Goal: Task Accomplishment & Management: Manage account settings

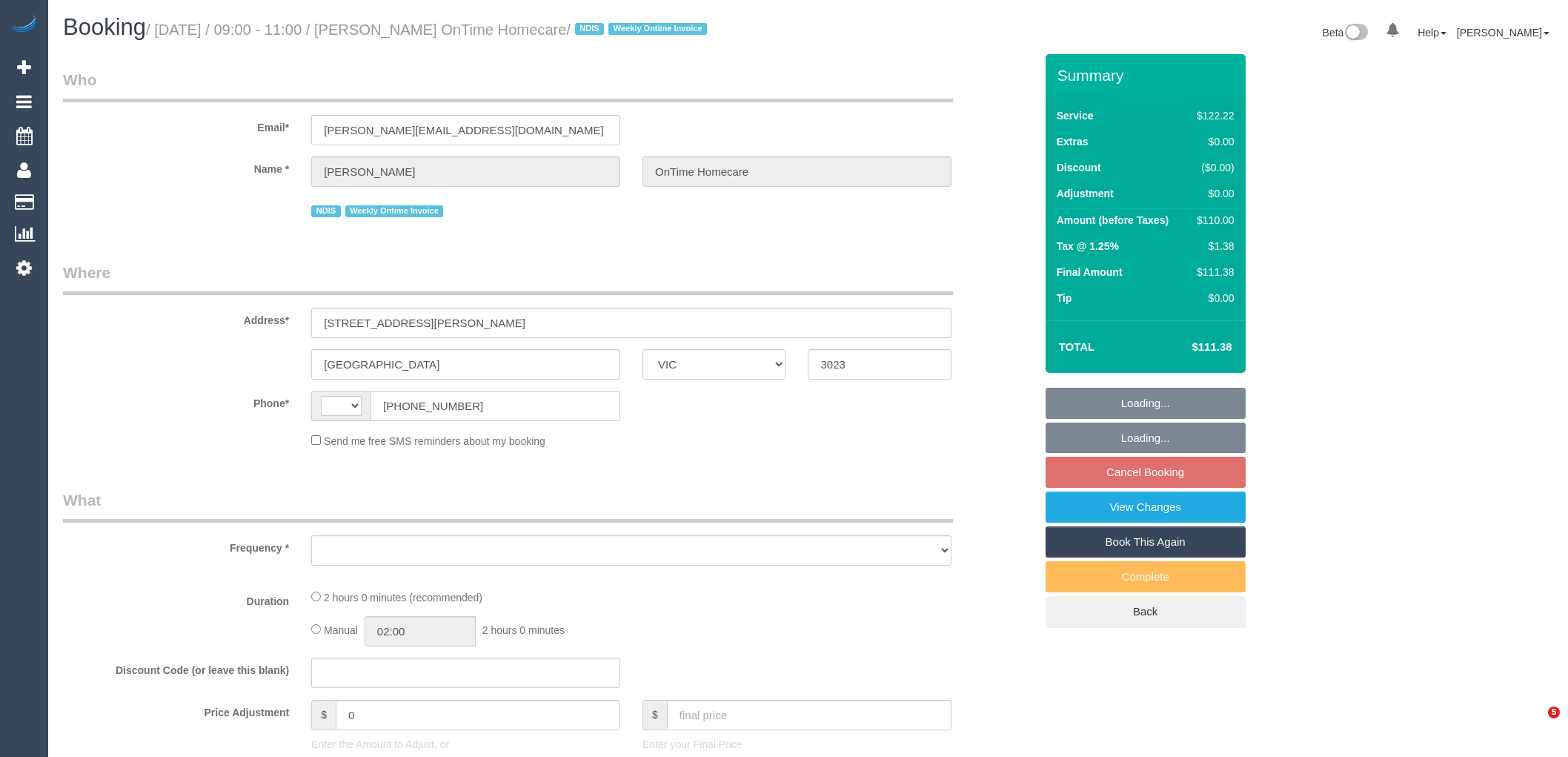
select select "VIC"
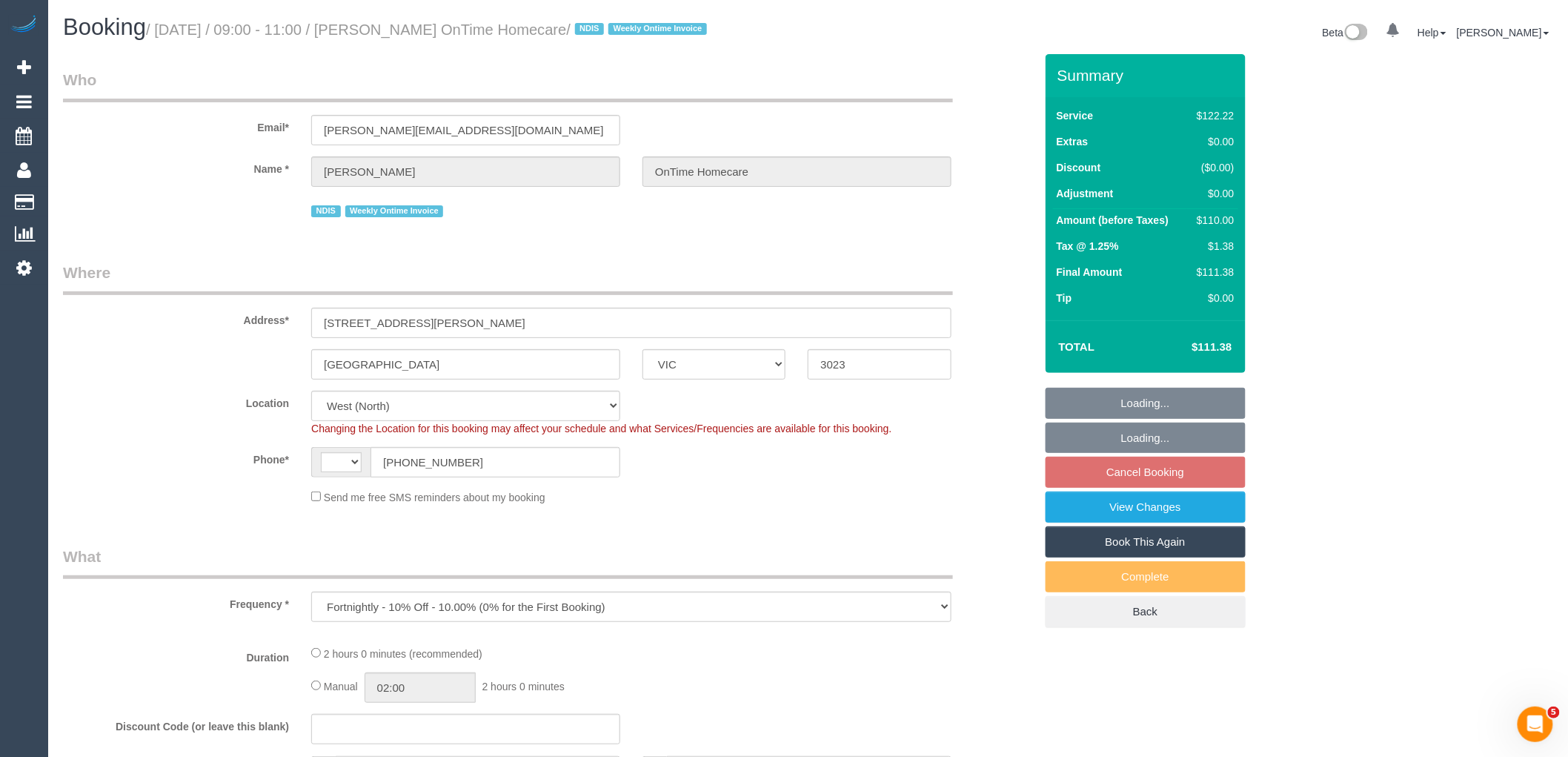
select select "object:532"
select select "string:AU"
select select "number:27"
select select "number:14"
select select "number:19"
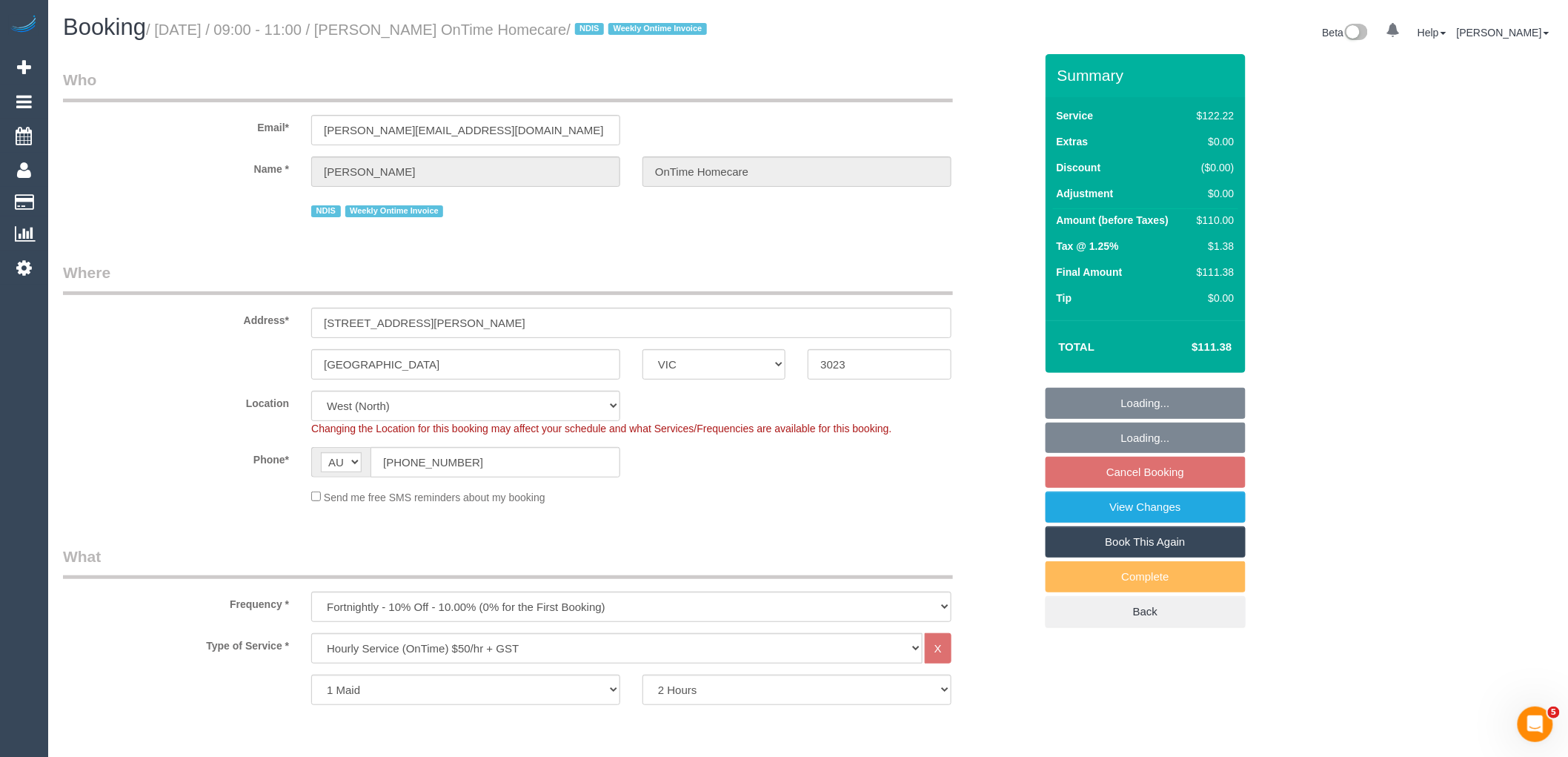
select select "number:36"
select select "number:35"
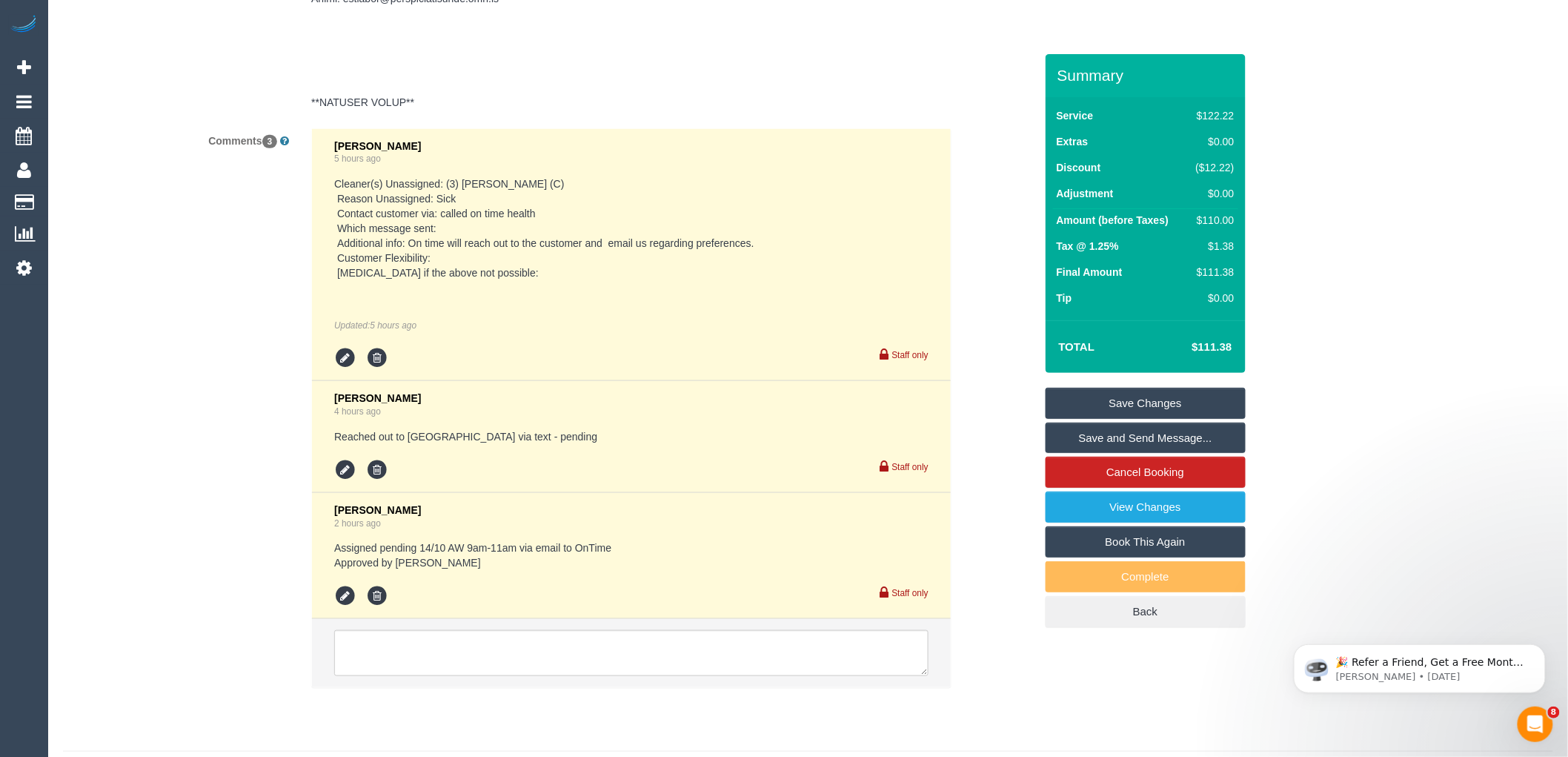
scroll to position [2772, 0]
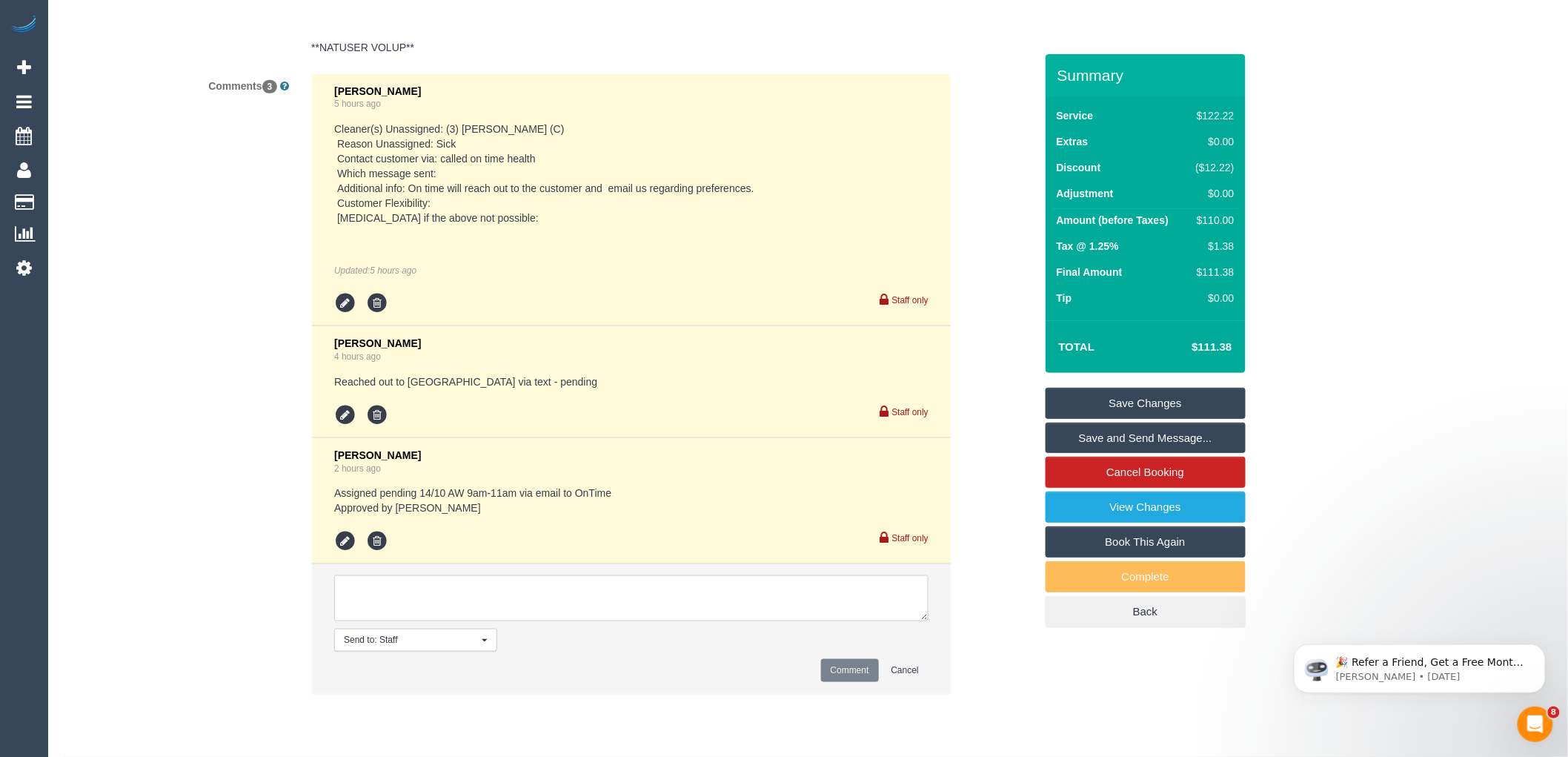
click at [609, 610] on textarea at bounding box center [631, 598] width 595 height 46
type textarea "Confirmed with Ontime the AW for tomorrow and they said customer is okay with i…"
click at [847, 682] on button "Comment" at bounding box center [850, 670] width 58 height 23
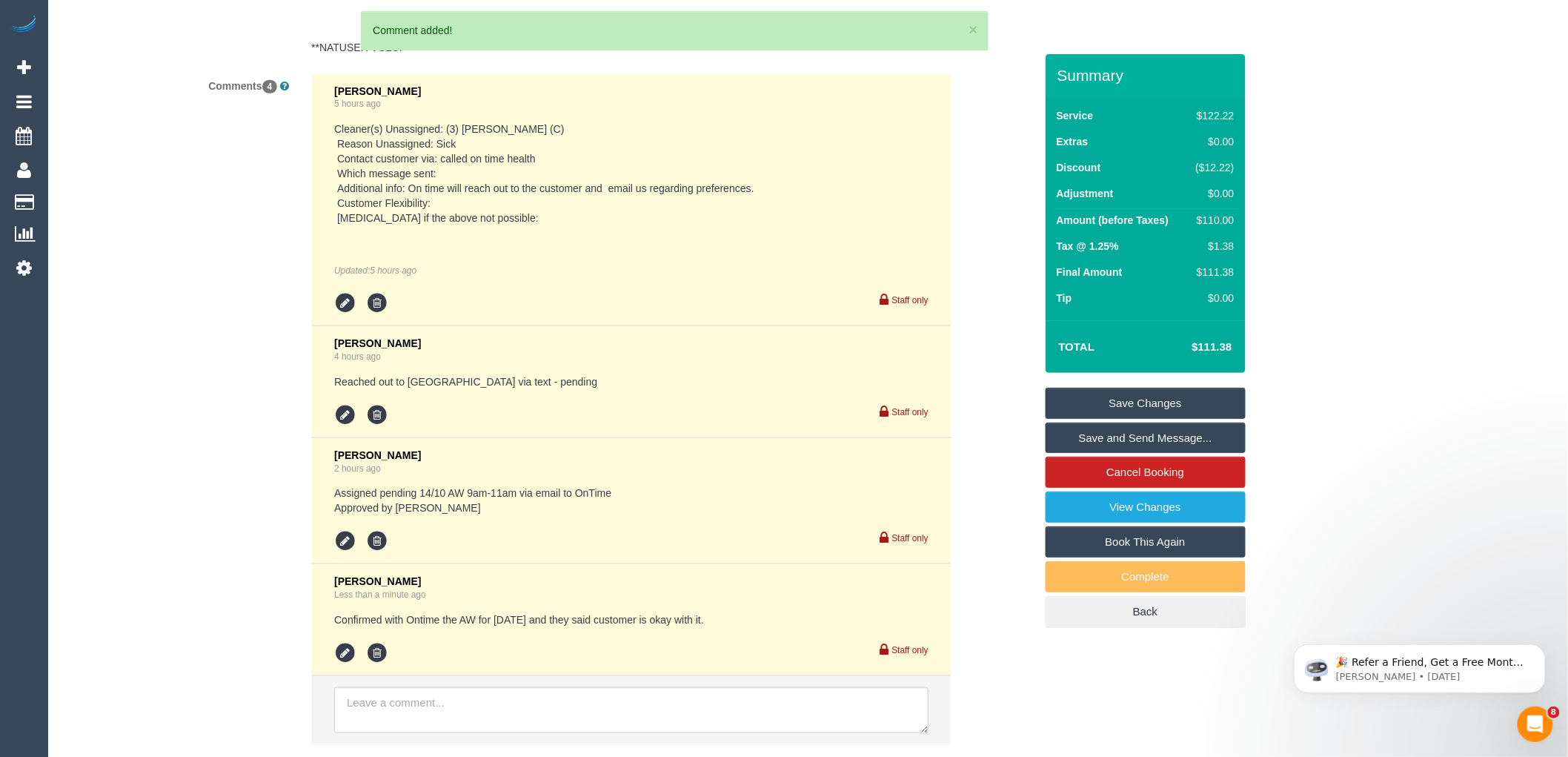
click at [1141, 406] on link "Save Changes" at bounding box center [1146, 403] width 200 height 31
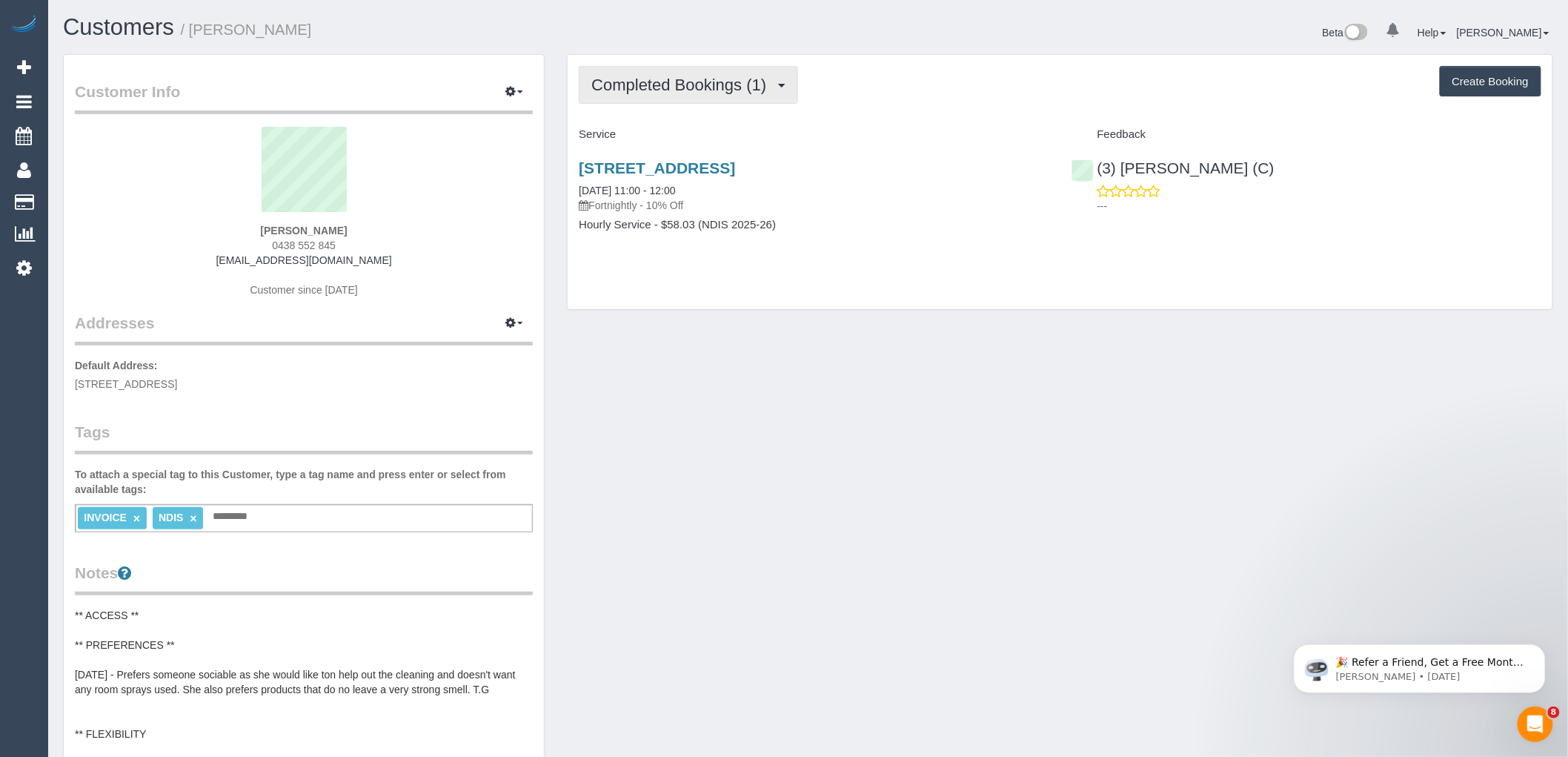
click at [684, 79] on span "Completed Bookings (1)" at bounding box center [683, 85] width 182 height 18
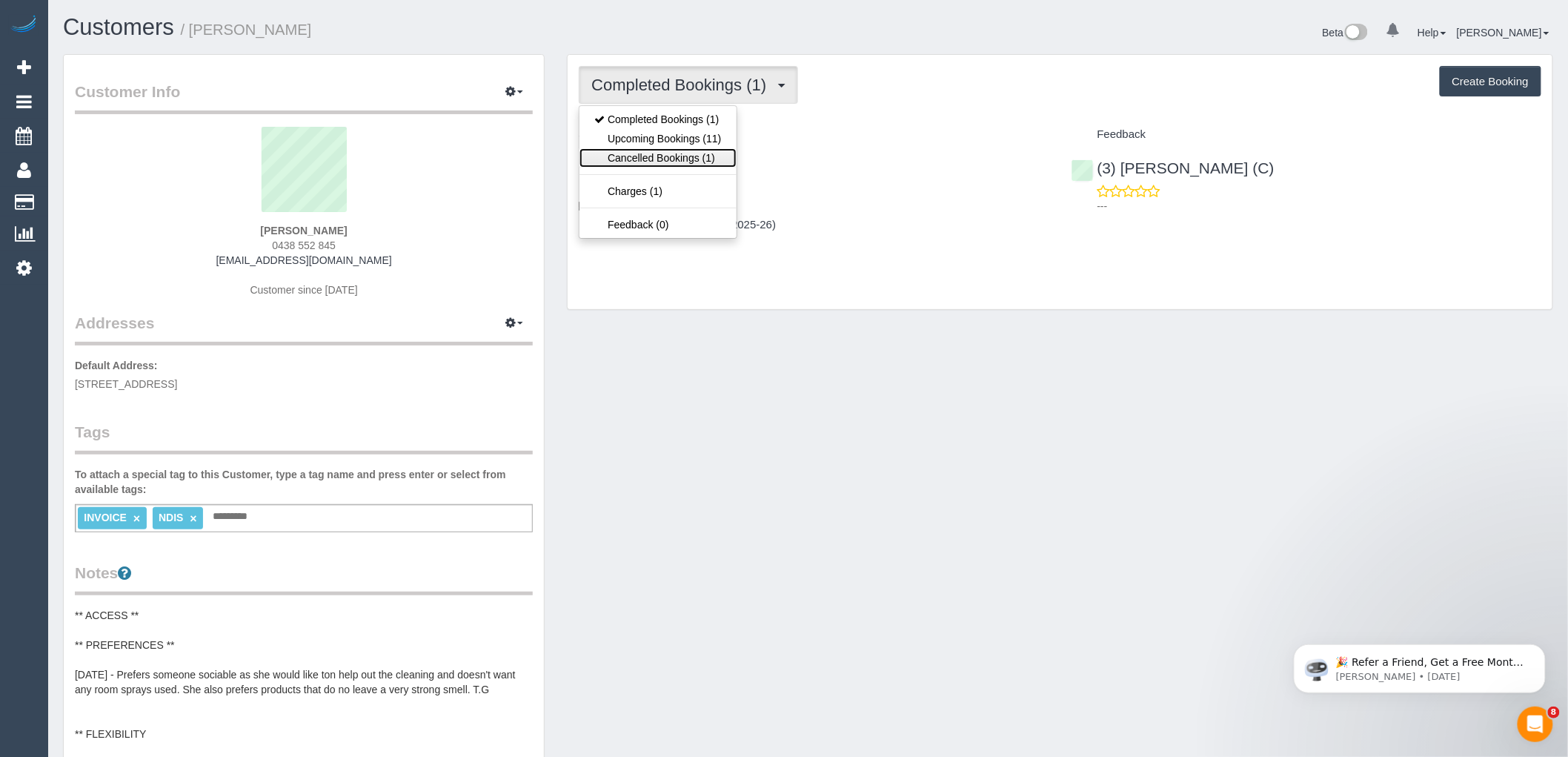
click at [680, 157] on link "Cancelled Bookings (1)" at bounding box center [658, 157] width 156 height 19
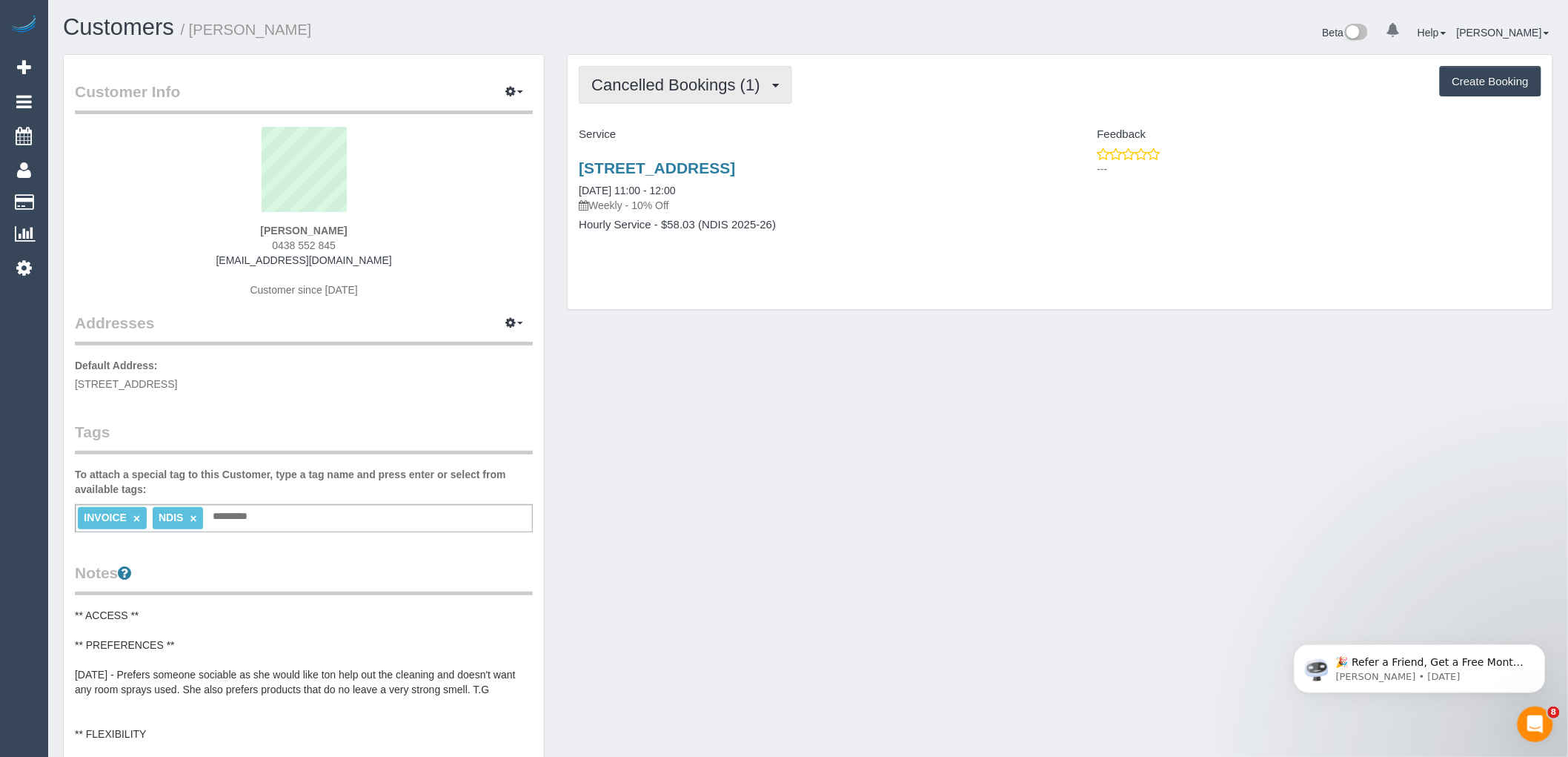
click at [660, 91] on span "Cancelled Bookings (1)" at bounding box center [679, 85] width 175 height 18
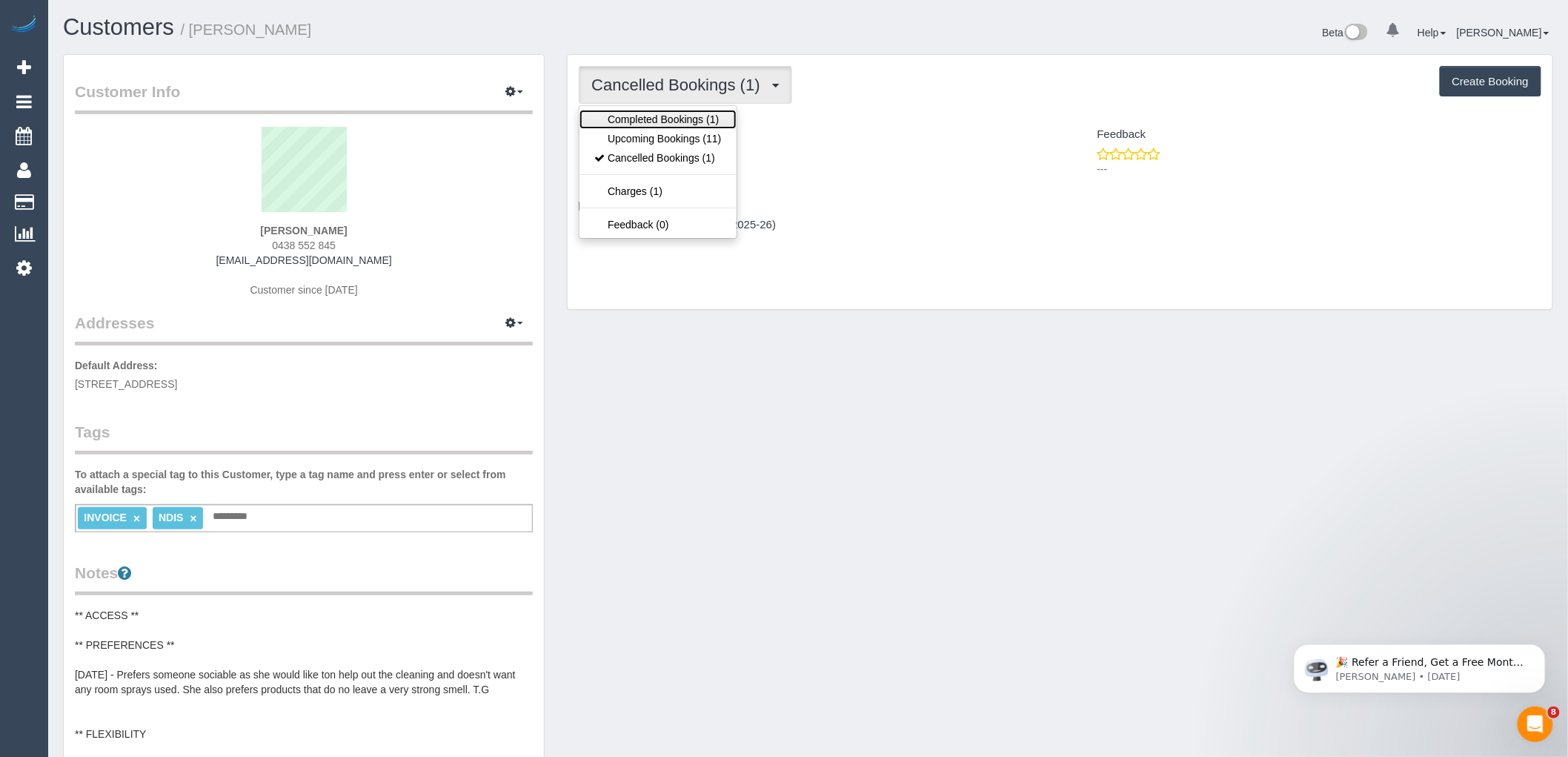
click at [647, 115] on link "Completed Bookings (1)" at bounding box center [658, 118] width 156 height 19
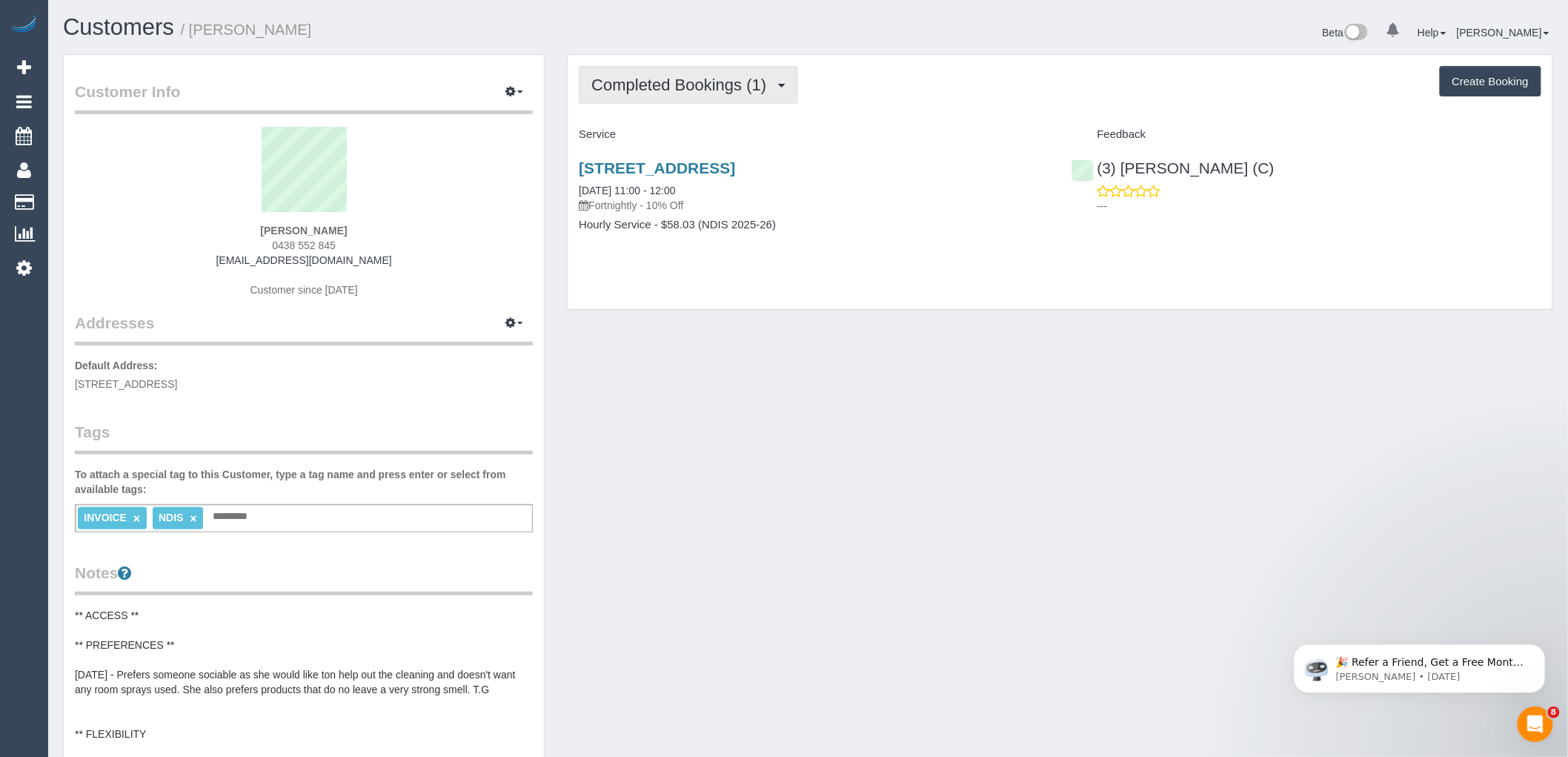
click at [647, 85] on span "Completed Bookings (1)" at bounding box center [683, 85] width 182 height 18
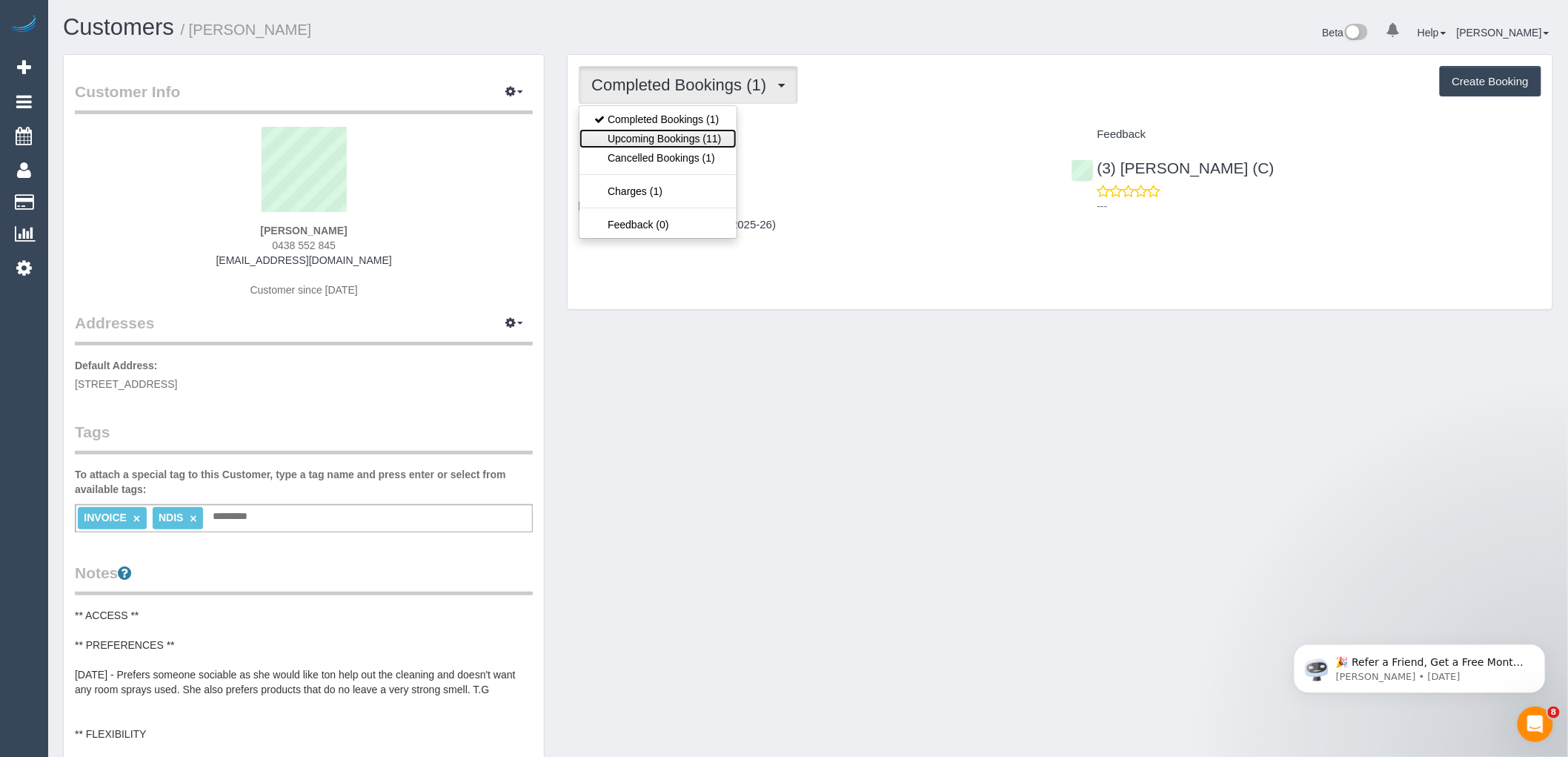
click at [633, 132] on link "Upcoming Bookings (11)" at bounding box center [658, 138] width 156 height 19
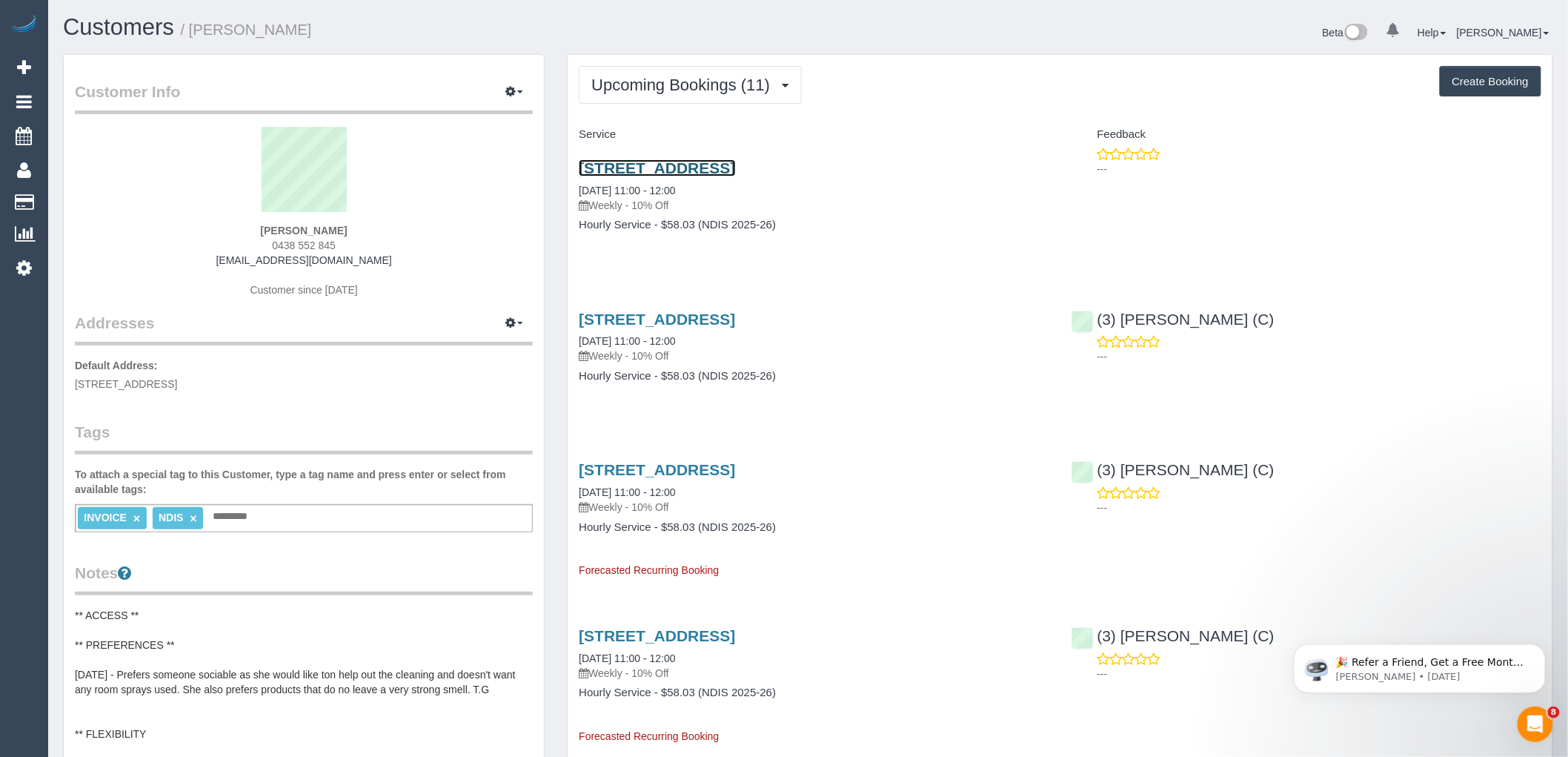
click at [722, 166] on link "354 Liberty Pde, Heidelberg West, VIC 3081" at bounding box center [657, 168] width 156 height 17
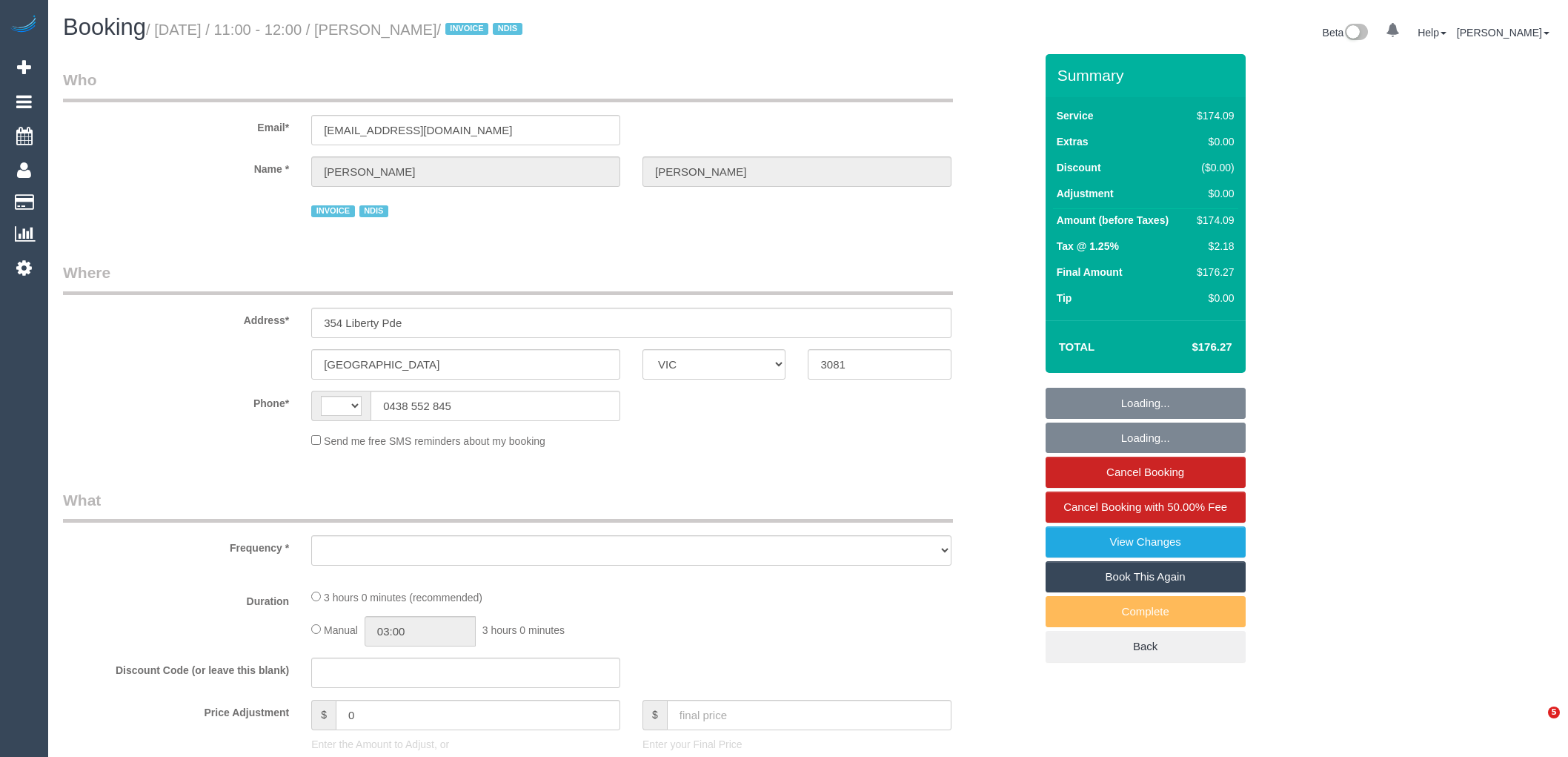
select select "VIC"
select select "string:AU"
select select "object:562"
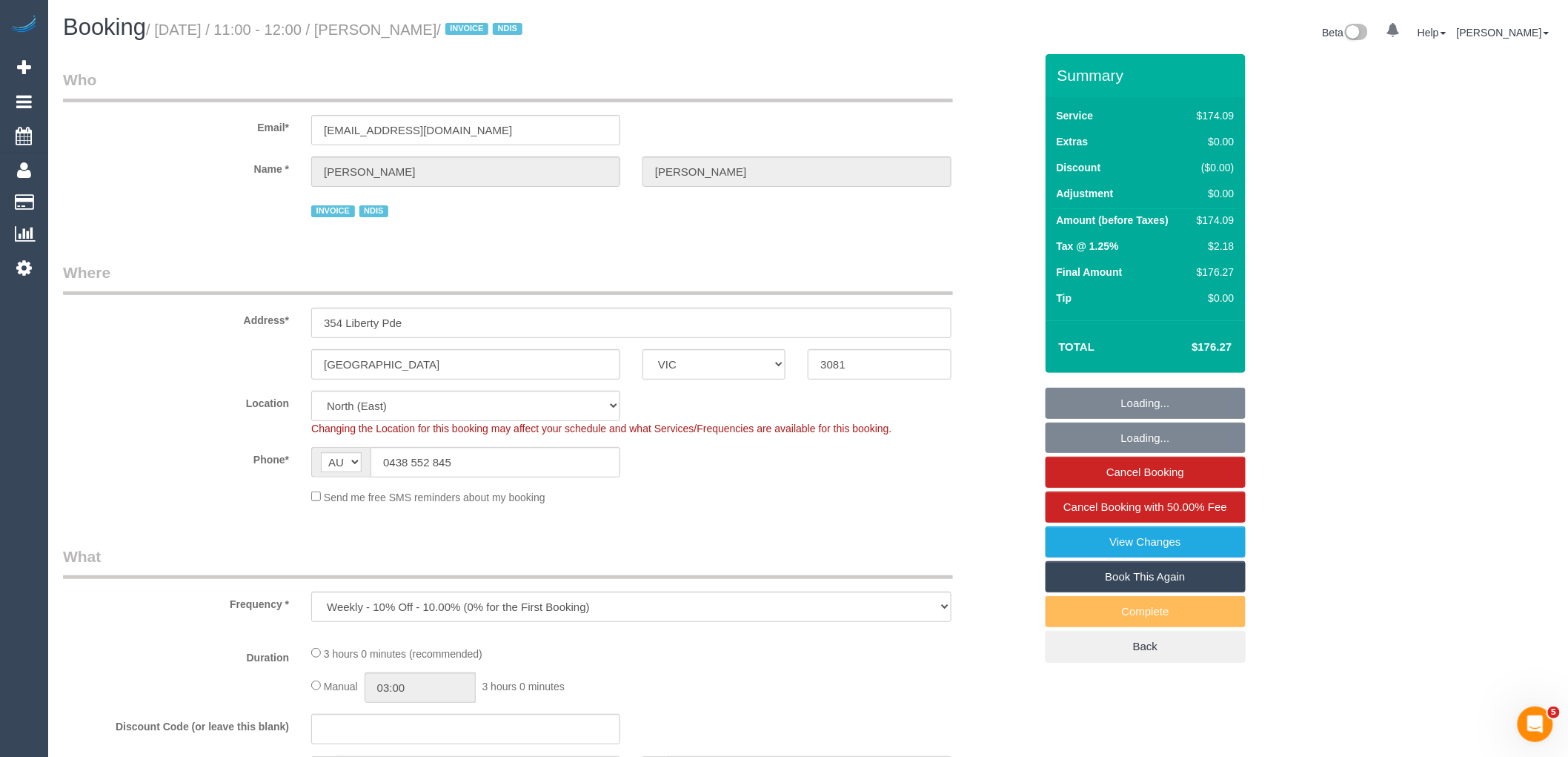
select select "180"
select select "number:29"
select select "number:14"
select select "number:18"
select select "number:25"
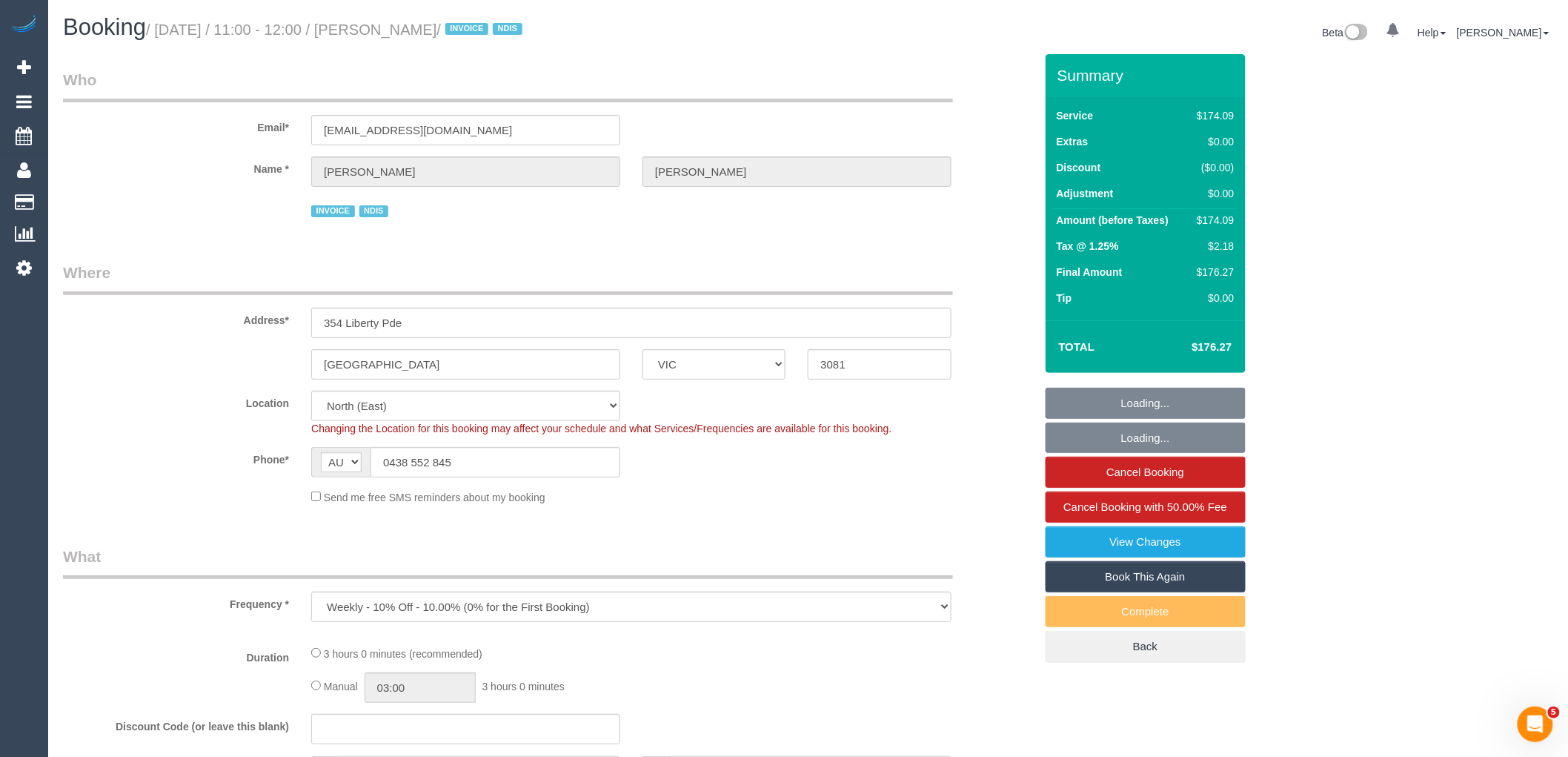
select select "number:35"
select select "number:26"
select select "object:1325"
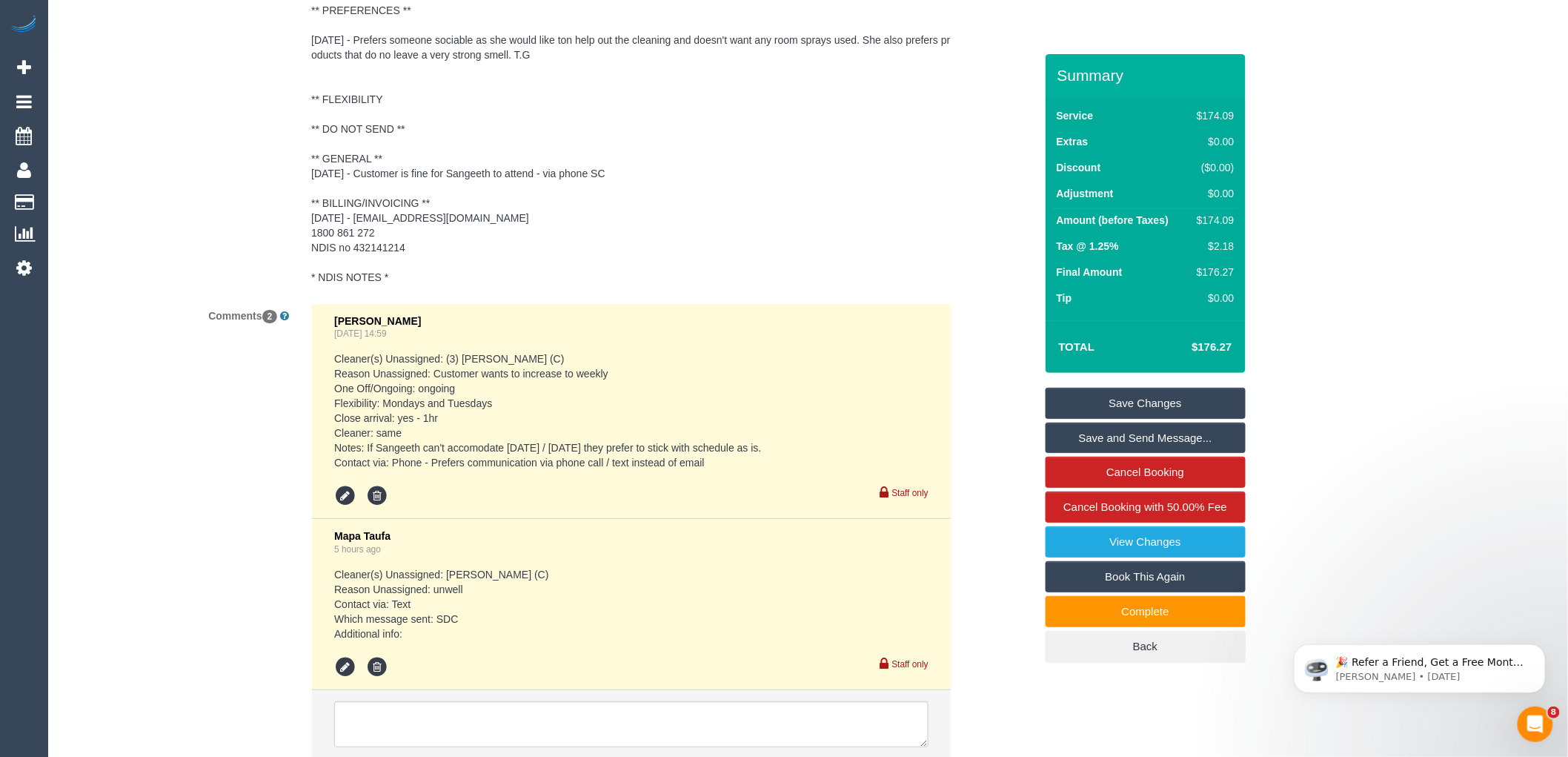
scroll to position [2320, 0]
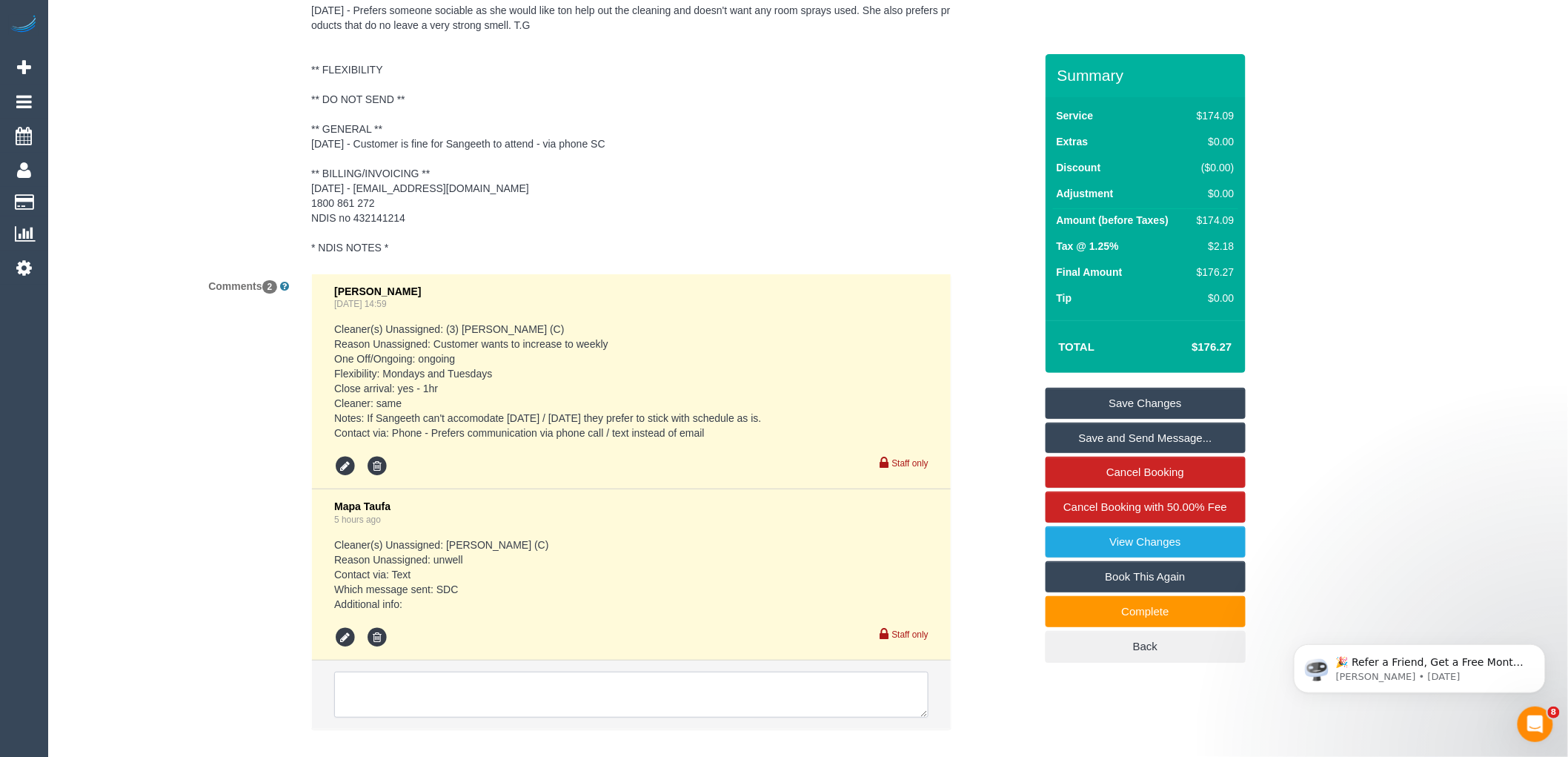
click at [522, 693] on textarea at bounding box center [631, 694] width 595 height 46
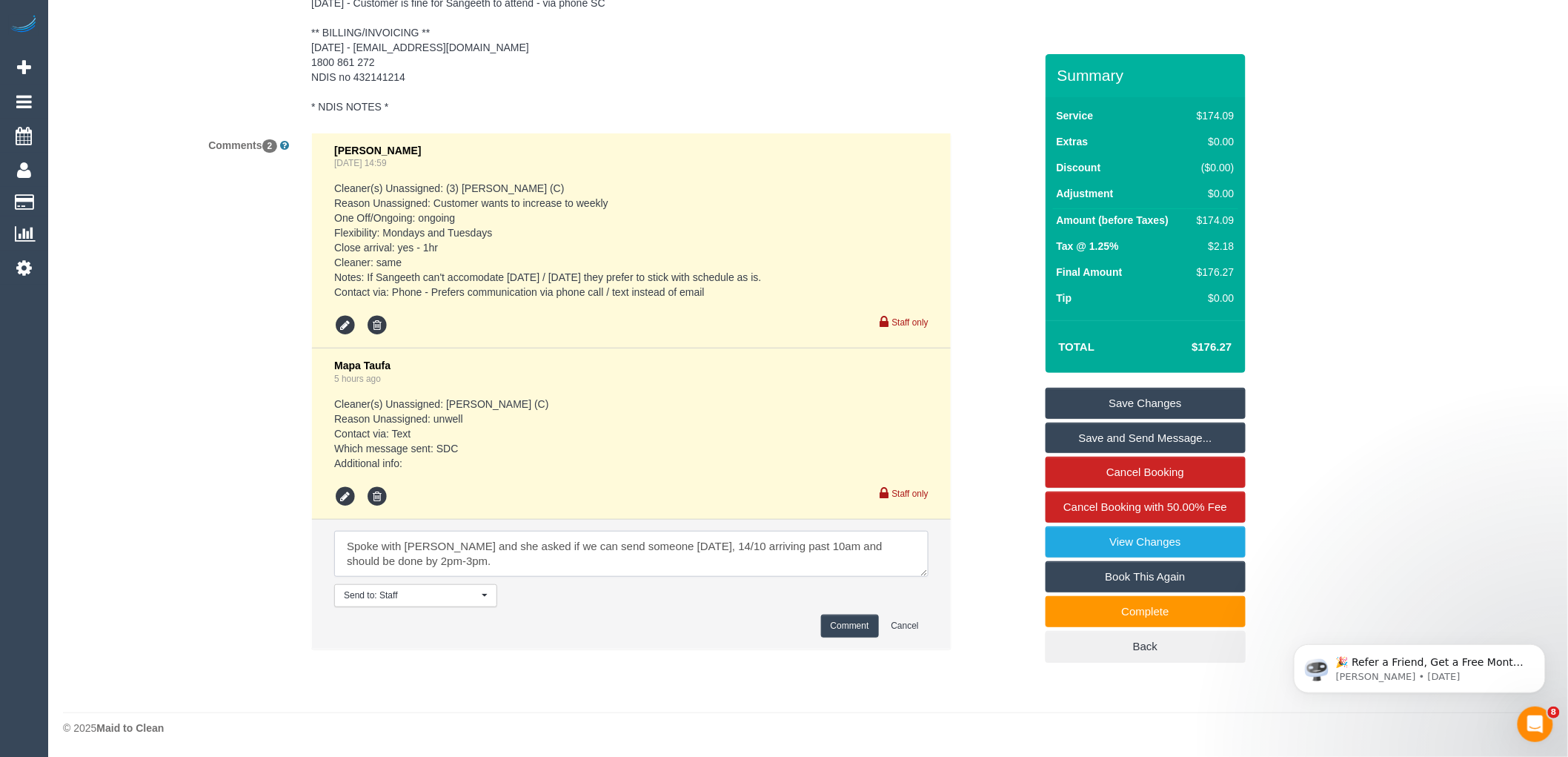
scroll to position [2463, 0]
type textarea "Spoke with Sonia and she asked if we can send someone tomorrow, 14/10 arriving …"
click at [853, 623] on button "Comment" at bounding box center [850, 626] width 58 height 23
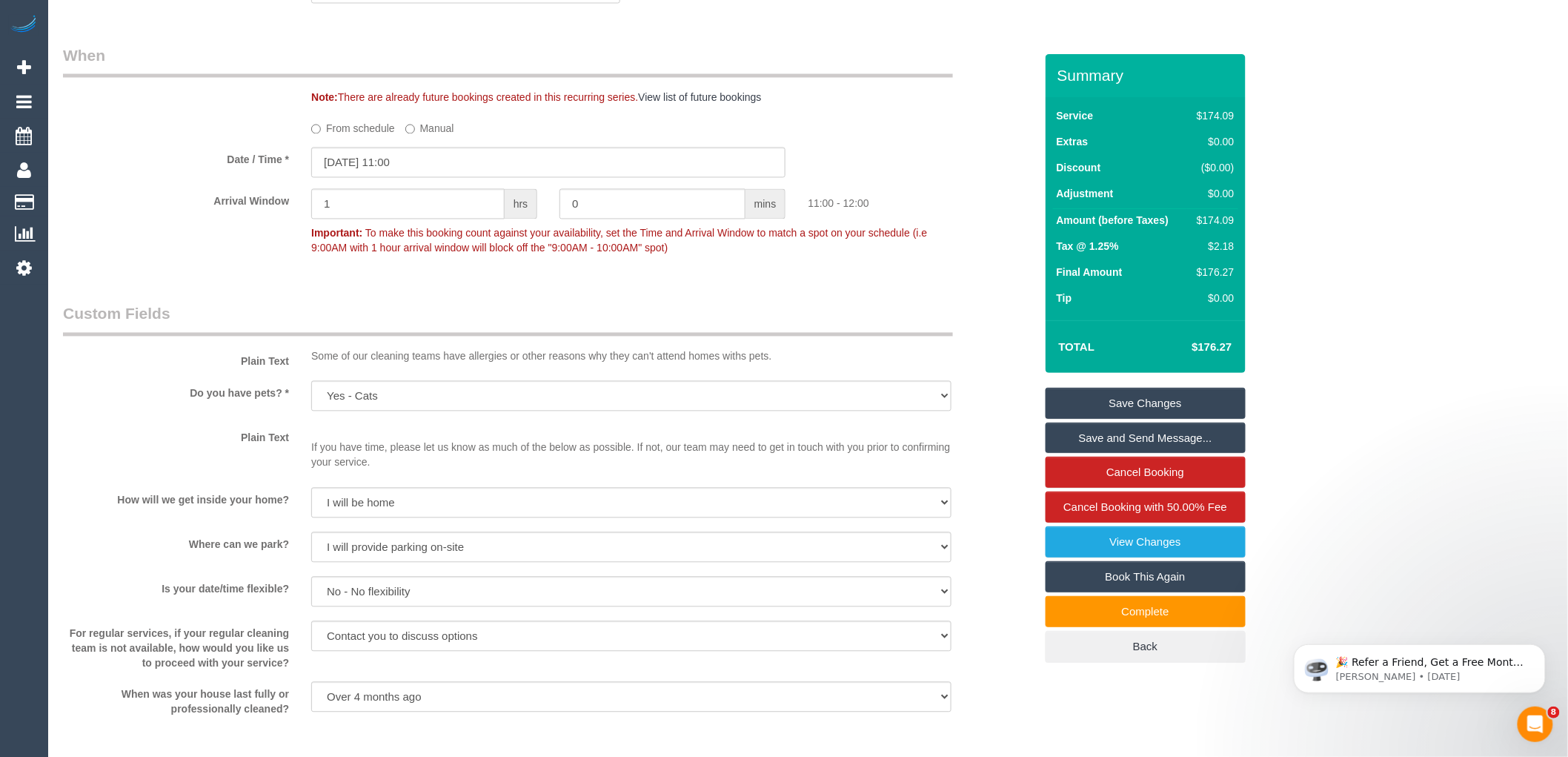
scroll to position [980, 0]
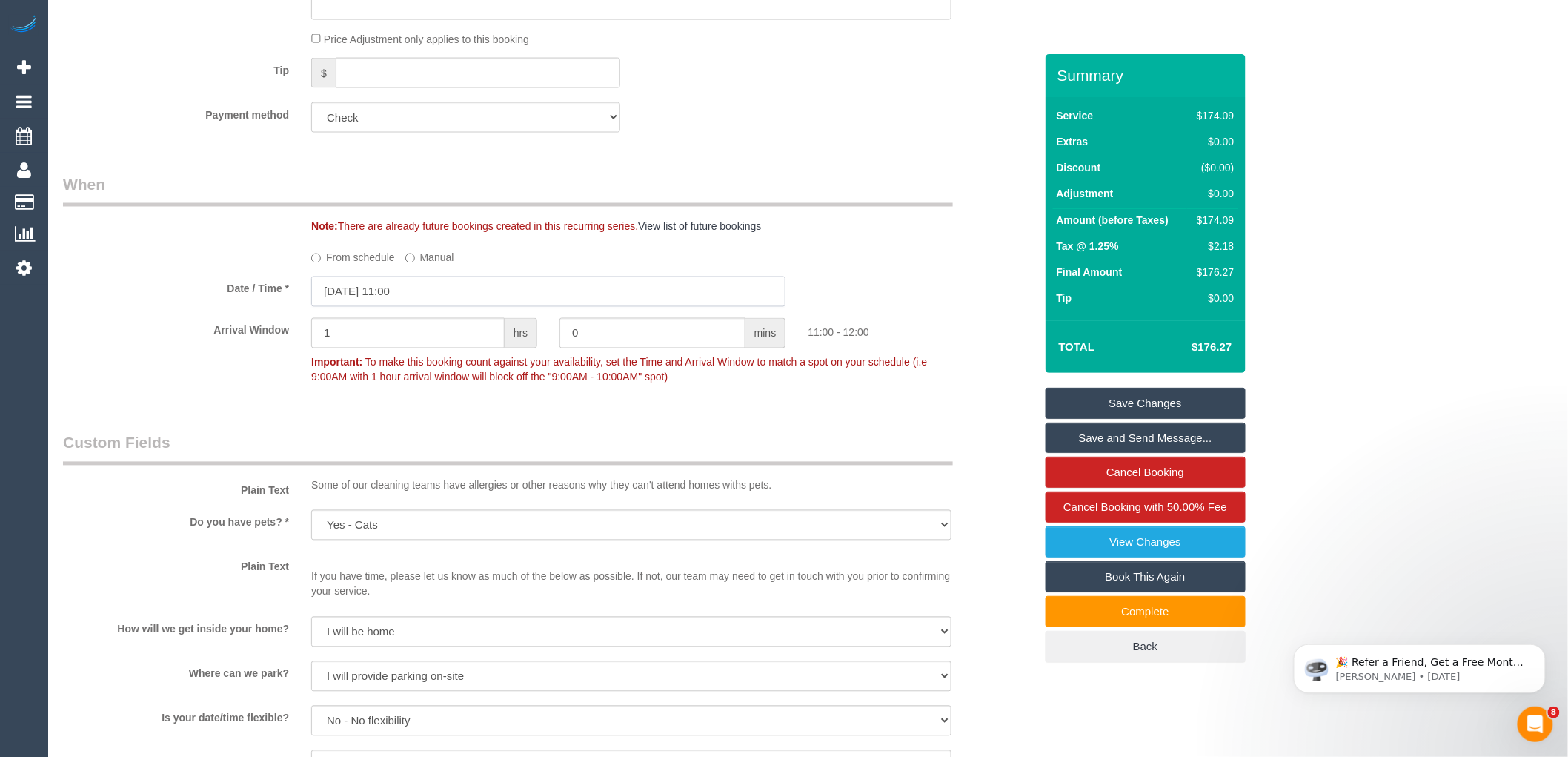
click at [477, 295] on input "13/10/2025 11:00" at bounding box center [548, 292] width 475 height 30
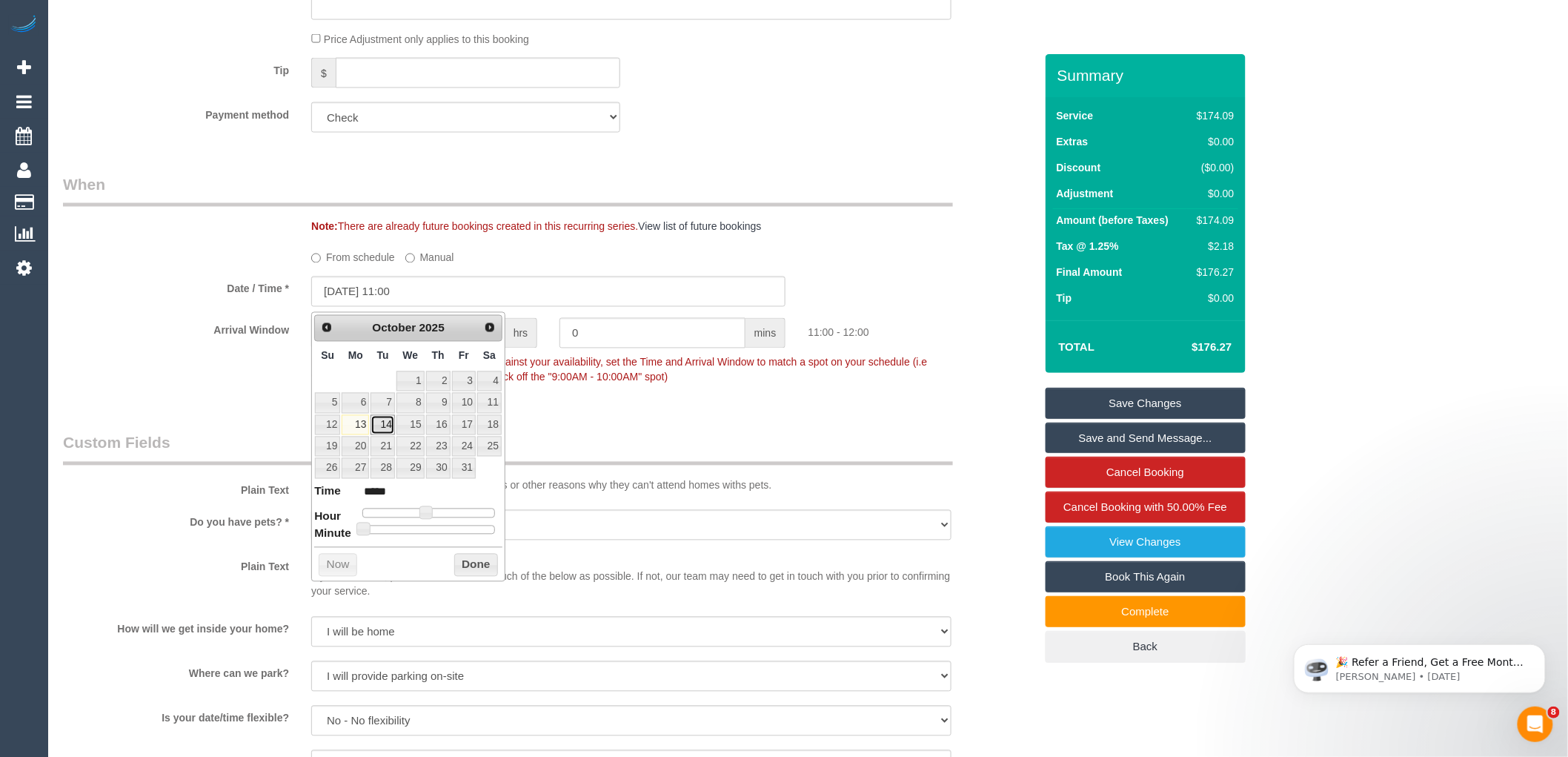
click at [378, 425] on link "14" at bounding box center [382, 425] width 24 height 20
type input "14/10/2025 10:00"
type input "*****"
drag, startPoint x: 424, startPoint y: 513, endPoint x: 418, endPoint y: 512, distance: 6.1
click at [418, 512] on span at bounding box center [421, 513] width 14 height 14
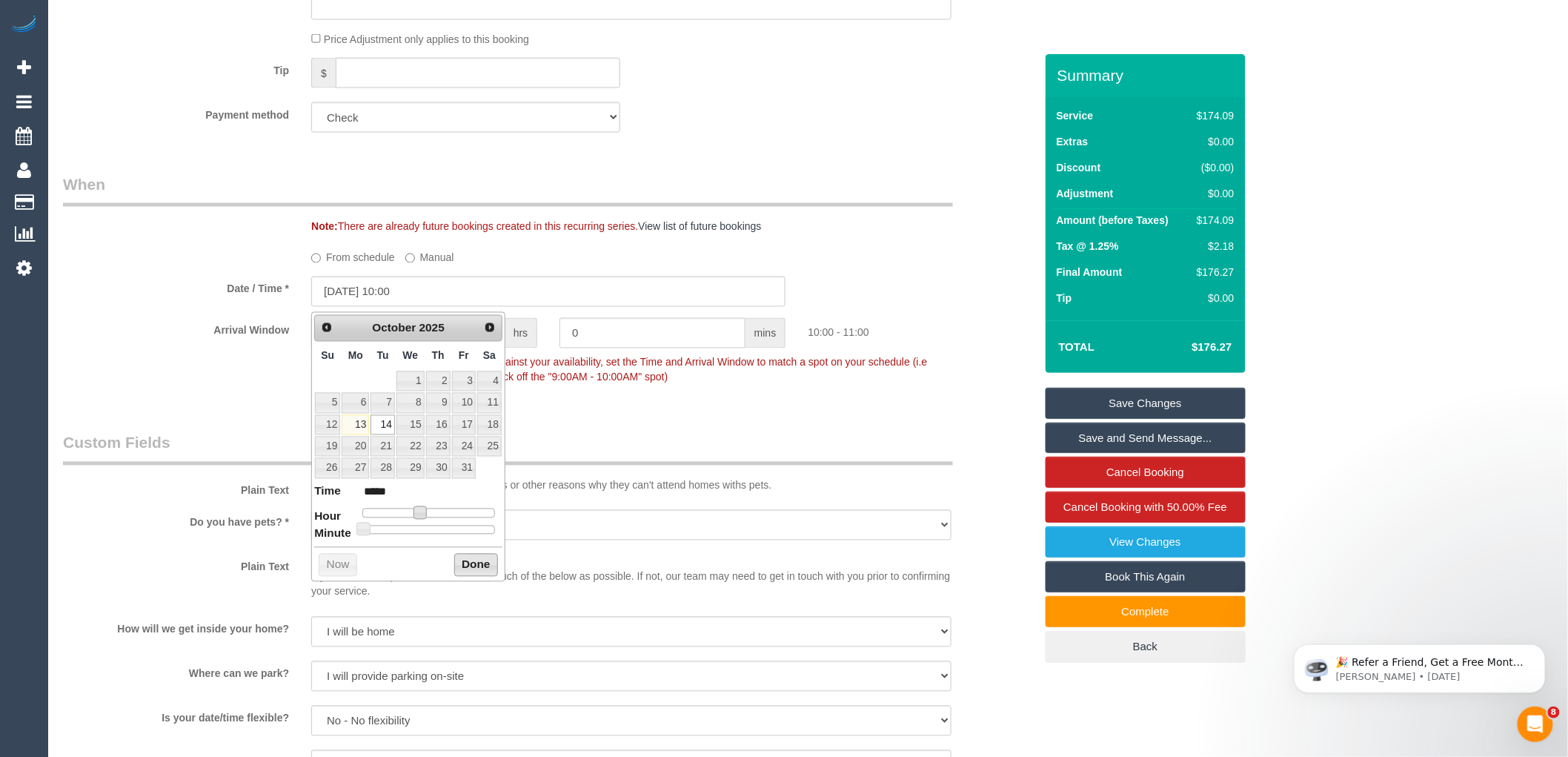
click at [462, 563] on button "Done" at bounding box center [476, 565] width 44 height 24
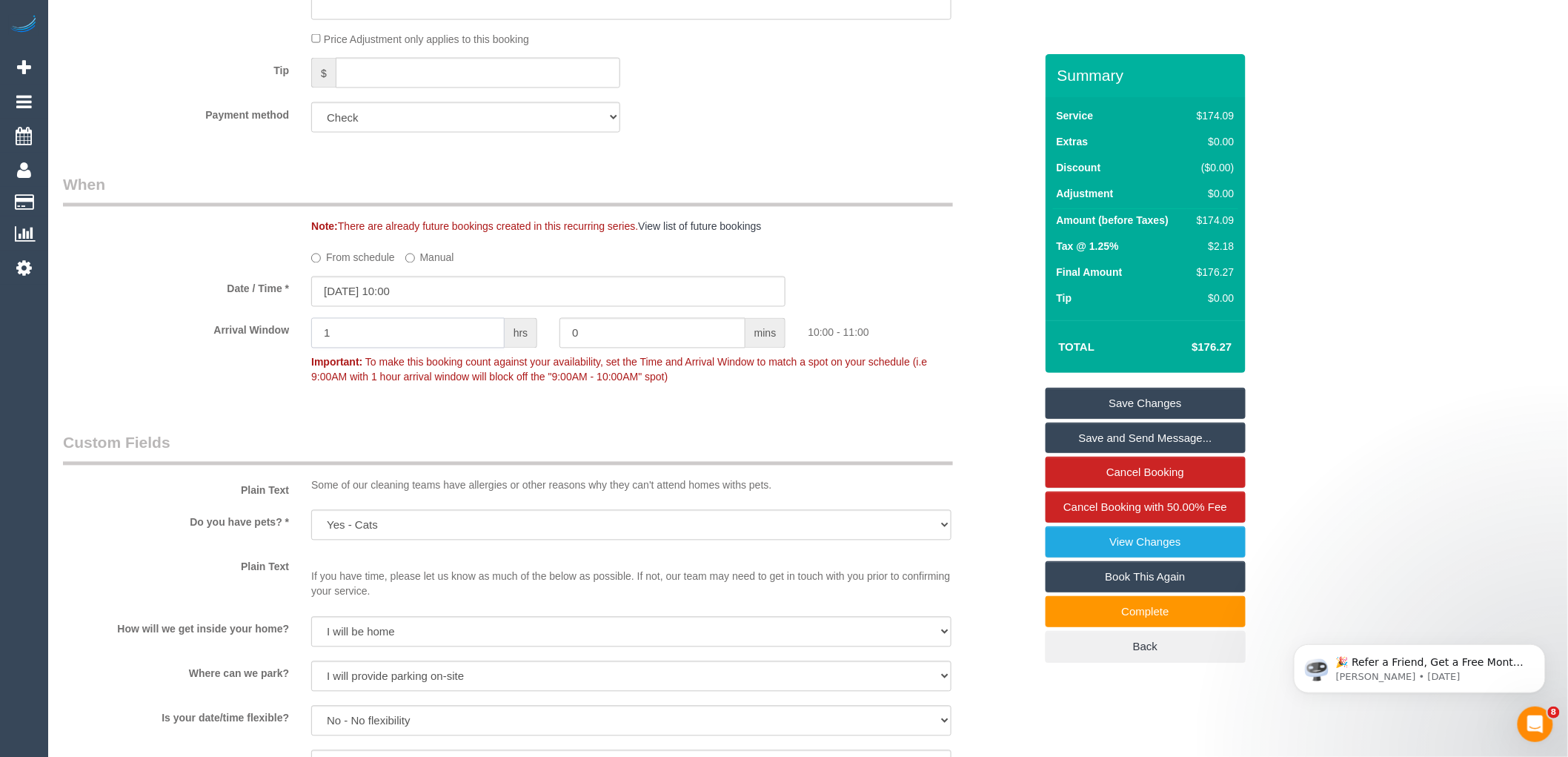
click at [372, 336] on input "1" at bounding box center [408, 333] width 194 height 30
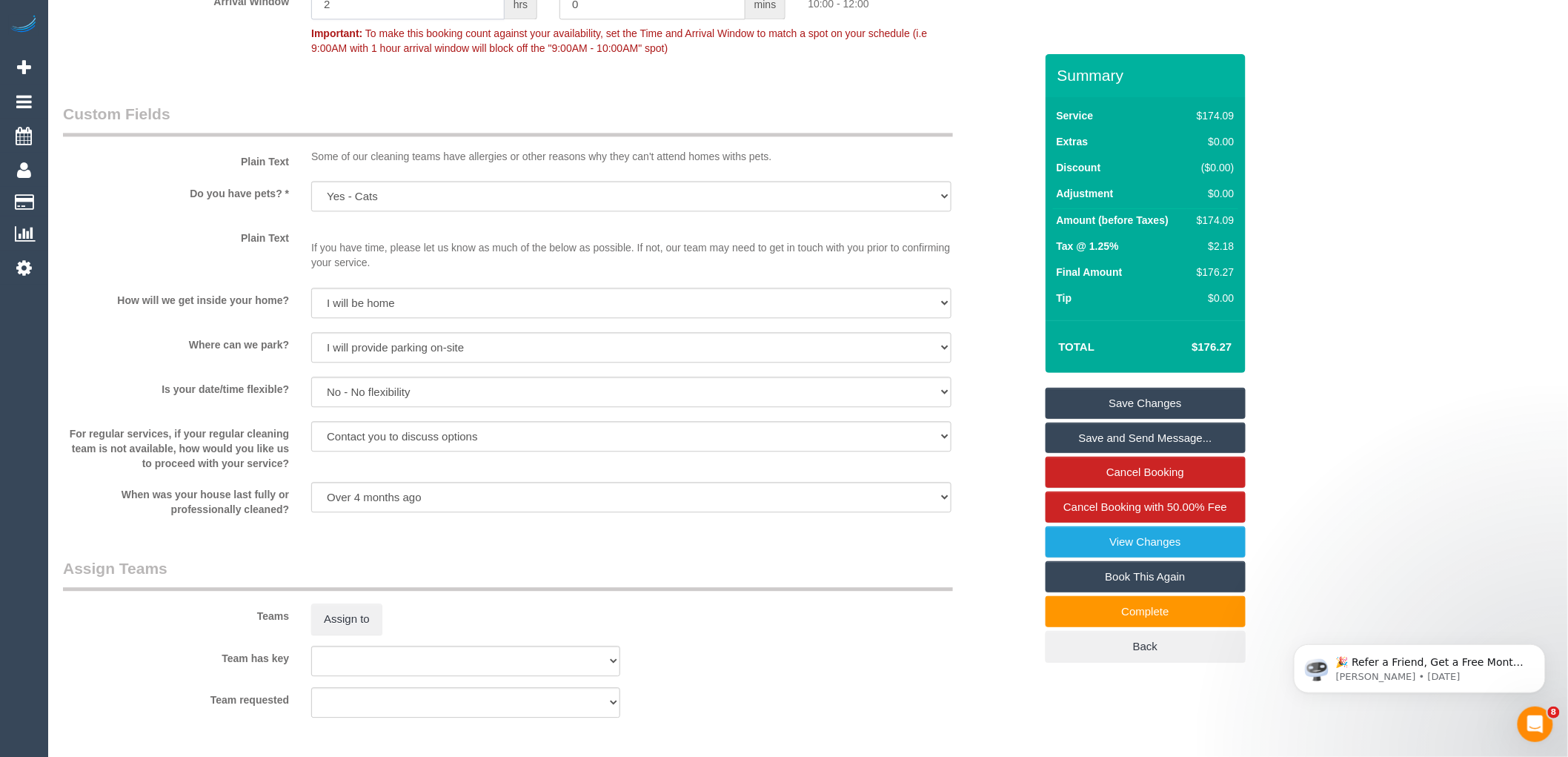
scroll to position [1557, 0]
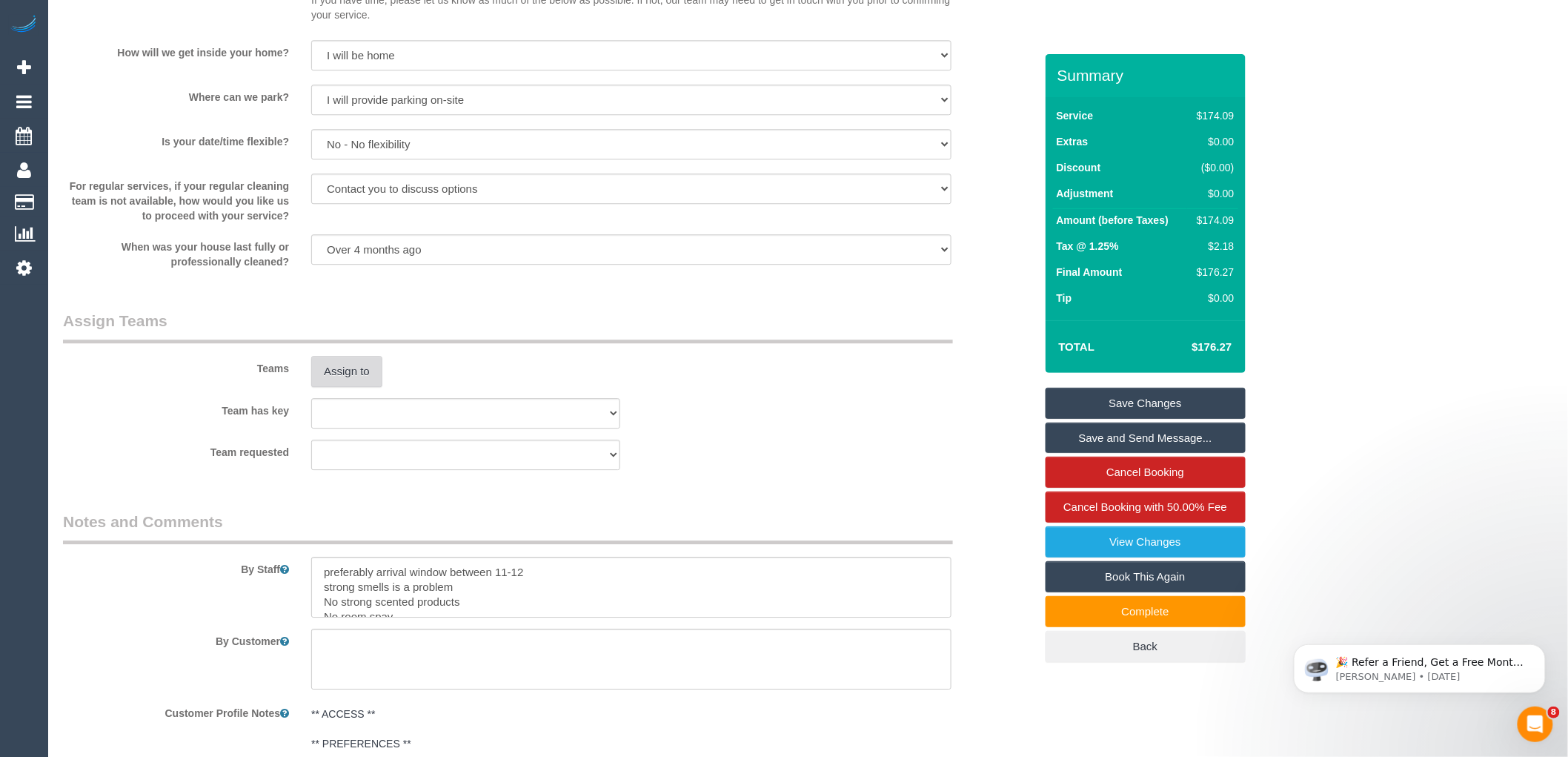
type input "2"
click at [358, 381] on button "Assign to" at bounding box center [347, 371] width 71 height 31
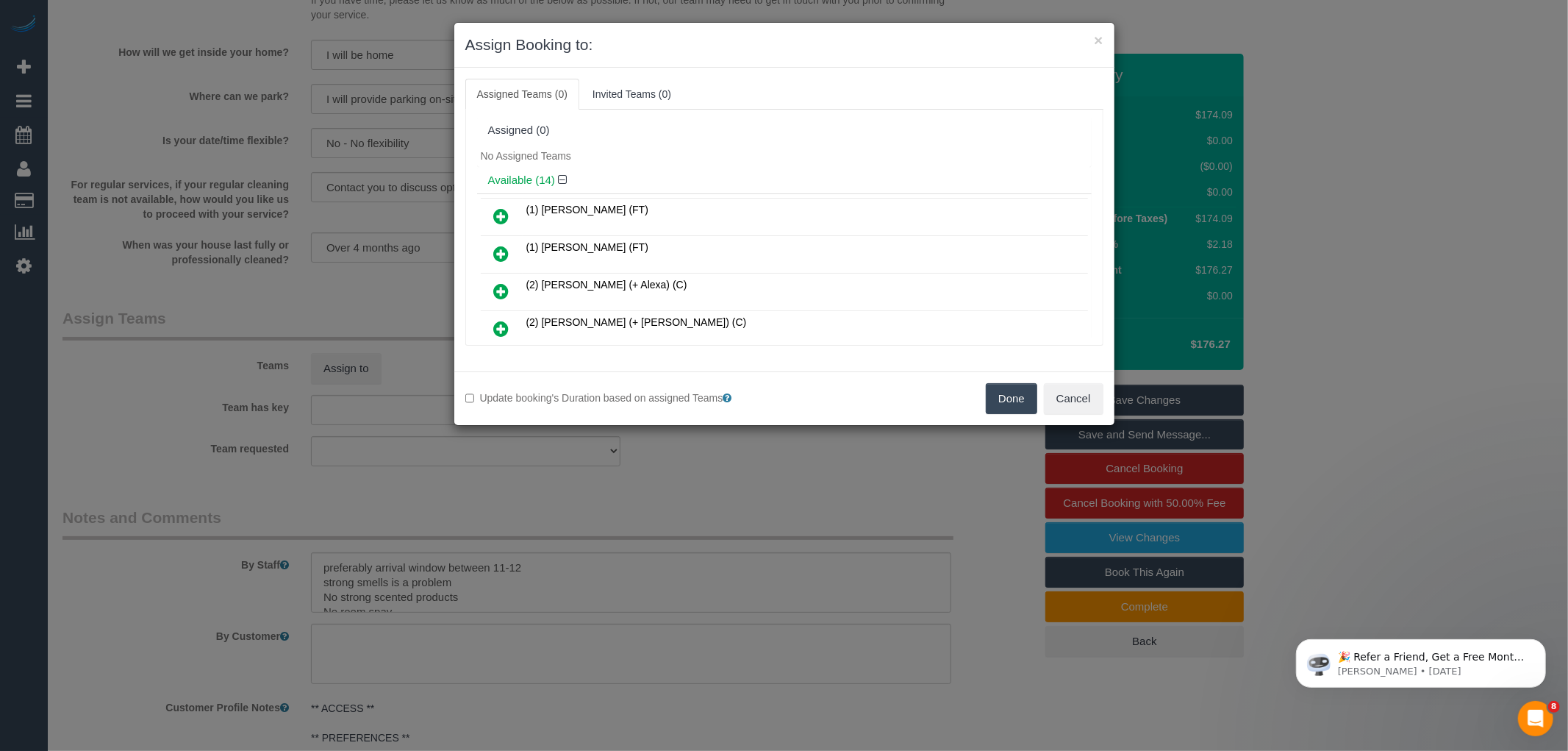
click at [502, 247] on icon at bounding box center [502, 253] width 15 height 17
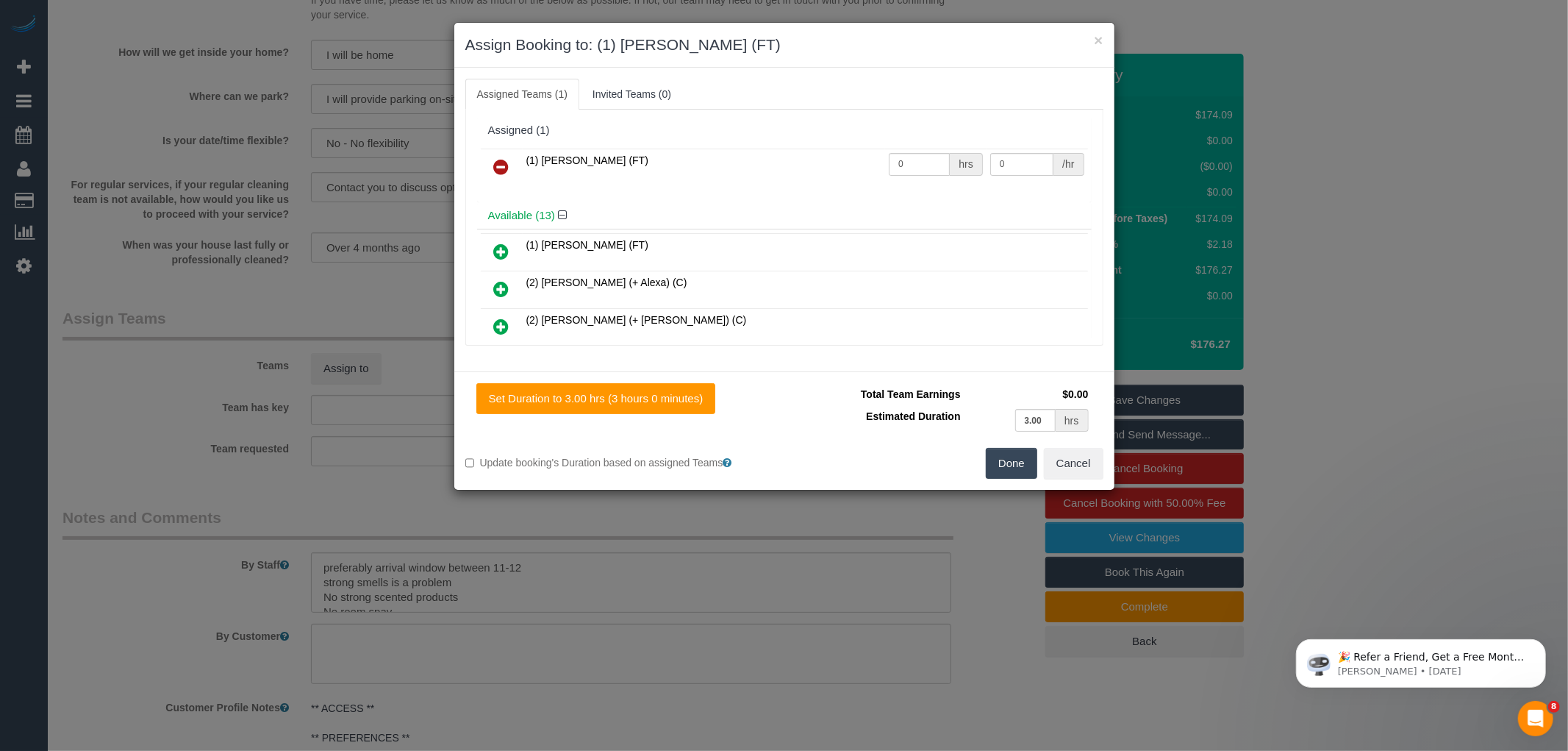
click at [1020, 465] on button "Done" at bounding box center [1011, 463] width 51 height 31
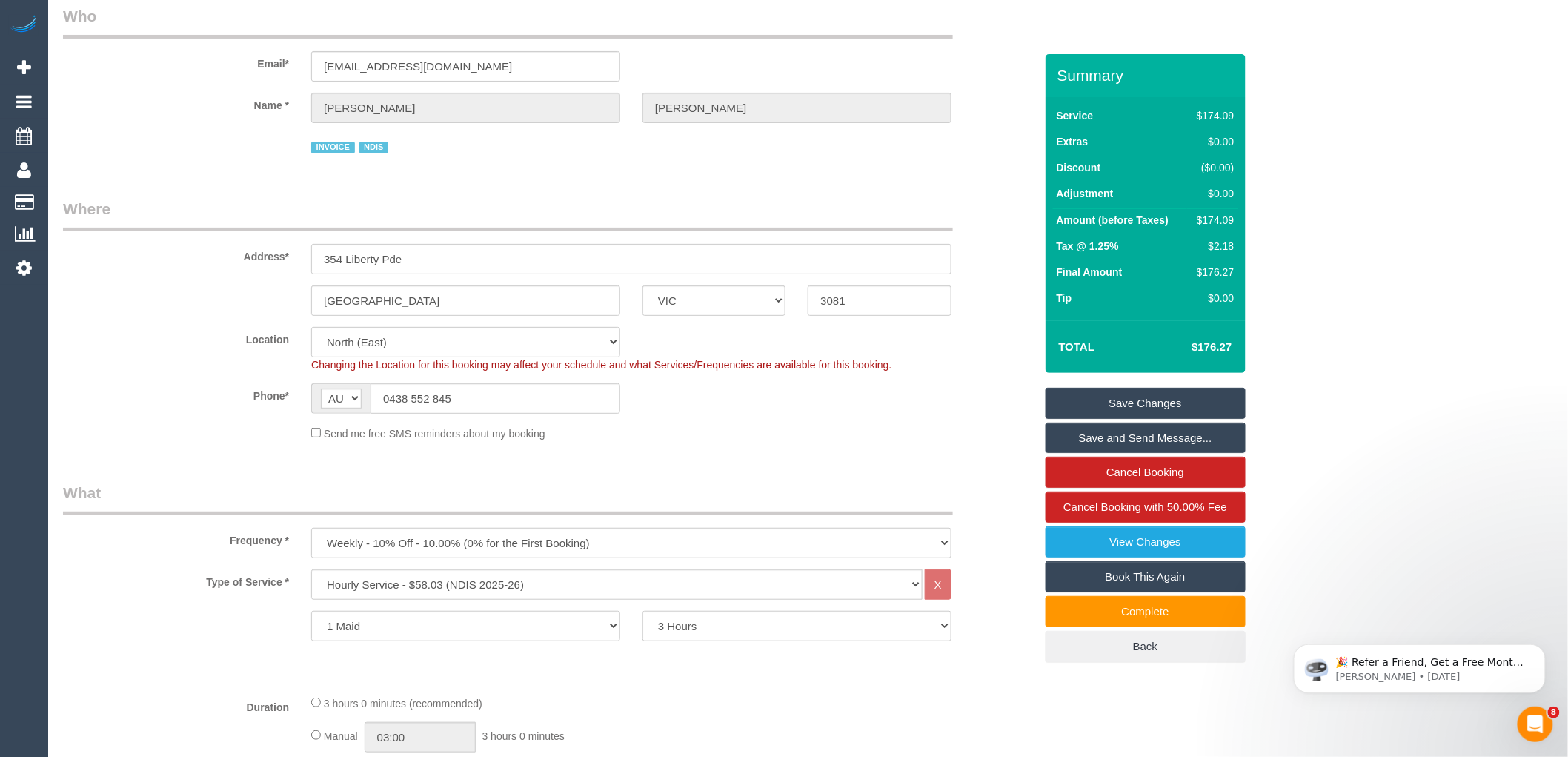
scroll to position [0, 0]
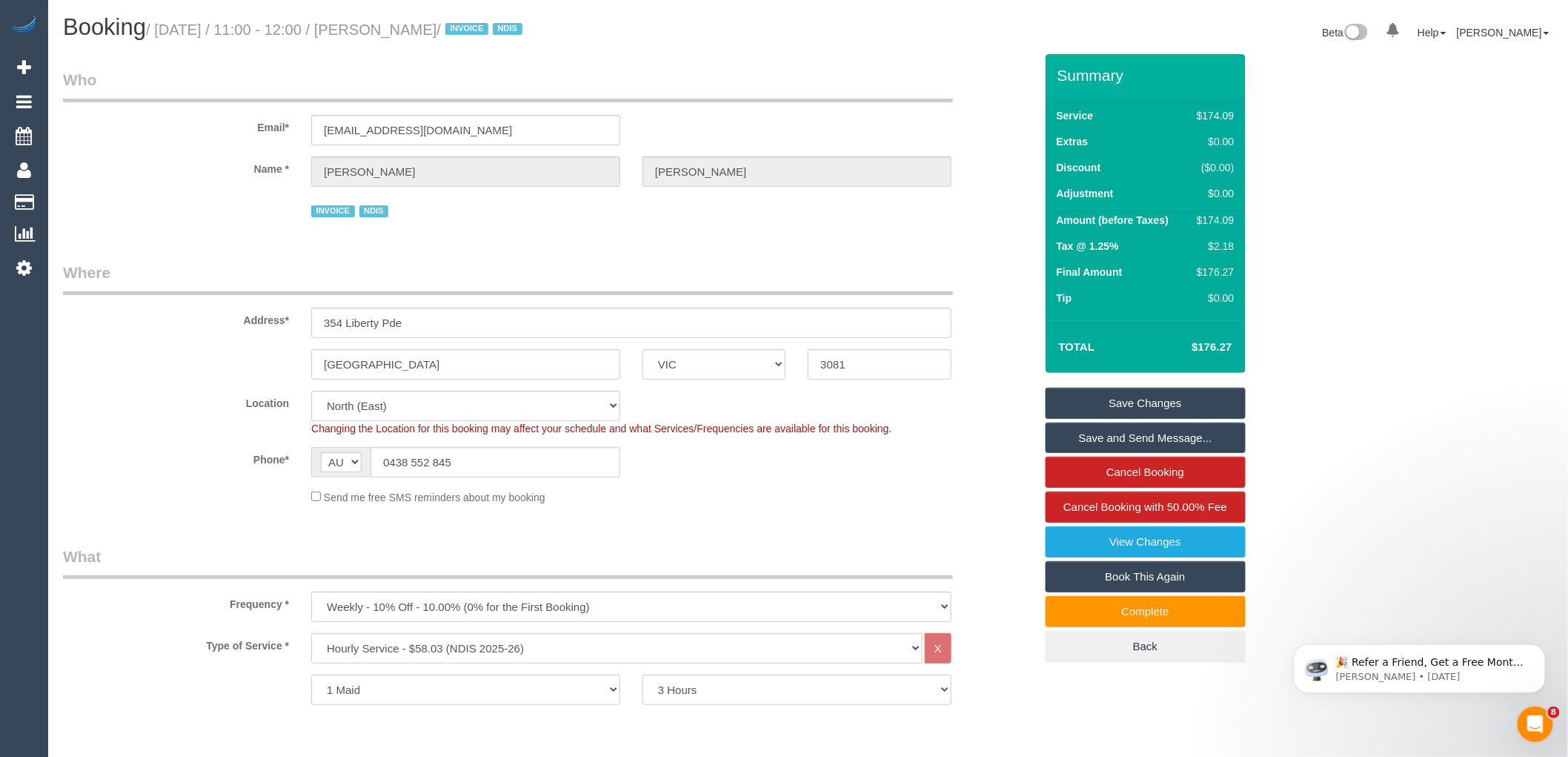
drag, startPoint x: 388, startPoint y: 25, endPoint x: 463, endPoint y: 15, distance: 75.7
click at [463, 15] on h1 "Booking / October 13, 2025 / 11:00 - 12:00 / Sonia Popp / INVOICE NDIS" at bounding box center [430, 27] width 734 height 25
copy small "Sonia Popp"
click at [1182, 439] on link "Save and Send Message..." at bounding box center [1146, 437] width 200 height 31
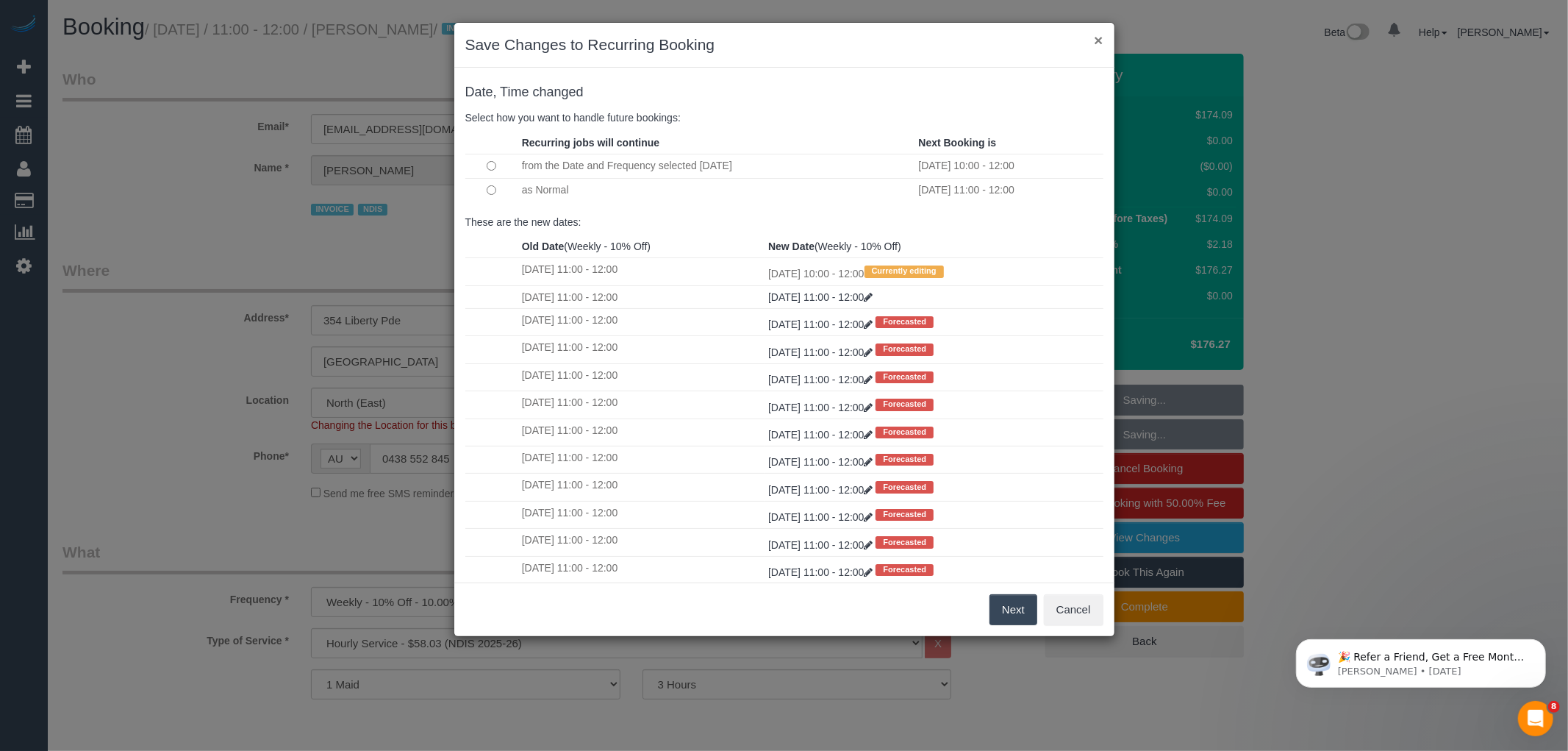
click at [1098, 41] on button "×" at bounding box center [1098, 40] width 9 height 15
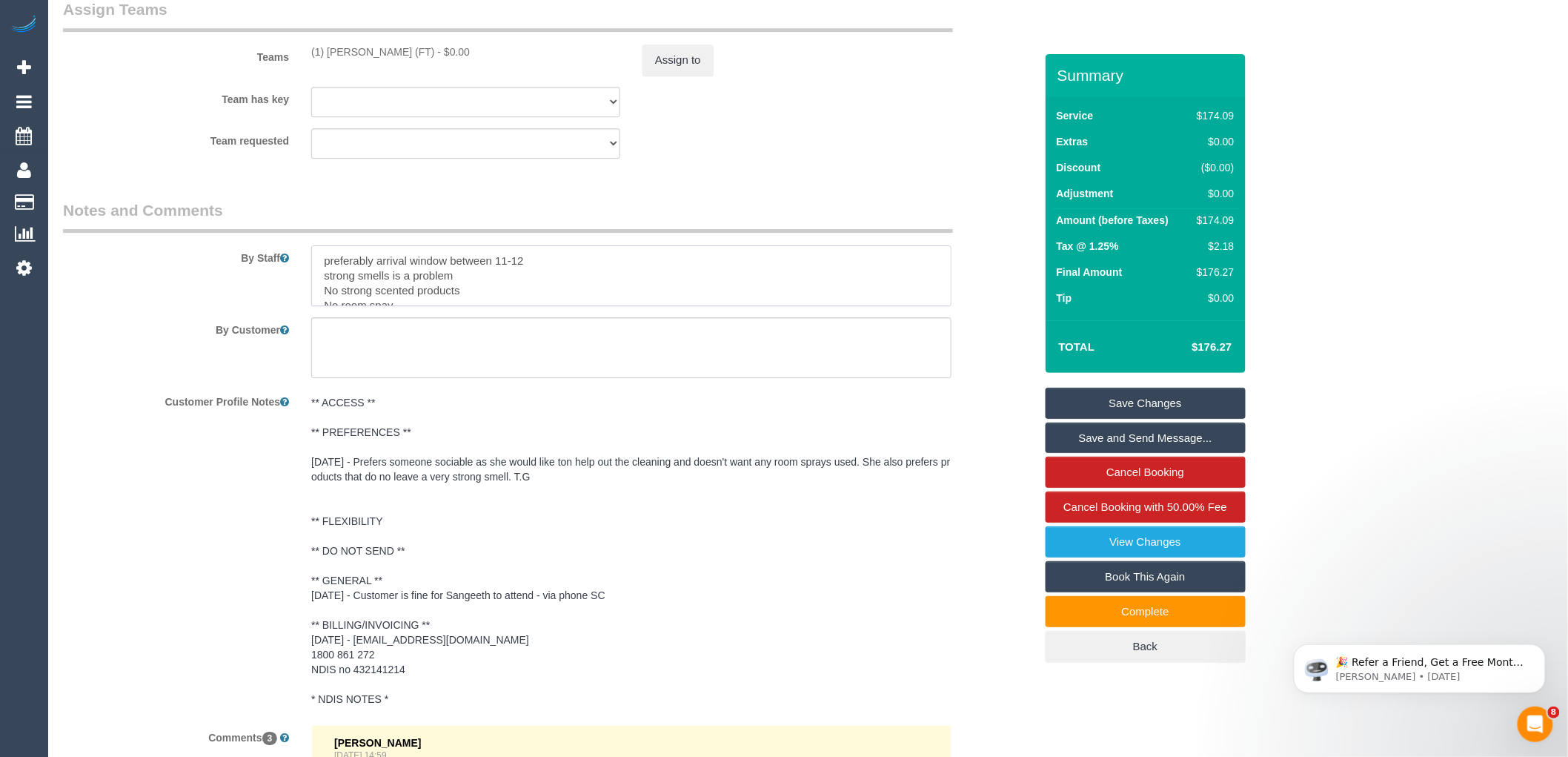
click at [323, 257] on textarea at bounding box center [631, 276] width 640 height 61
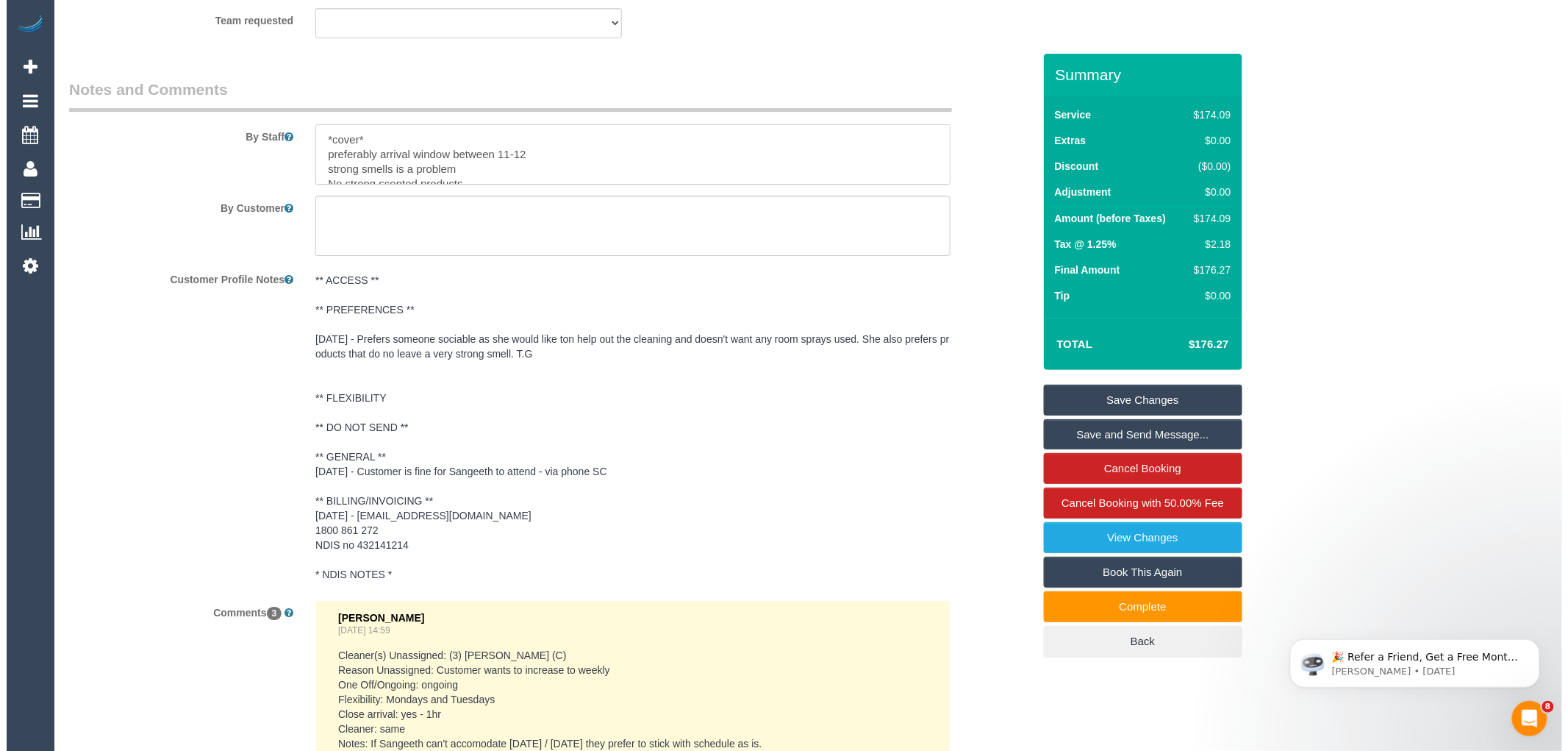
scroll to position [1935, 0]
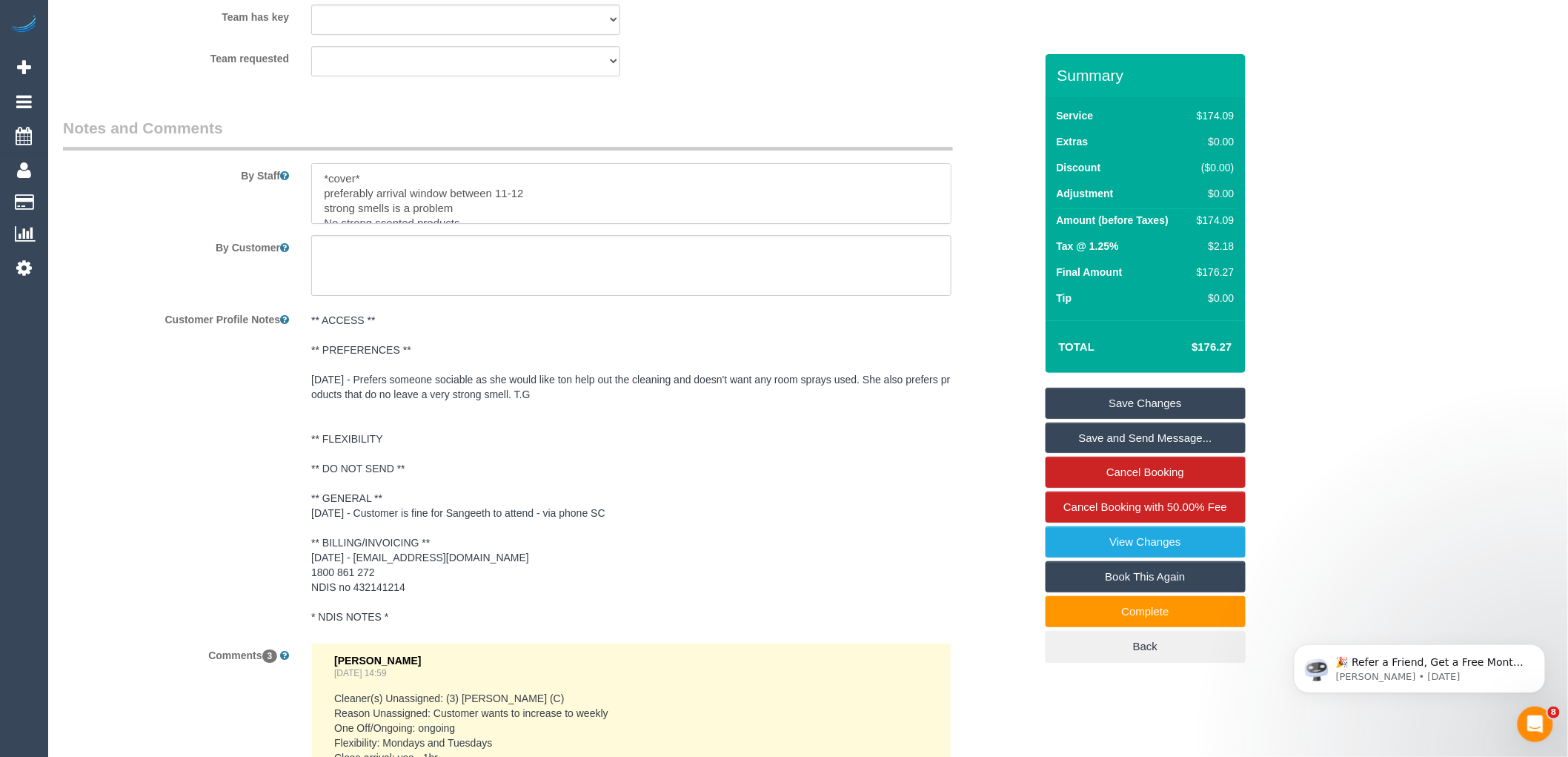
type textarea "*cover* preferably arrival window between 11-12 strong smells is a problem No s…"
click at [1112, 440] on link "Save and Send Message..." at bounding box center [1146, 437] width 200 height 31
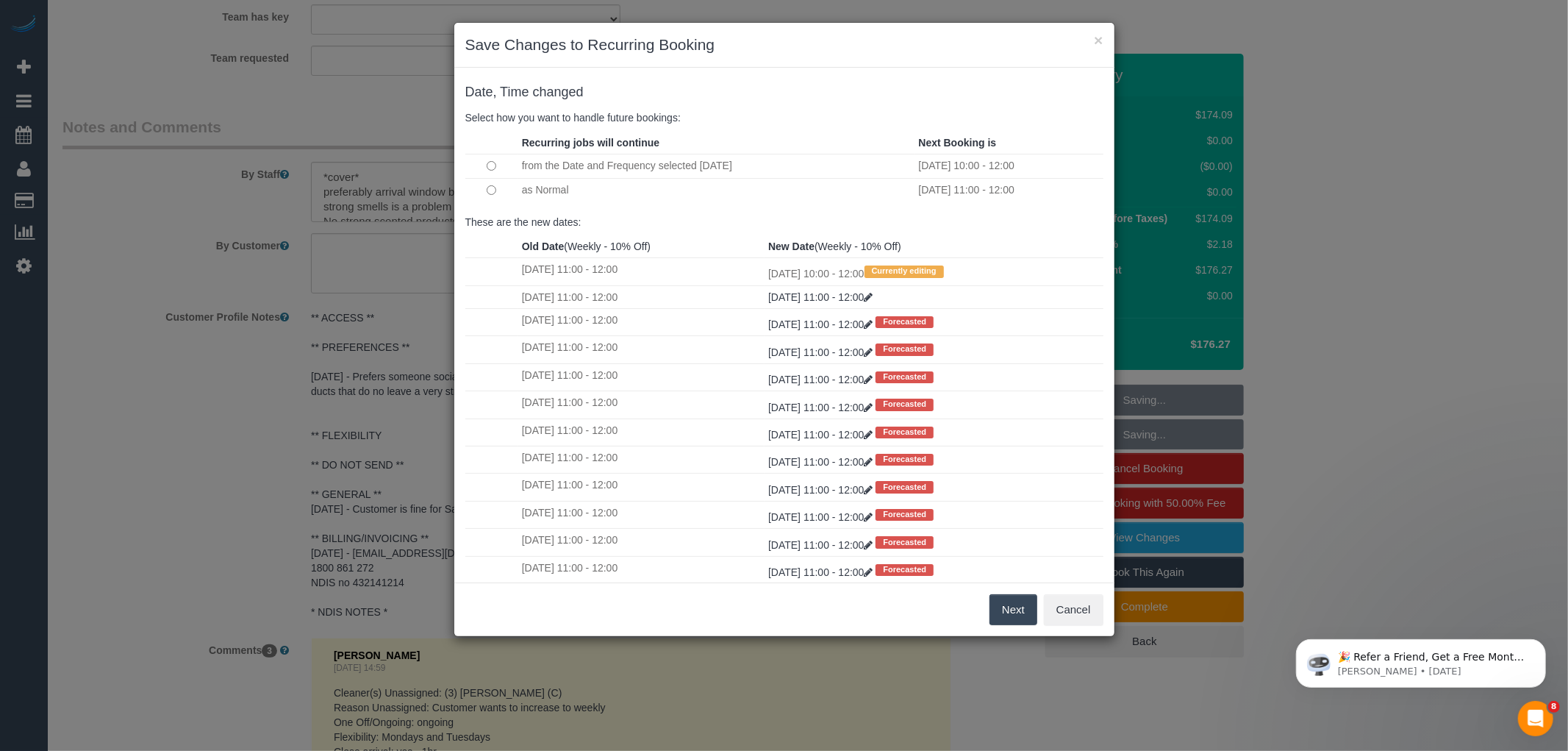
click at [1005, 612] on button "Next" at bounding box center [1013, 609] width 47 height 31
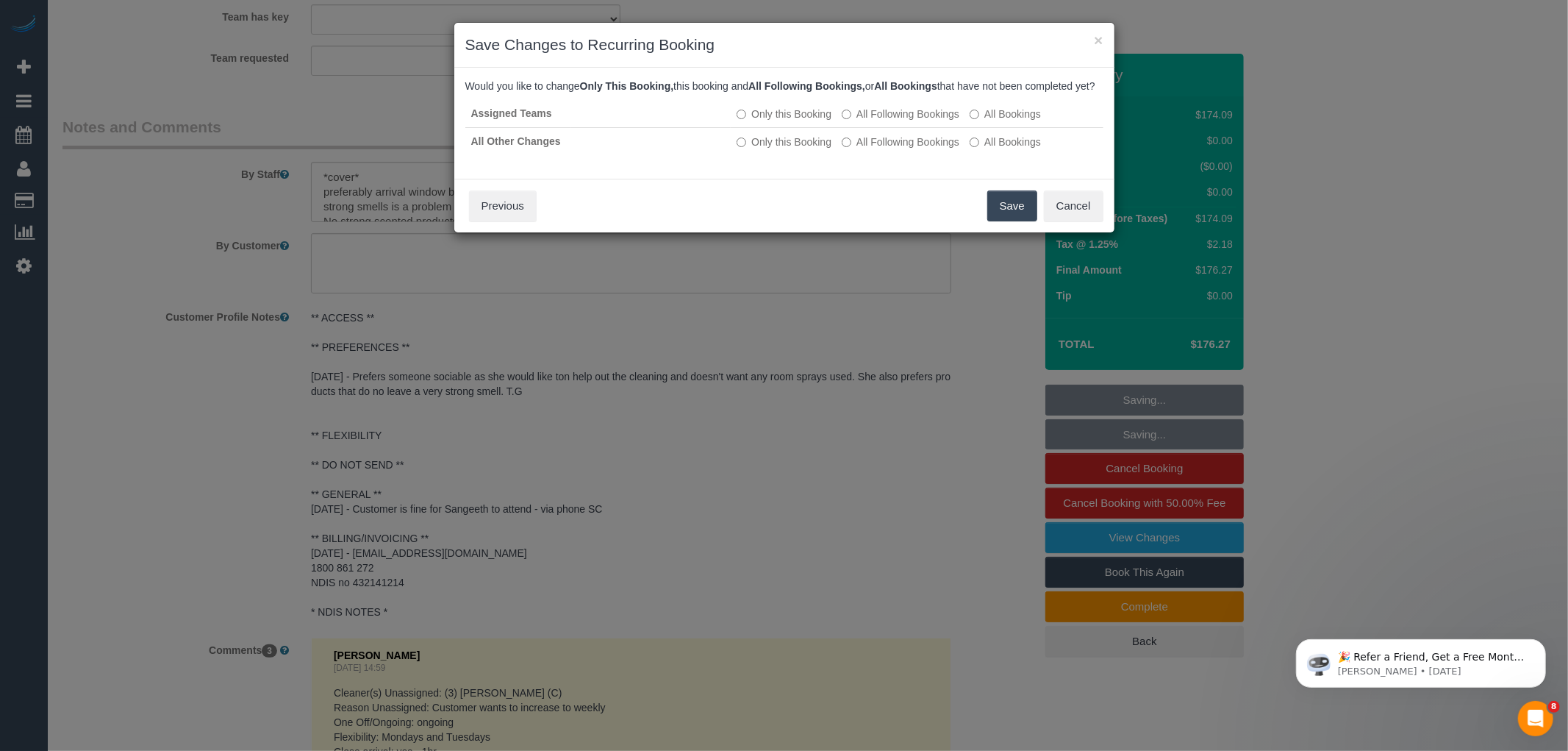
click at [1003, 218] on button "Save" at bounding box center [1012, 206] width 50 height 31
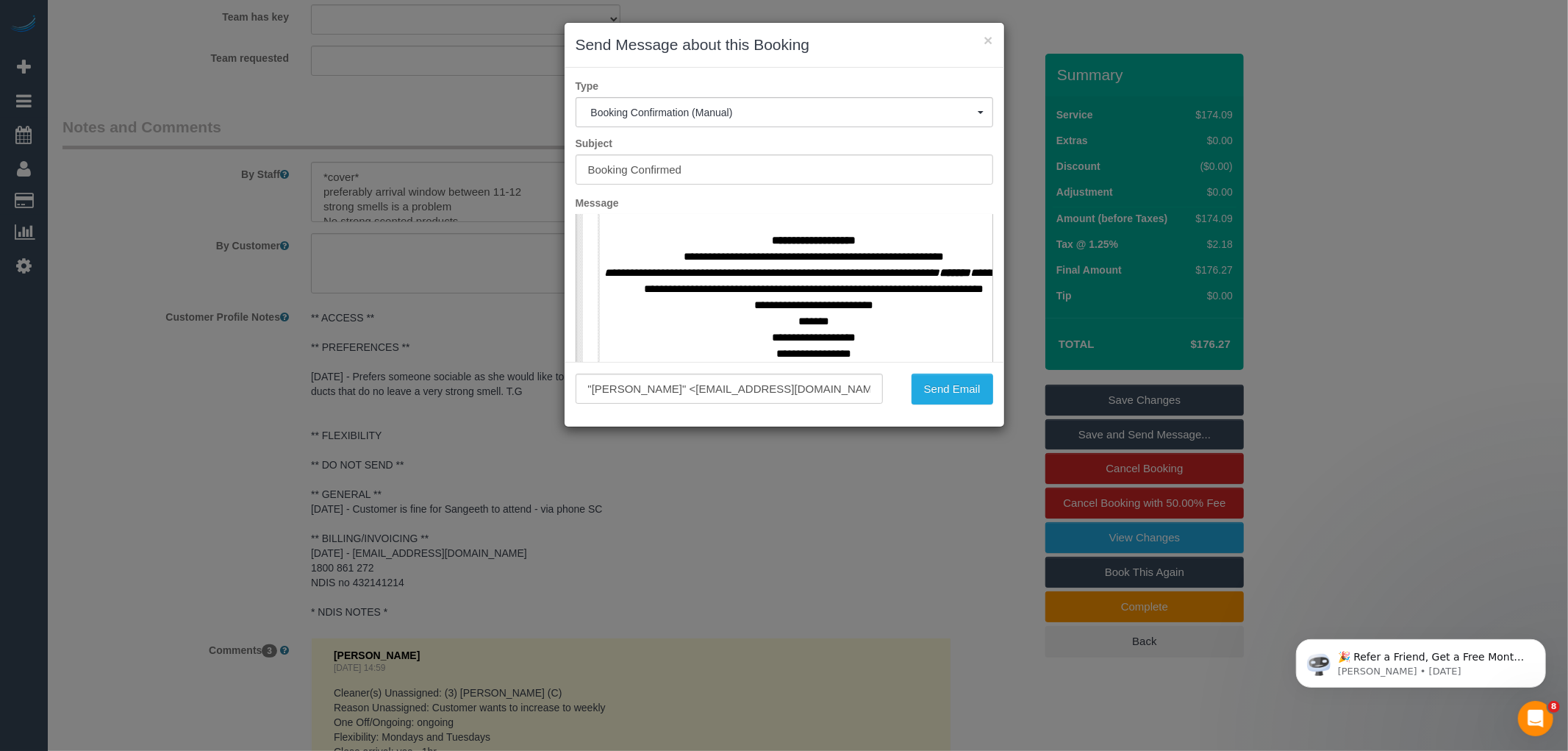
scroll to position [653, 0]
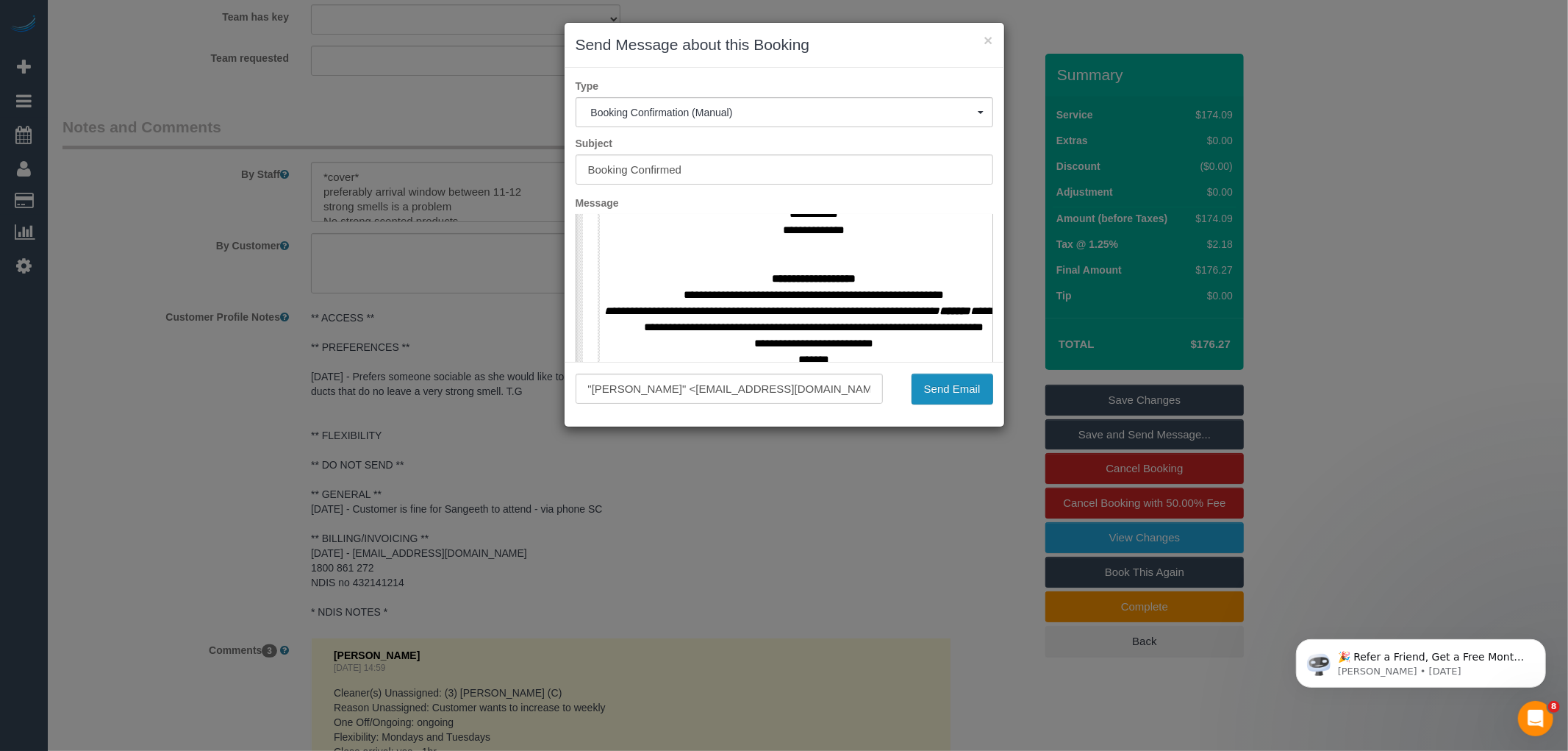
click at [939, 398] on button "Send Email" at bounding box center [952, 389] width 81 height 31
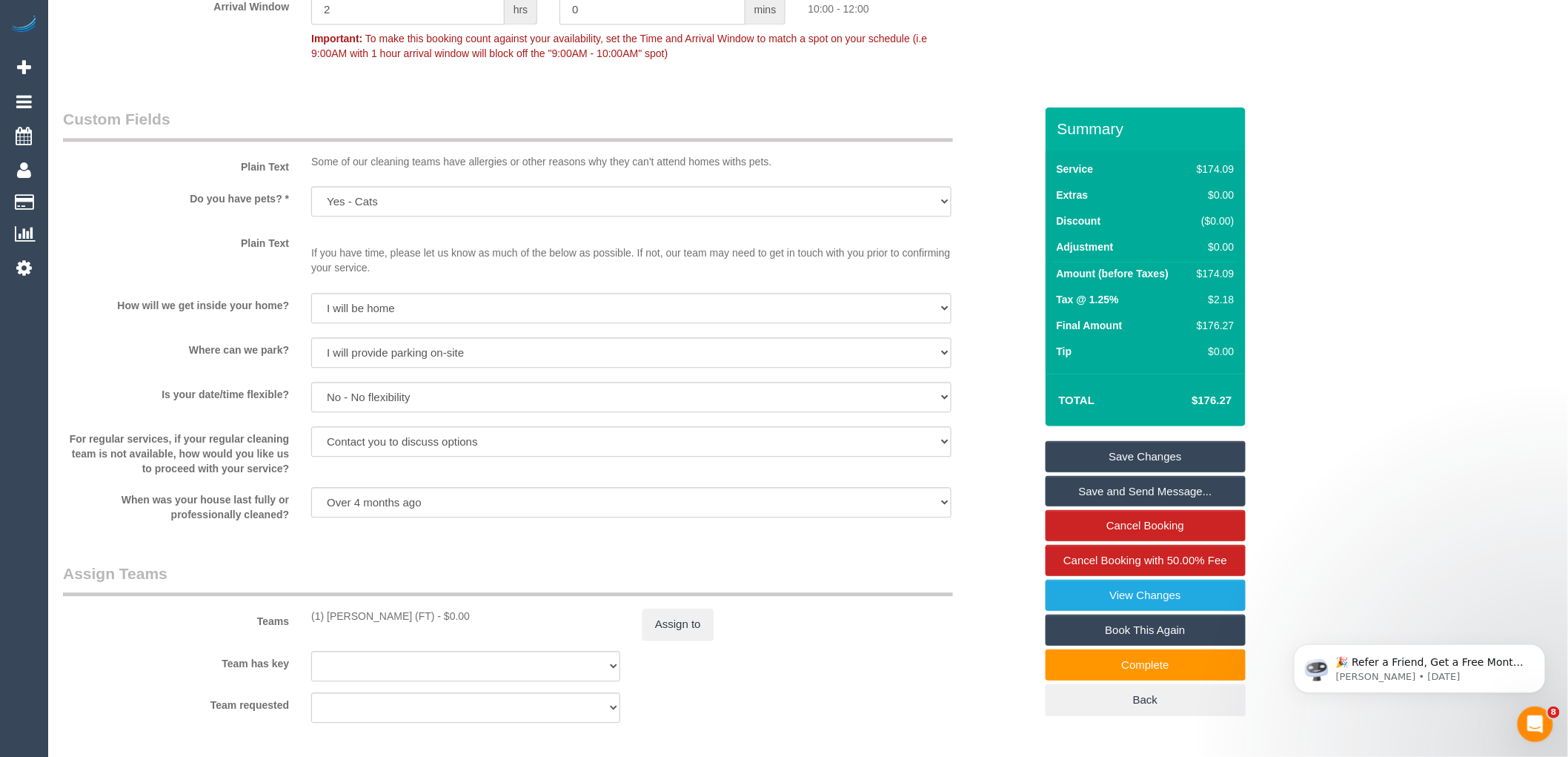
scroll to position [1345, 0]
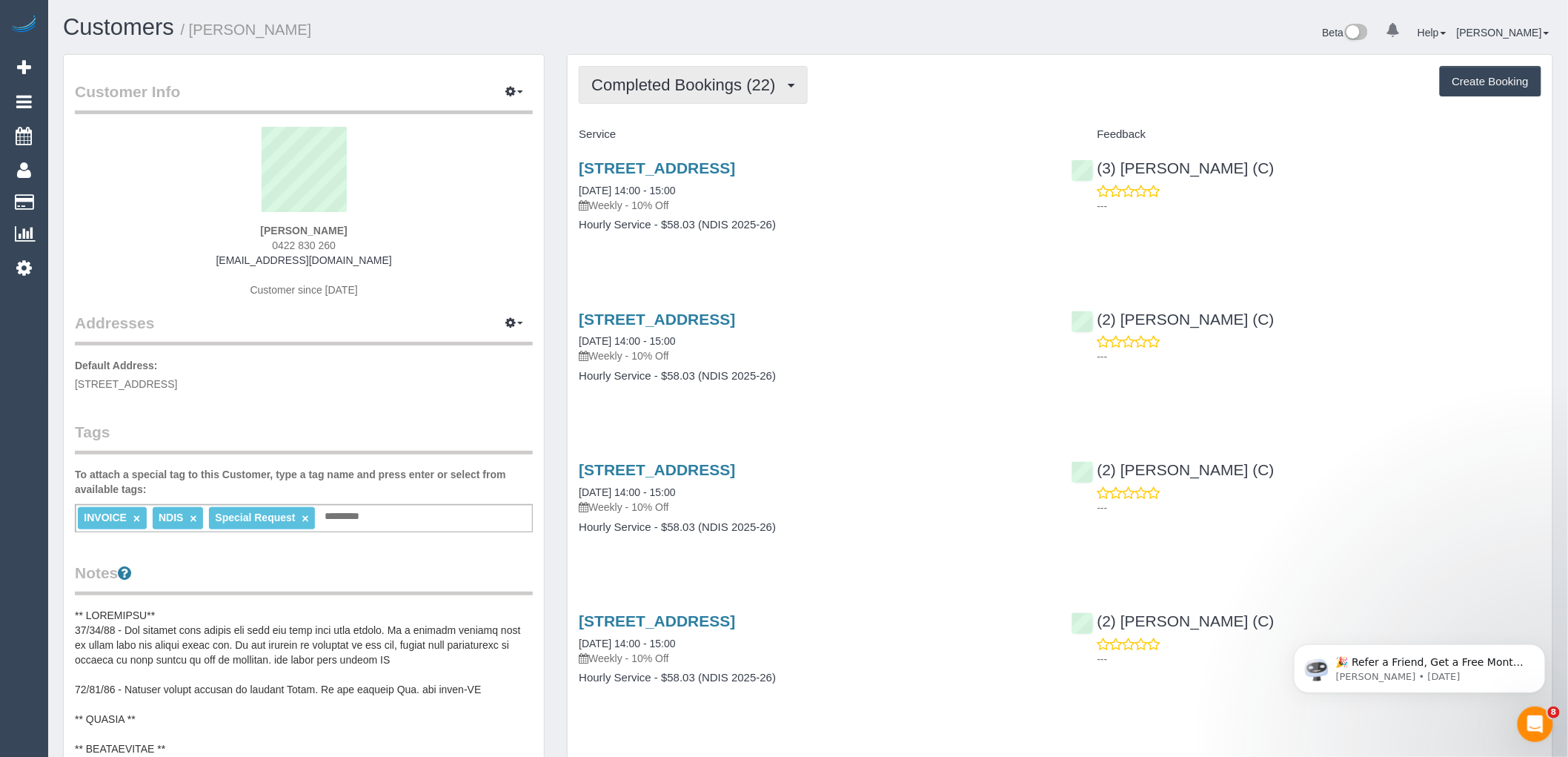
click at [694, 83] on span "Completed Bookings (22)" at bounding box center [687, 85] width 191 height 18
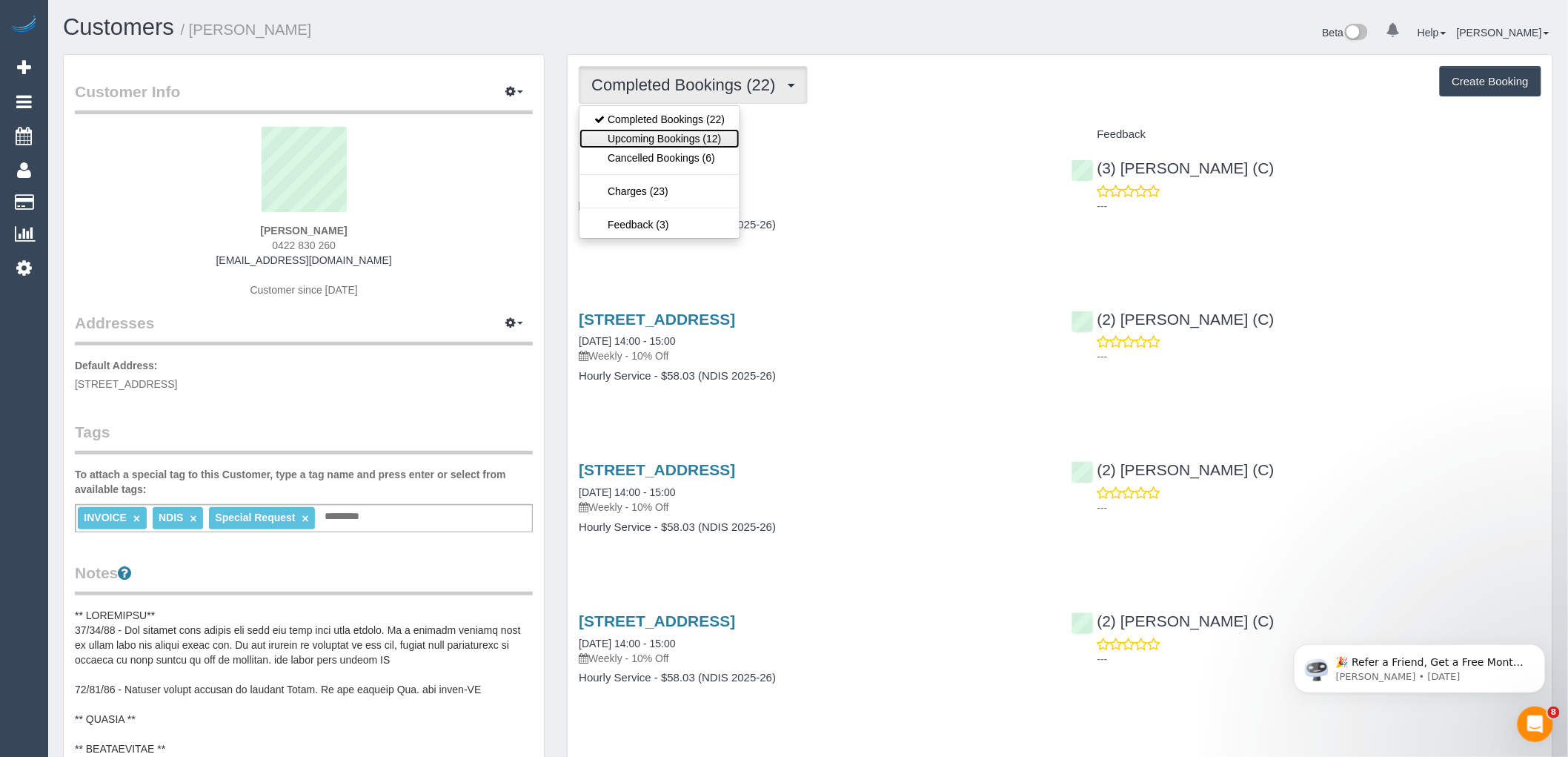
click at [686, 134] on link "Upcoming Bookings (12)" at bounding box center [659, 138] width 160 height 19
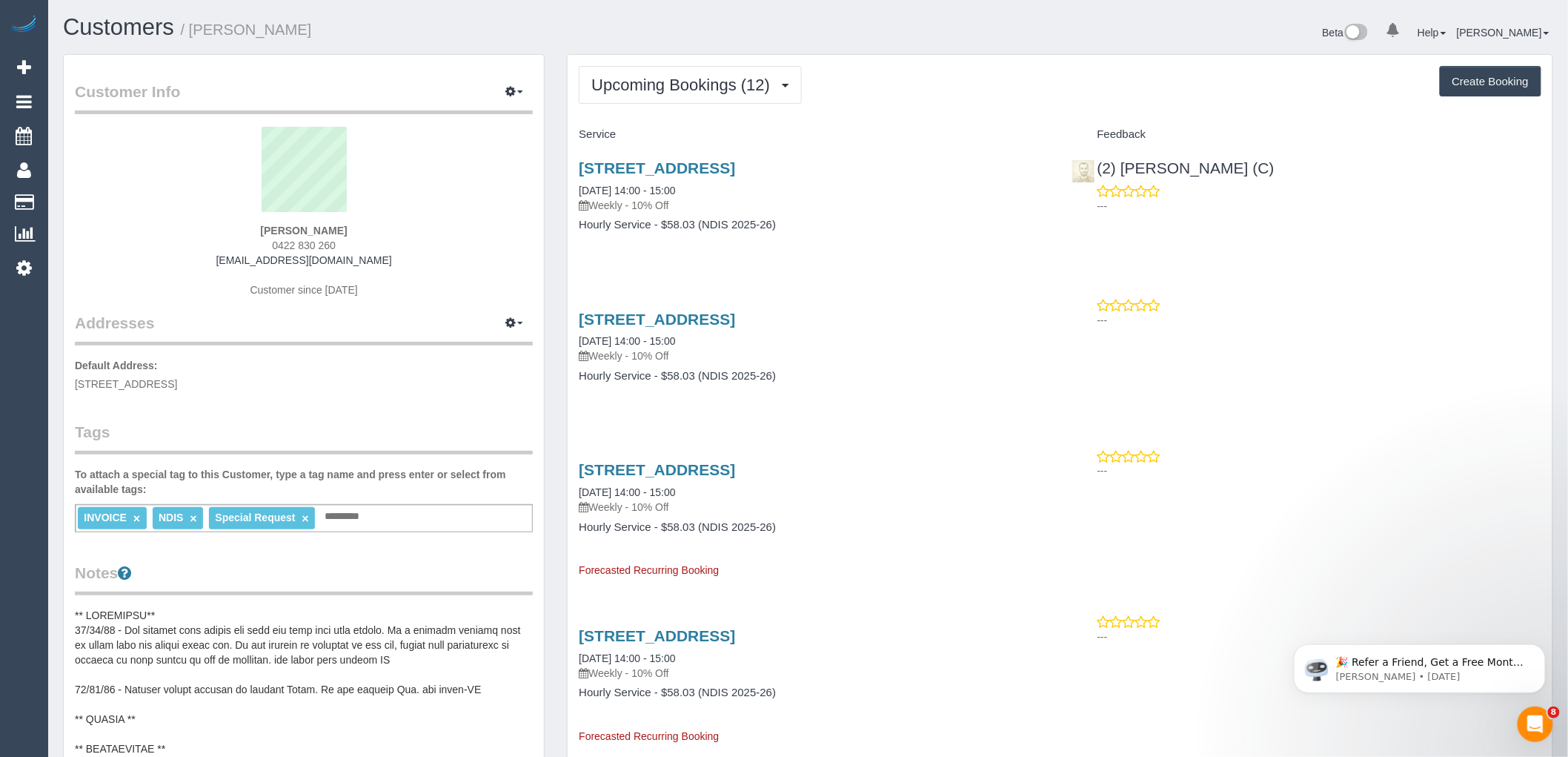
drag, startPoint x: 575, startPoint y: 161, endPoint x: 886, endPoint y: 167, distance: 311.1
click at [885, 167] on div "3/271 Albion Street, Brunswick, VIC 3056 15/10/2025 14:00 - 15:00 Weekly - 10% …" at bounding box center [814, 203] width 492 height 114
copy link "3/271 Albion Street, Brunswick, VIC 3056"
click at [631, 96] on button "Upcoming Bookings (12)" at bounding box center [690, 85] width 223 height 38
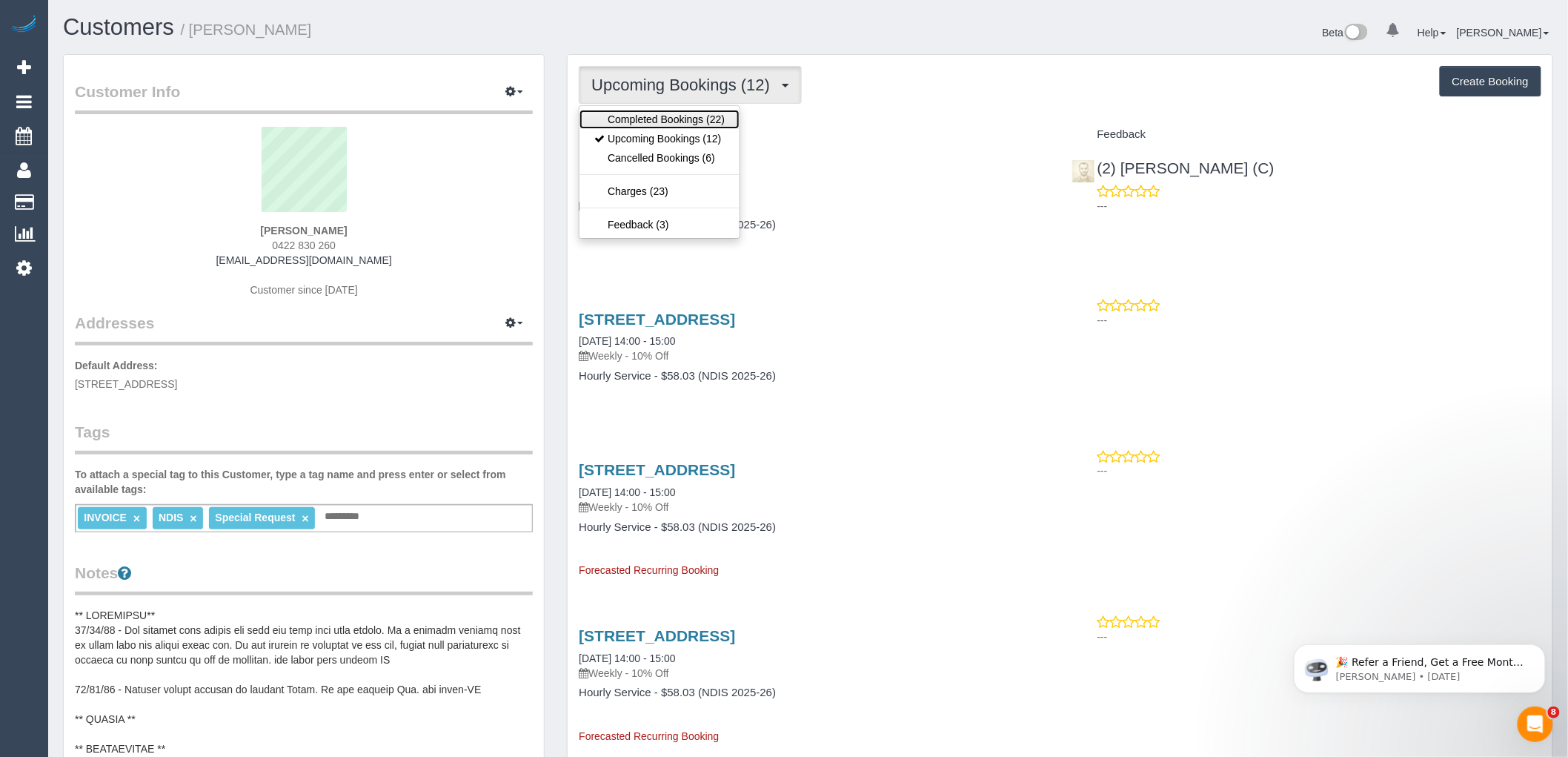
click at [642, 118] on link "Completed Bookings (22)" at bounding box center [659, 118] width 160 height 19
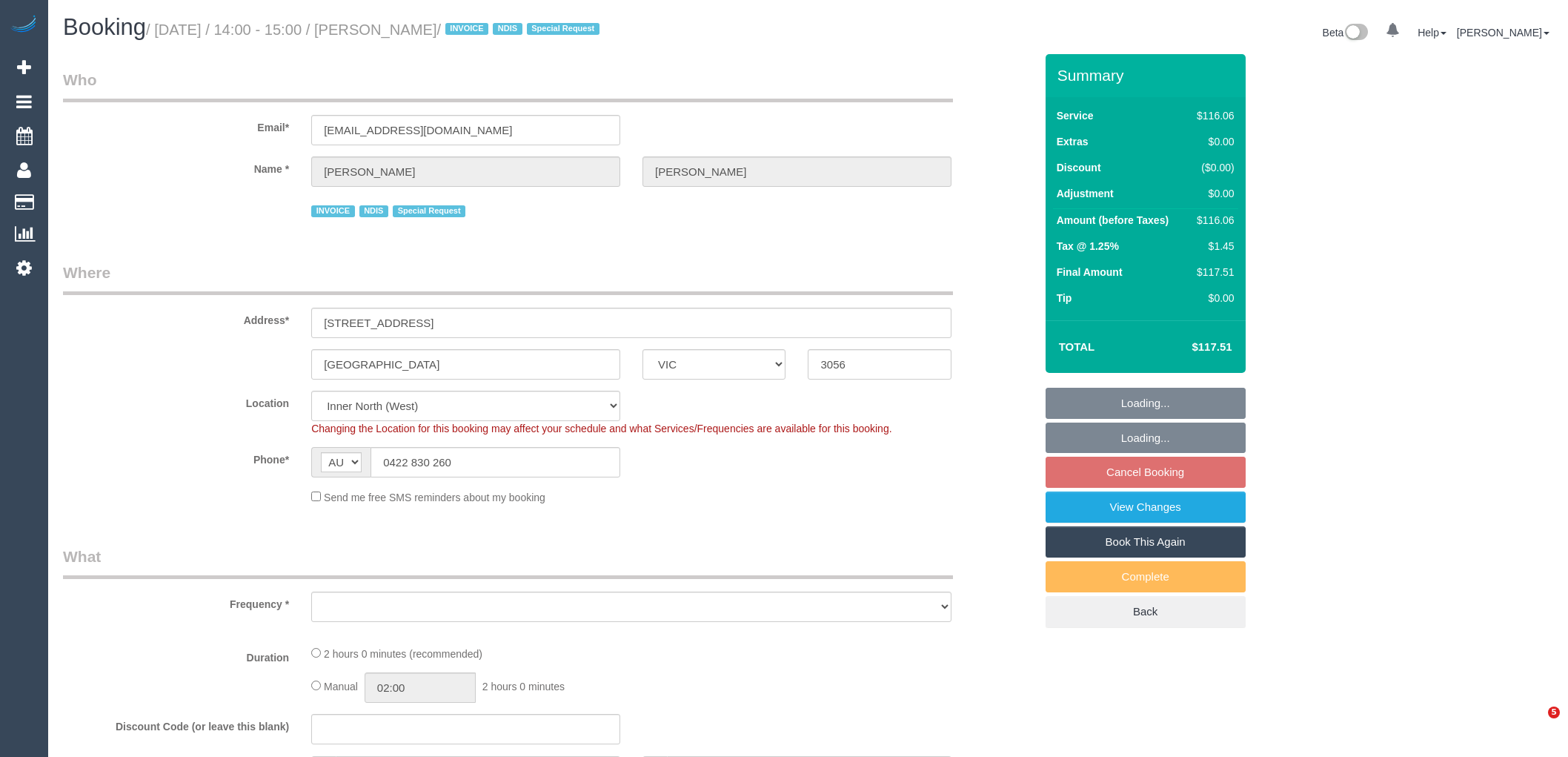
select select "VIC"
select select "object:647"
select select "number:30"
select select "number:14"
select select "number:19"
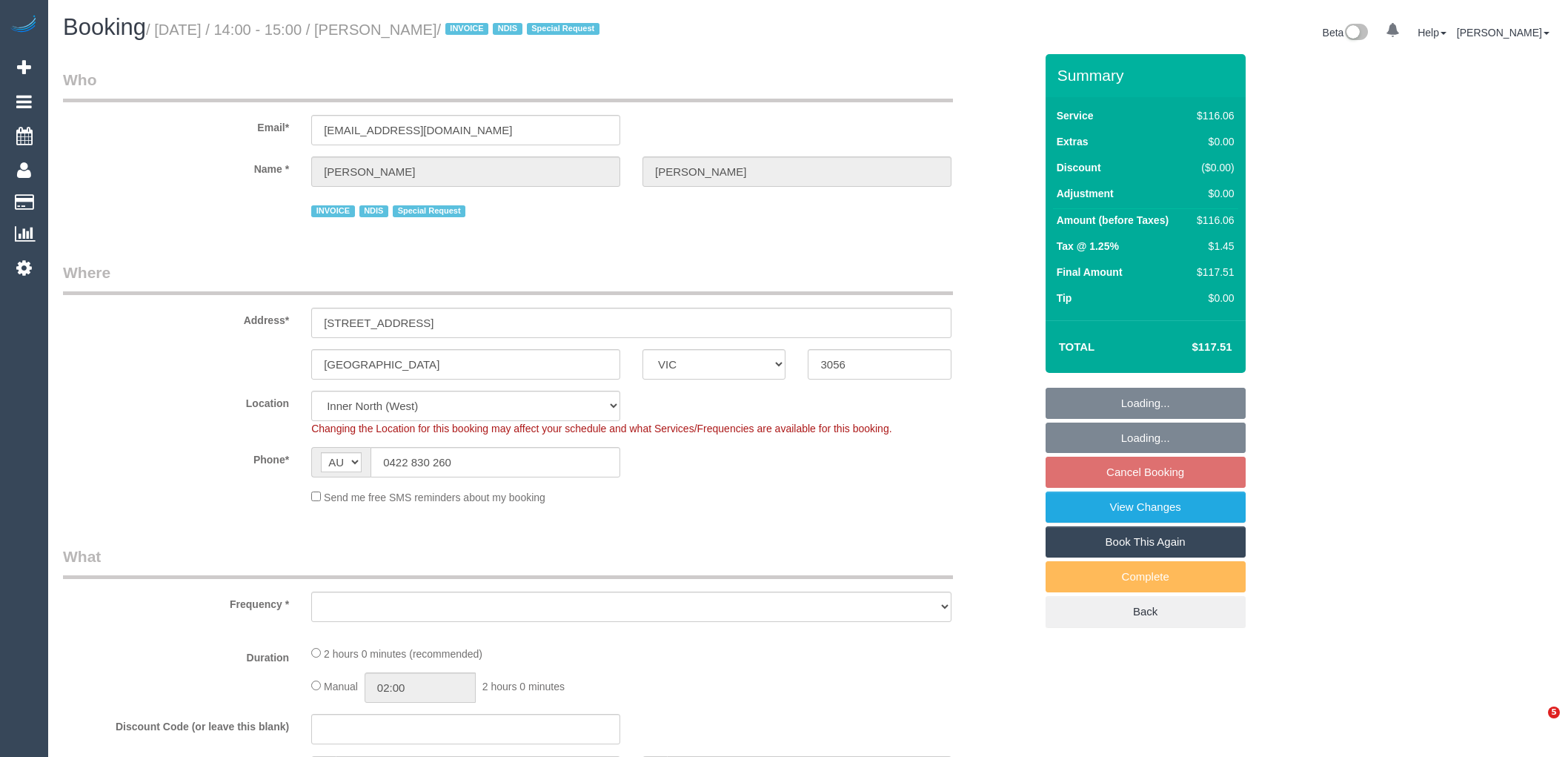
select select "number:36"
select select "number:34"
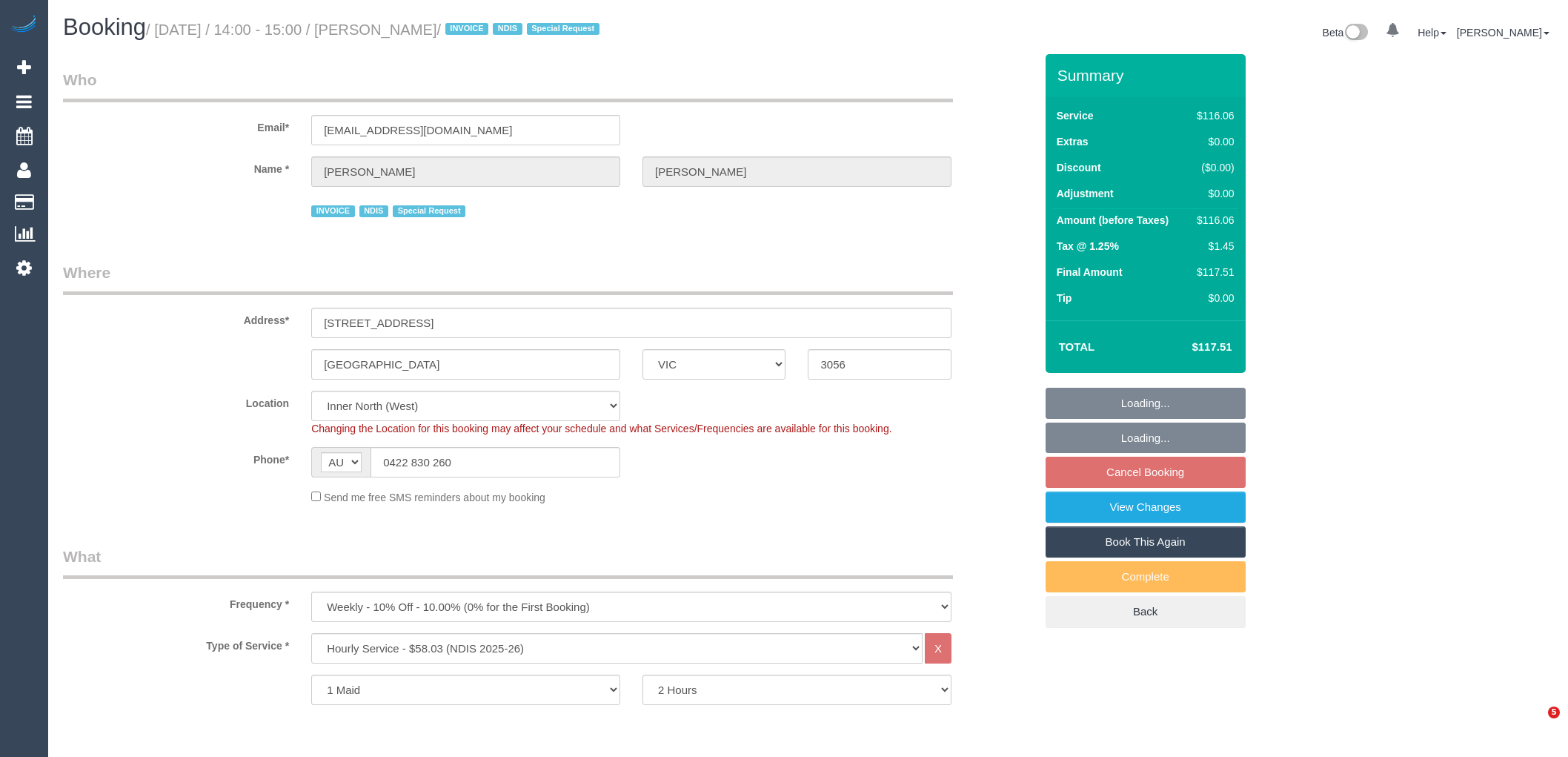
select select "object:1643"
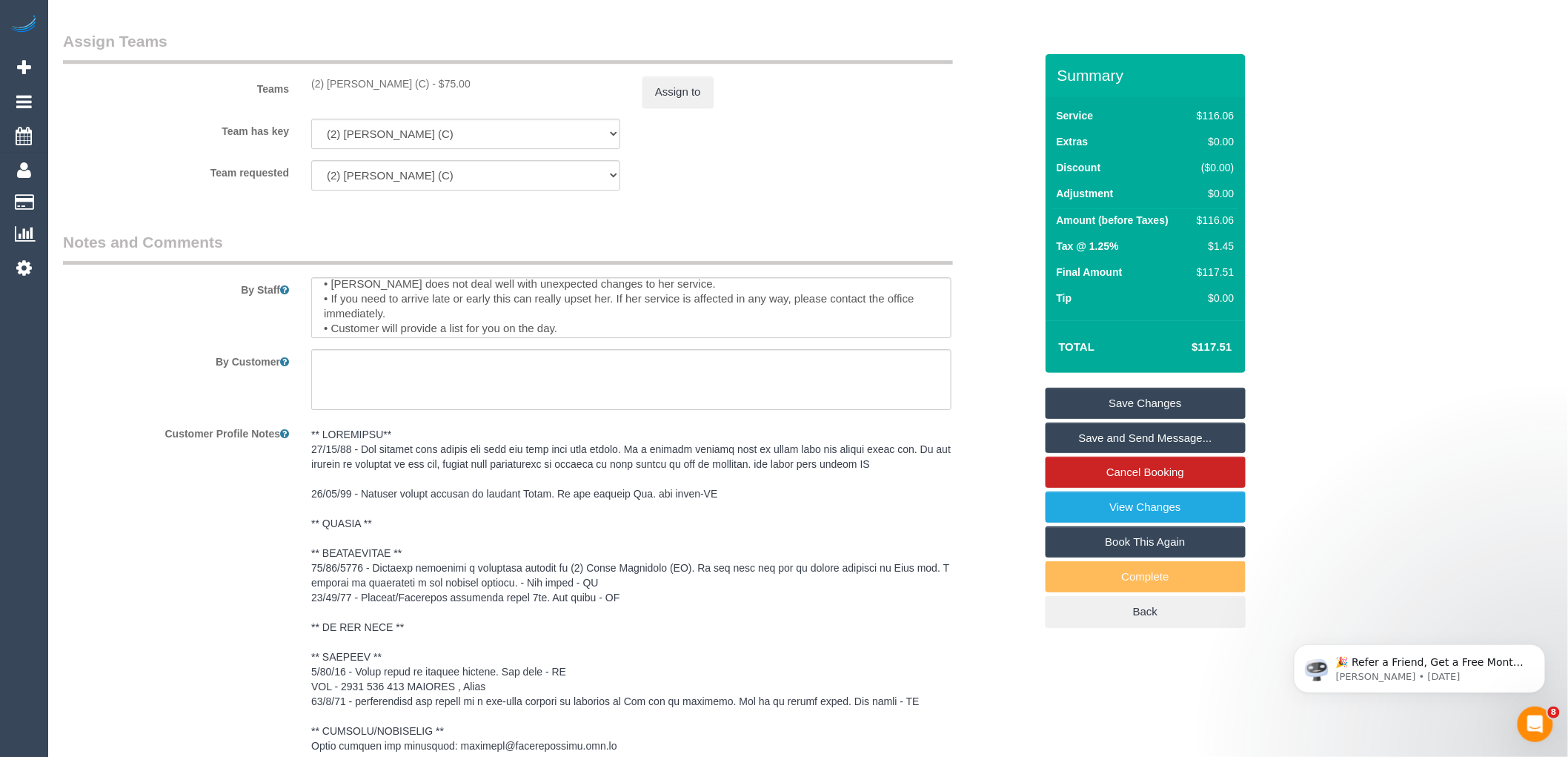
scroll to position [59, 0]
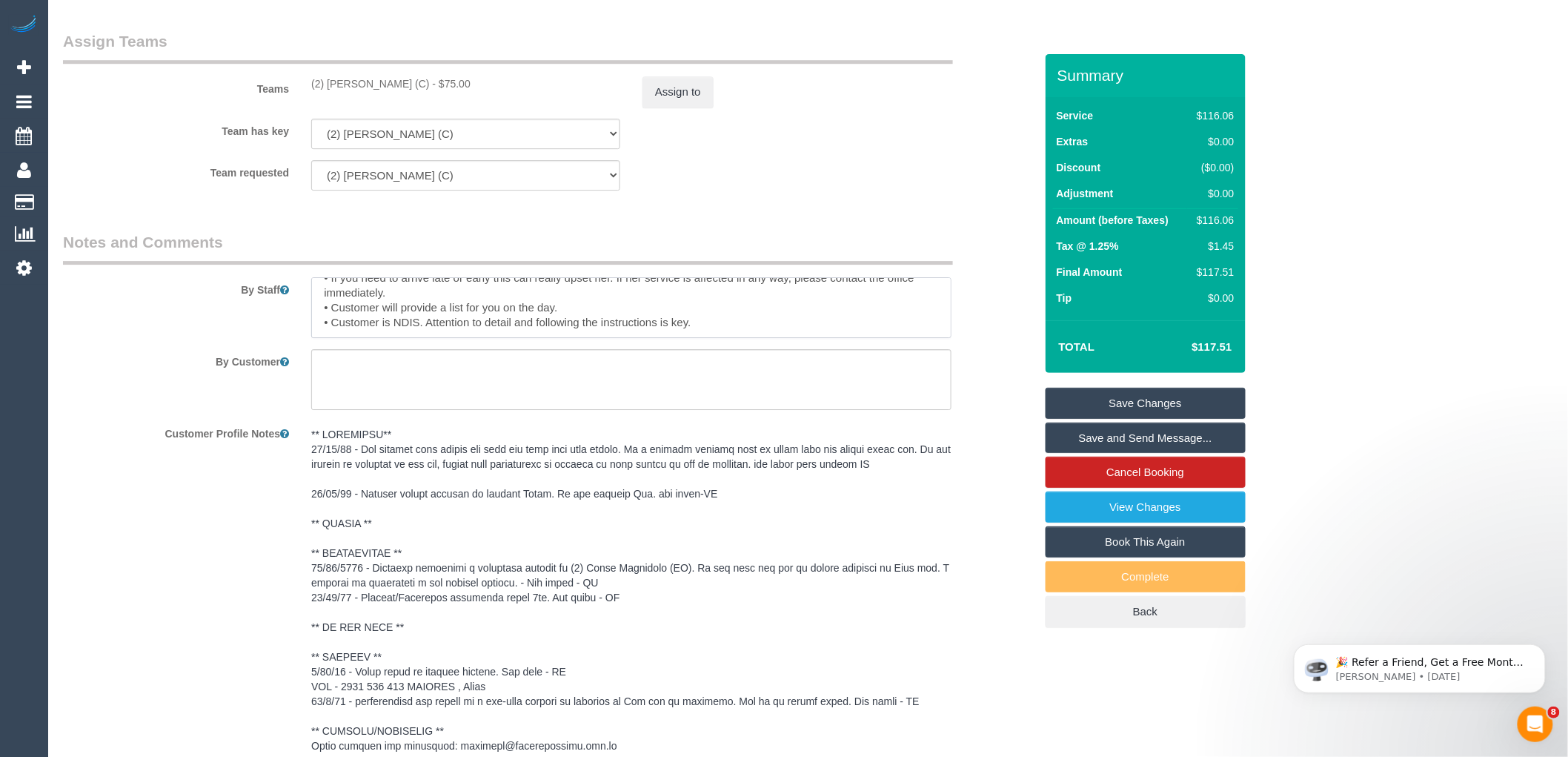
click at [758, 325] on textarea at bounding box center [631, 308] width 640 height 61
type textarea "*cover* Please read notes carefully: • Do not arrive before 2pm. • Amy does not…"
click at [337, 358] on textarea at bounding box center [631, 380] width 640 height 61
type textarea "Please don't forget the kitchen sink. Last cleaner missed the kitchen sink."
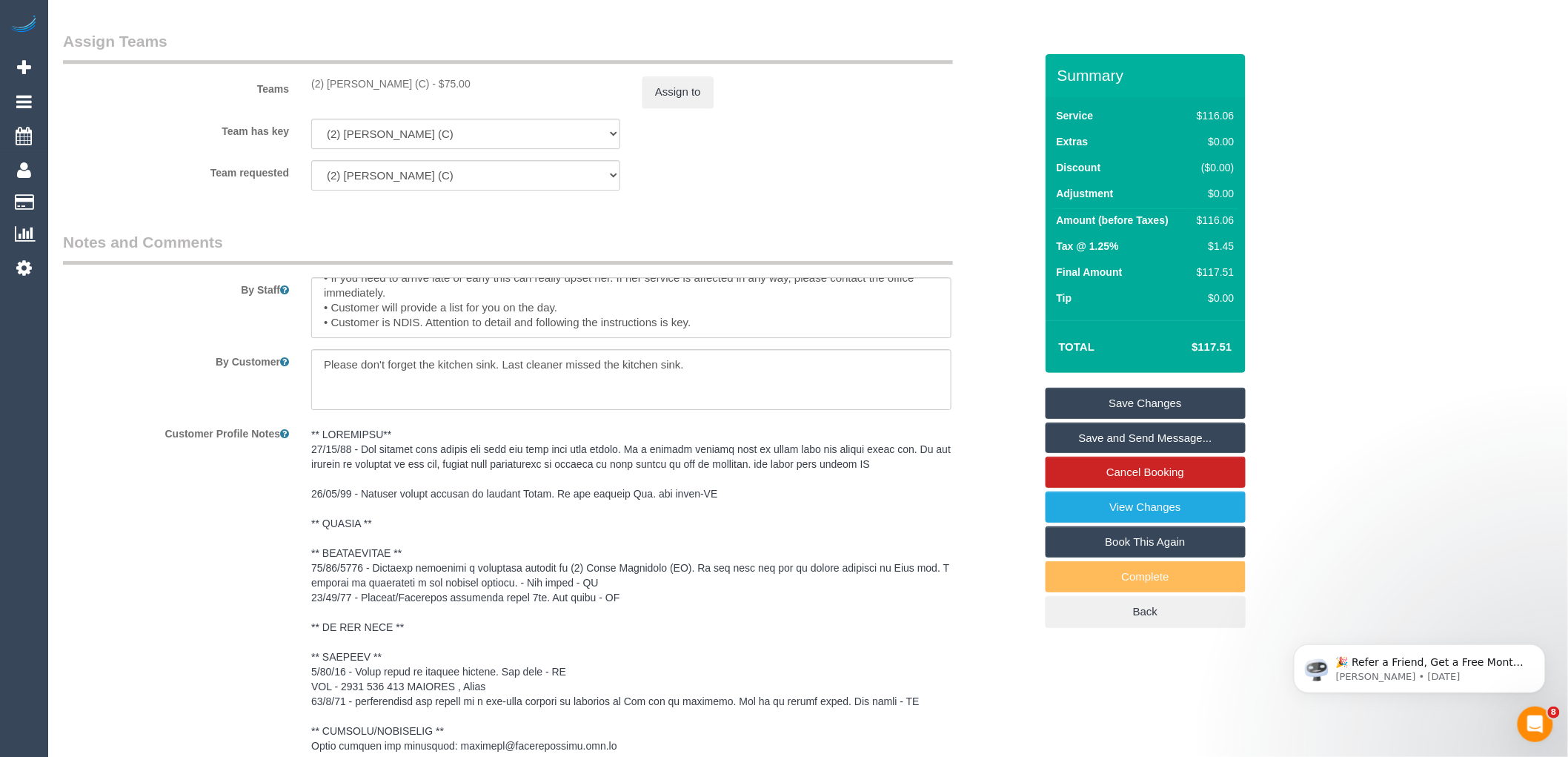
click at [1125, 403] on link "Save Changes" at bounding box center [1146, 403] width 200 height 31
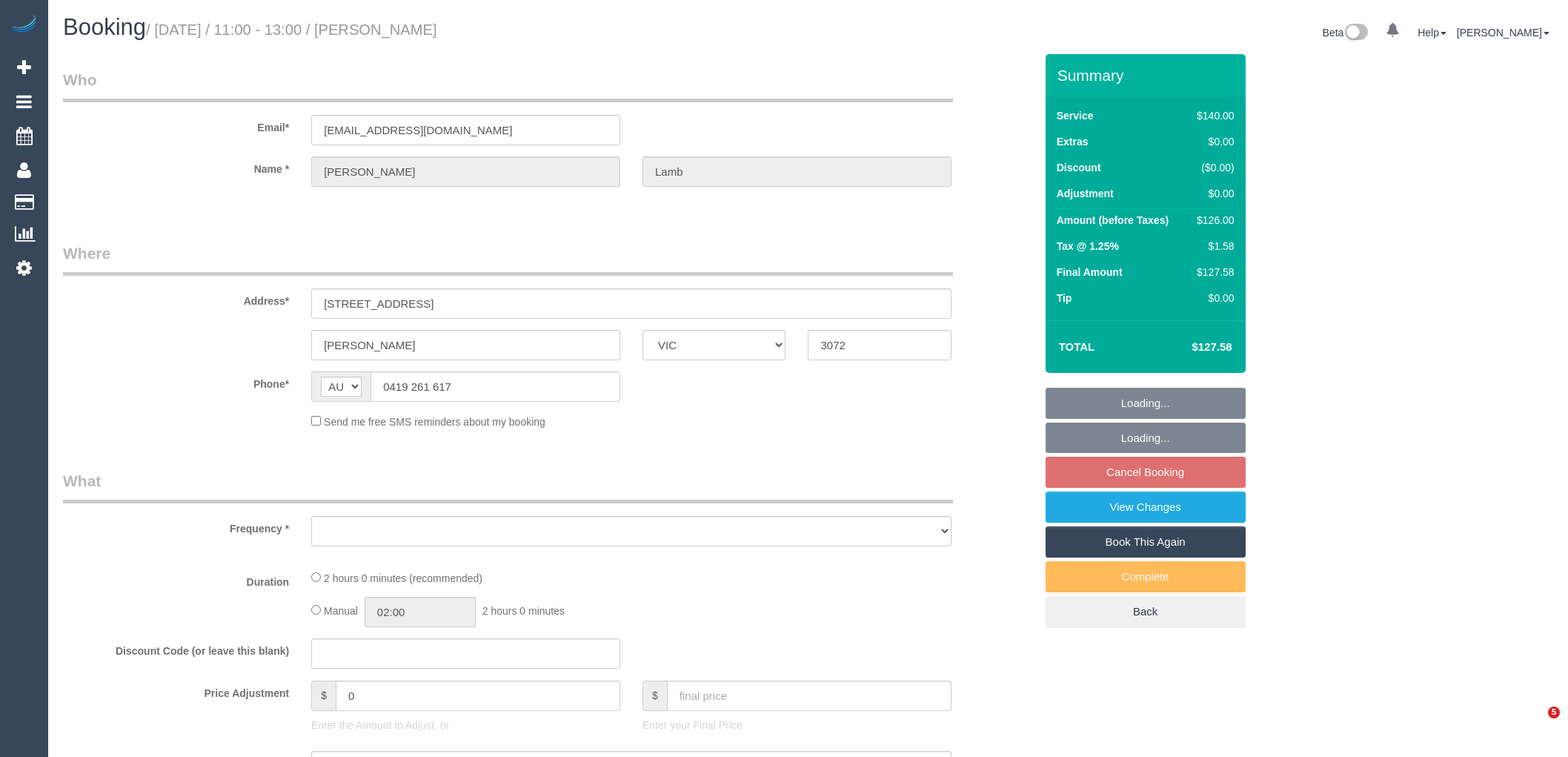
select select "VIC"
select select "object:573"
select select "string:stripe-pm_1PWzkH2GScqysDRViKg2S0Rx"
select select "number:28"
select select "number:14"
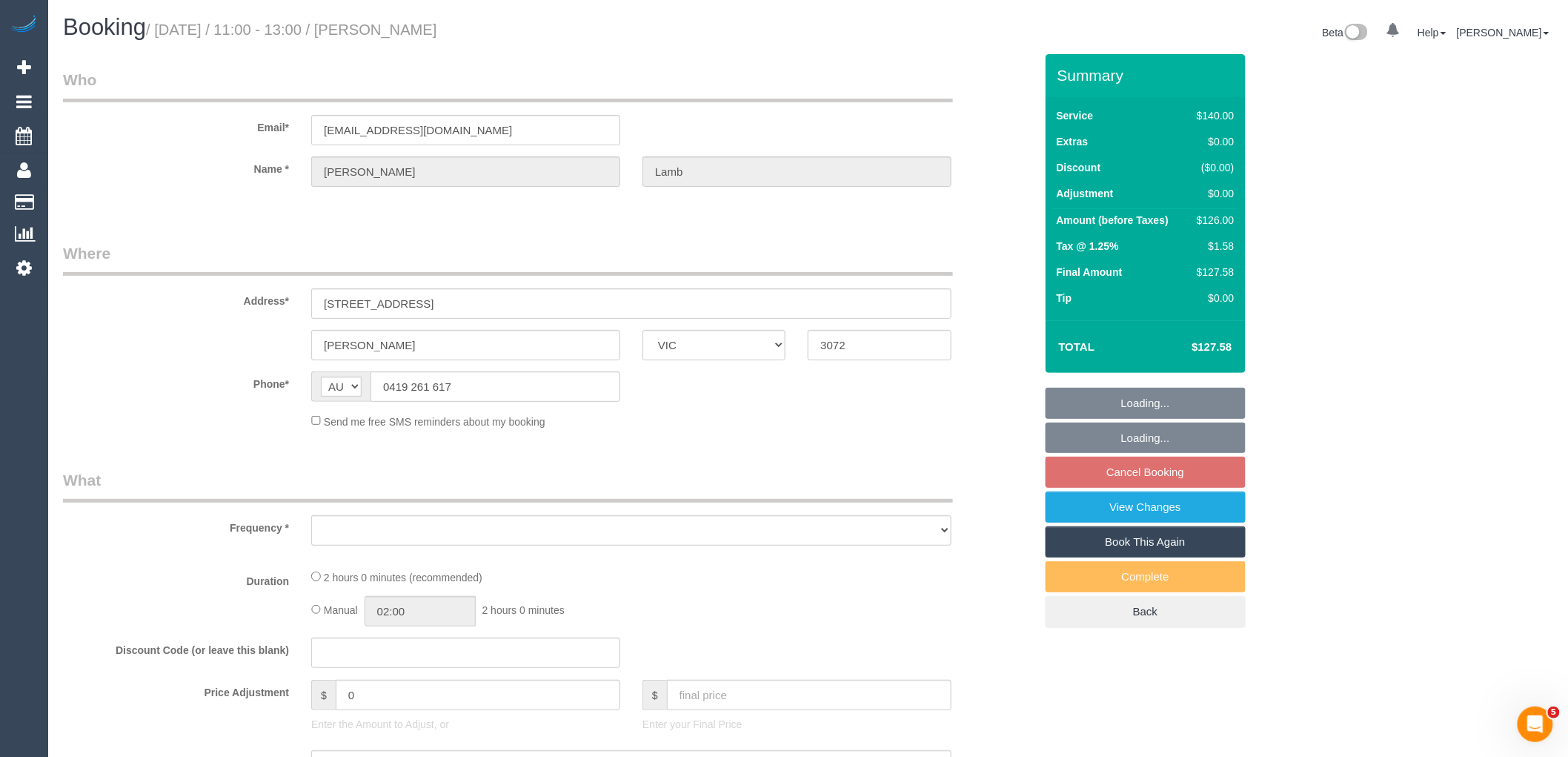
select select "number:19"
select select "number:36"
select select "number:34"
select select "number:11"
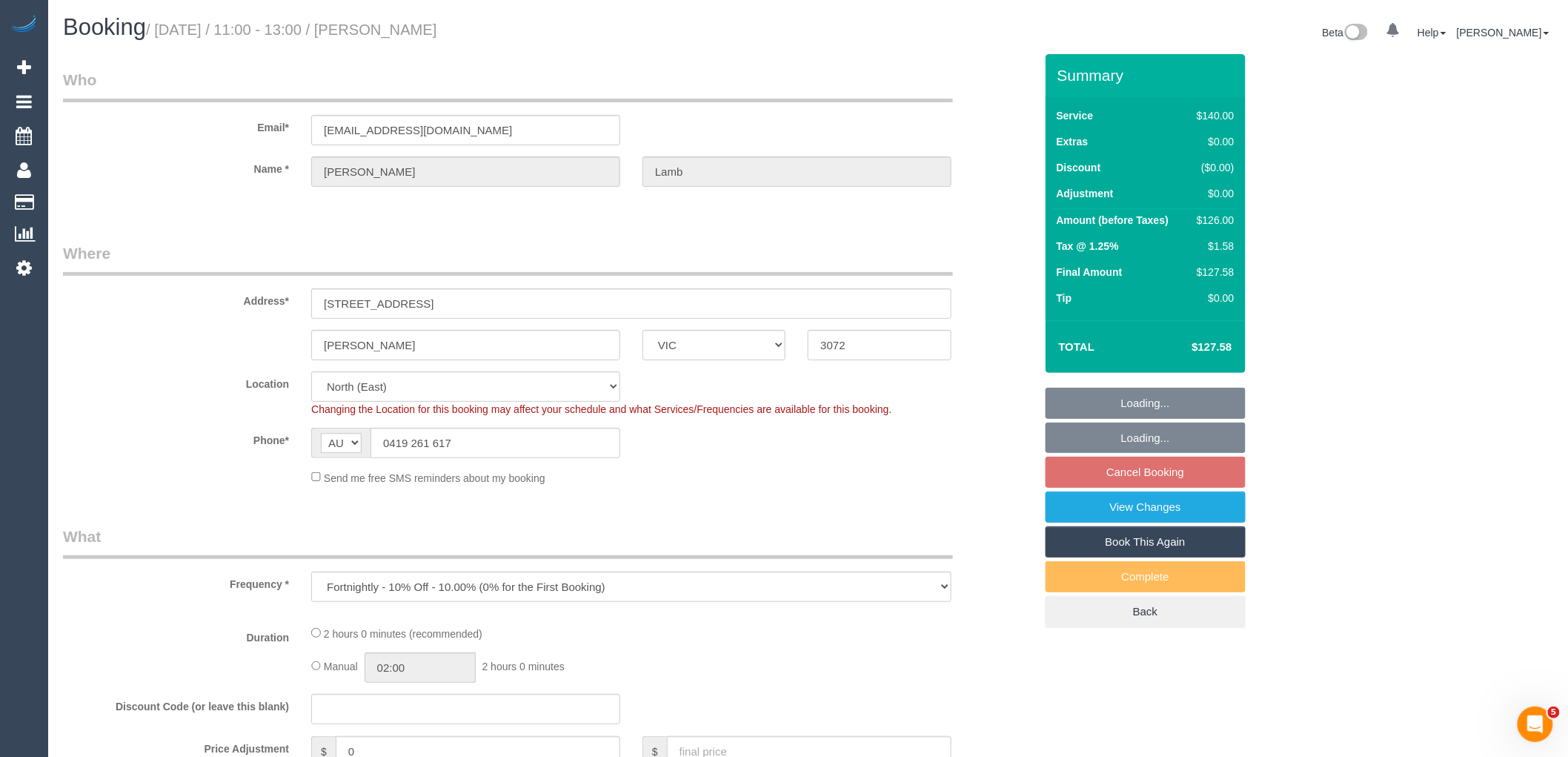
select select "object:726"
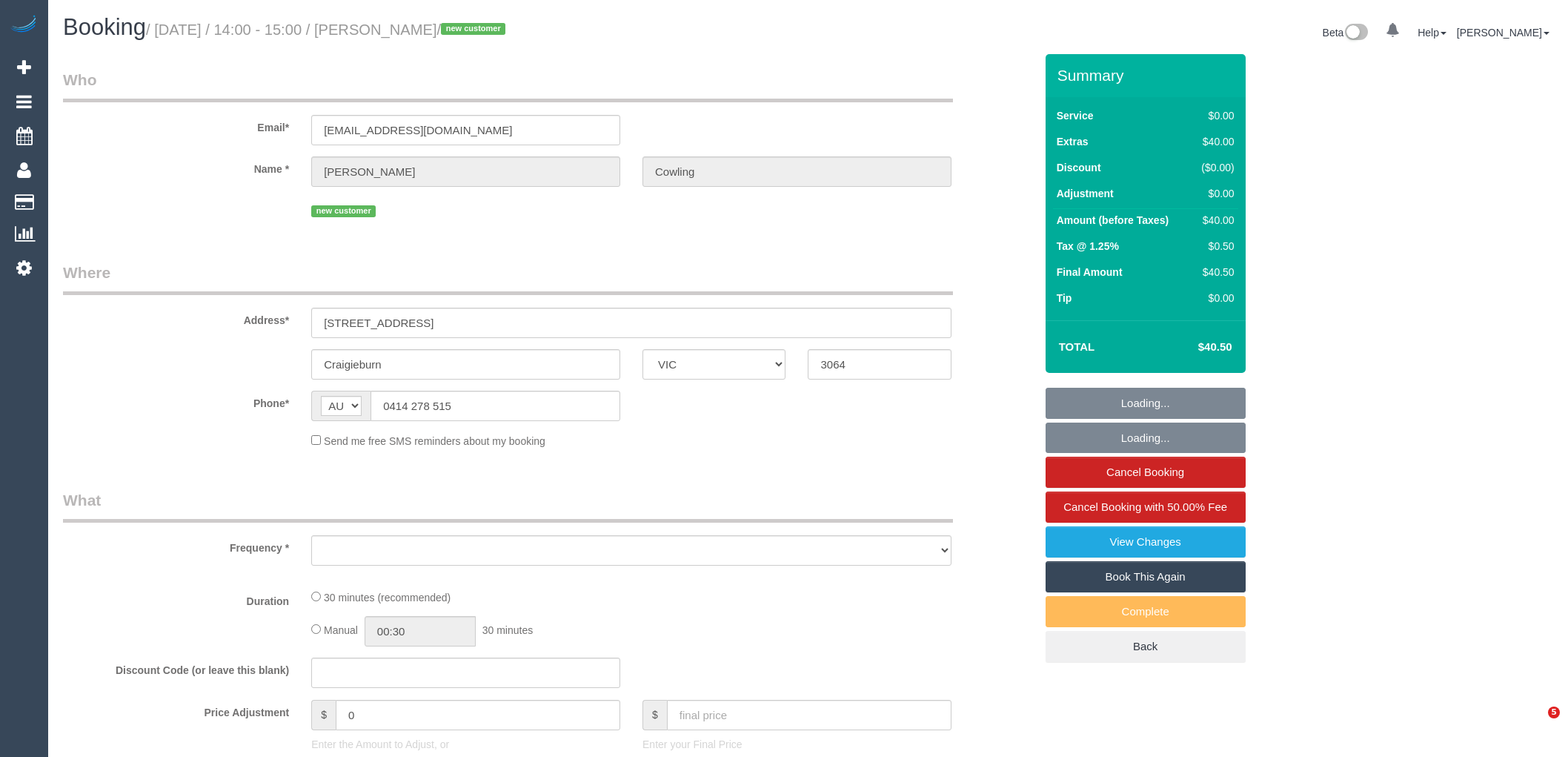
select select "VIC"
select select "string:stripe-pm_1SFlzA2GScqysDRVDFyS8g1T"
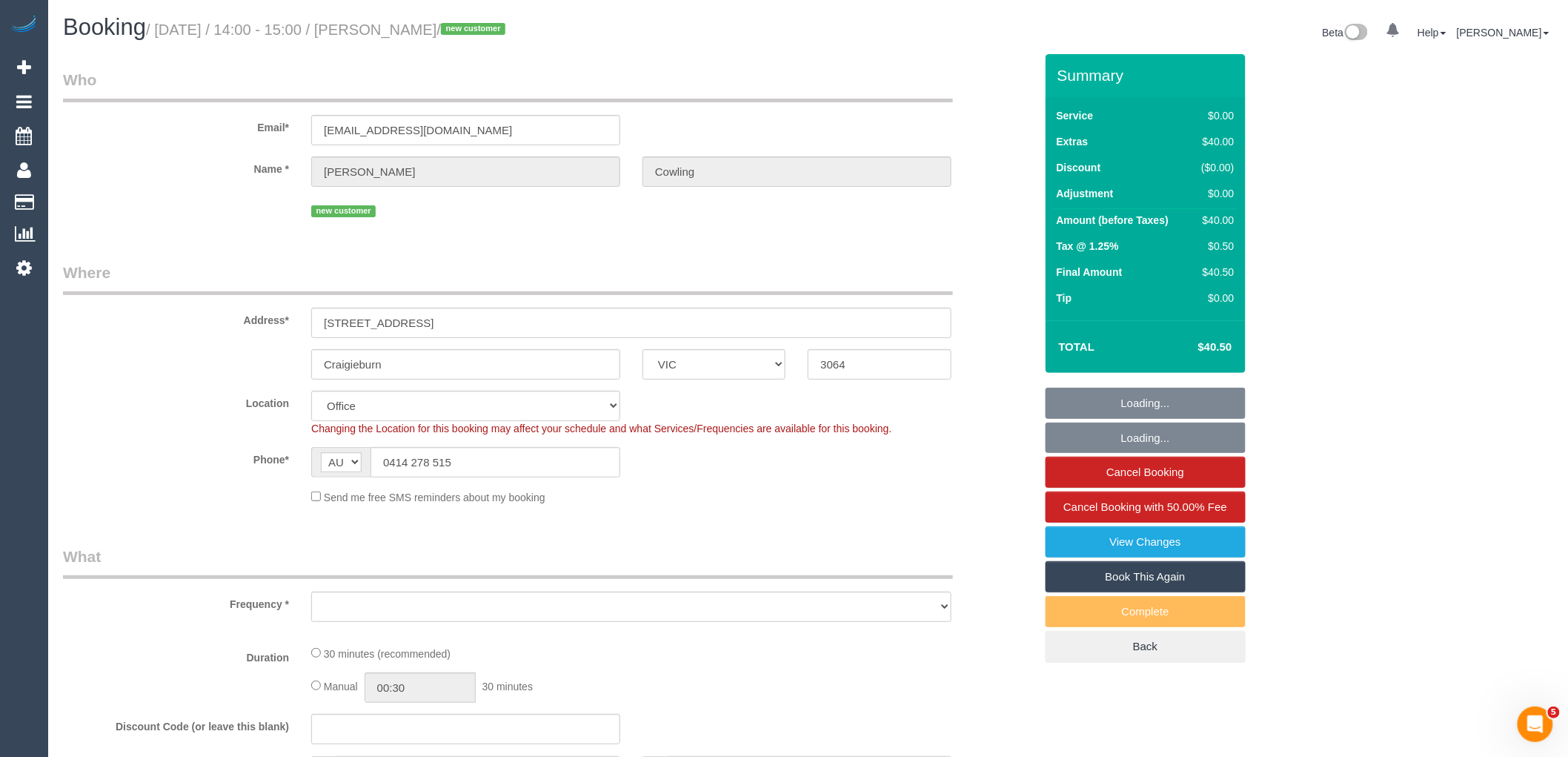
select select "object:683"
select select "number:28"
select select "number:14"
select select "number:19"
select select "number:22"
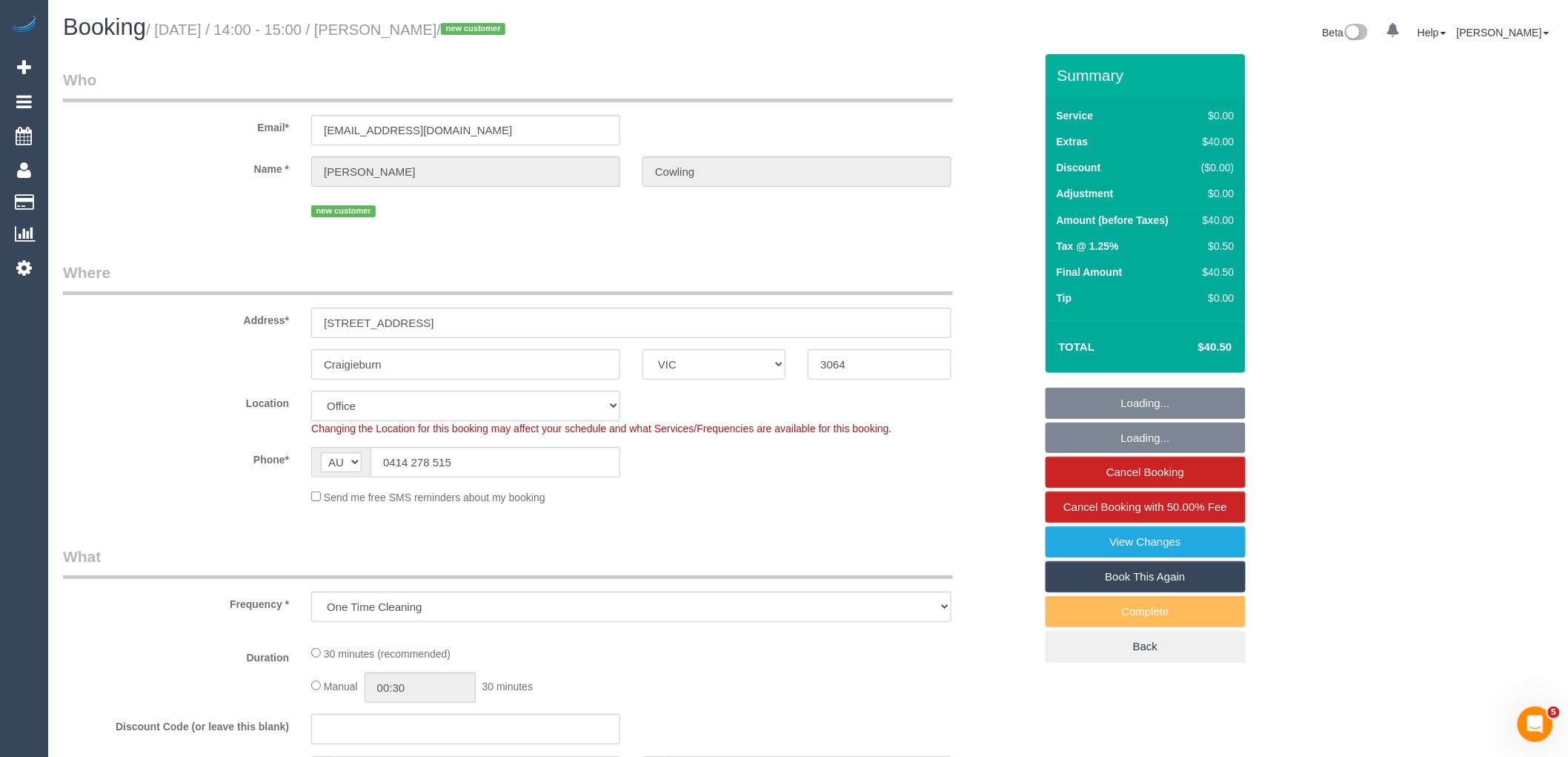
select select "object:727"
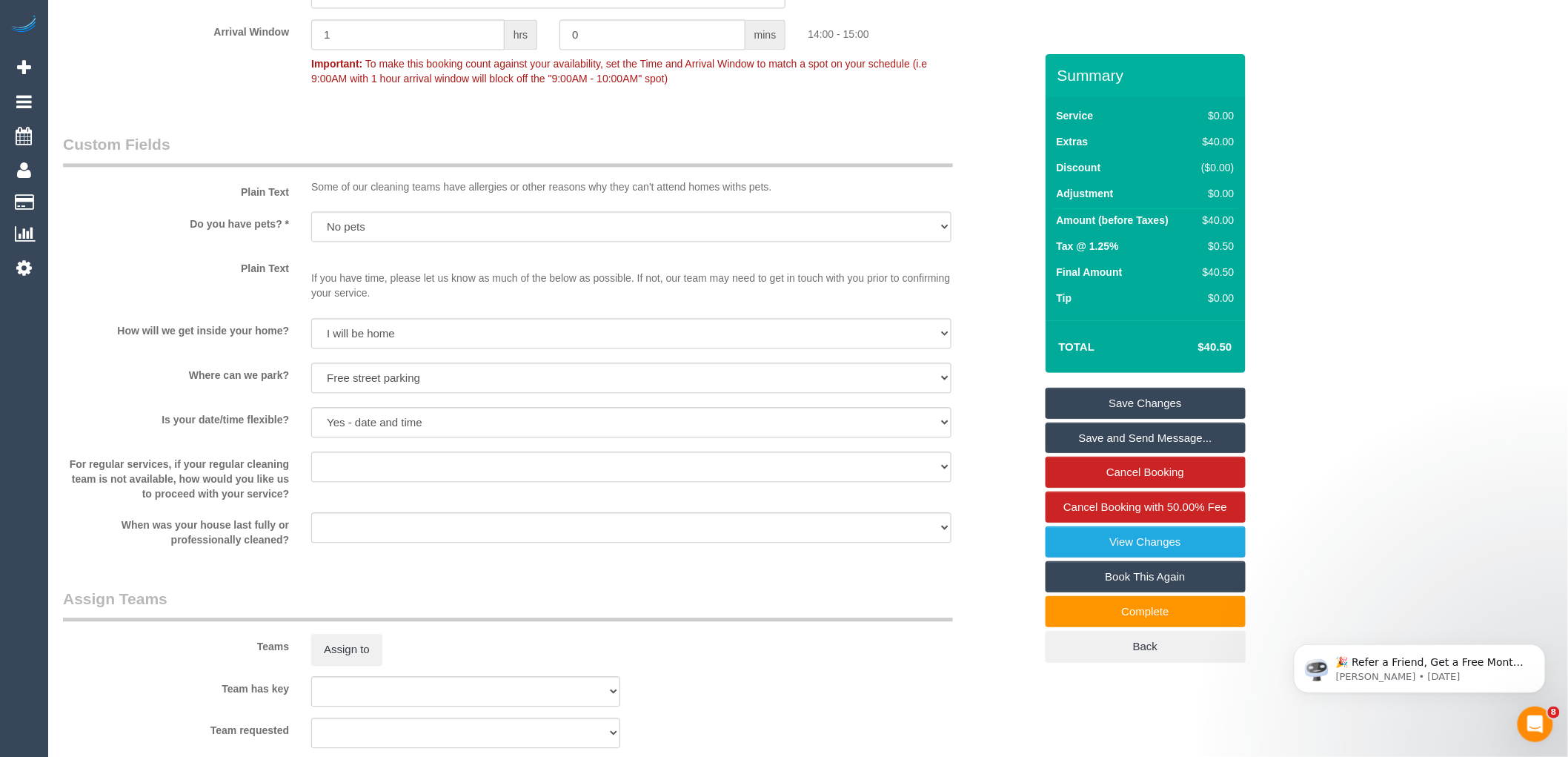
scroll to position [2143, 0]
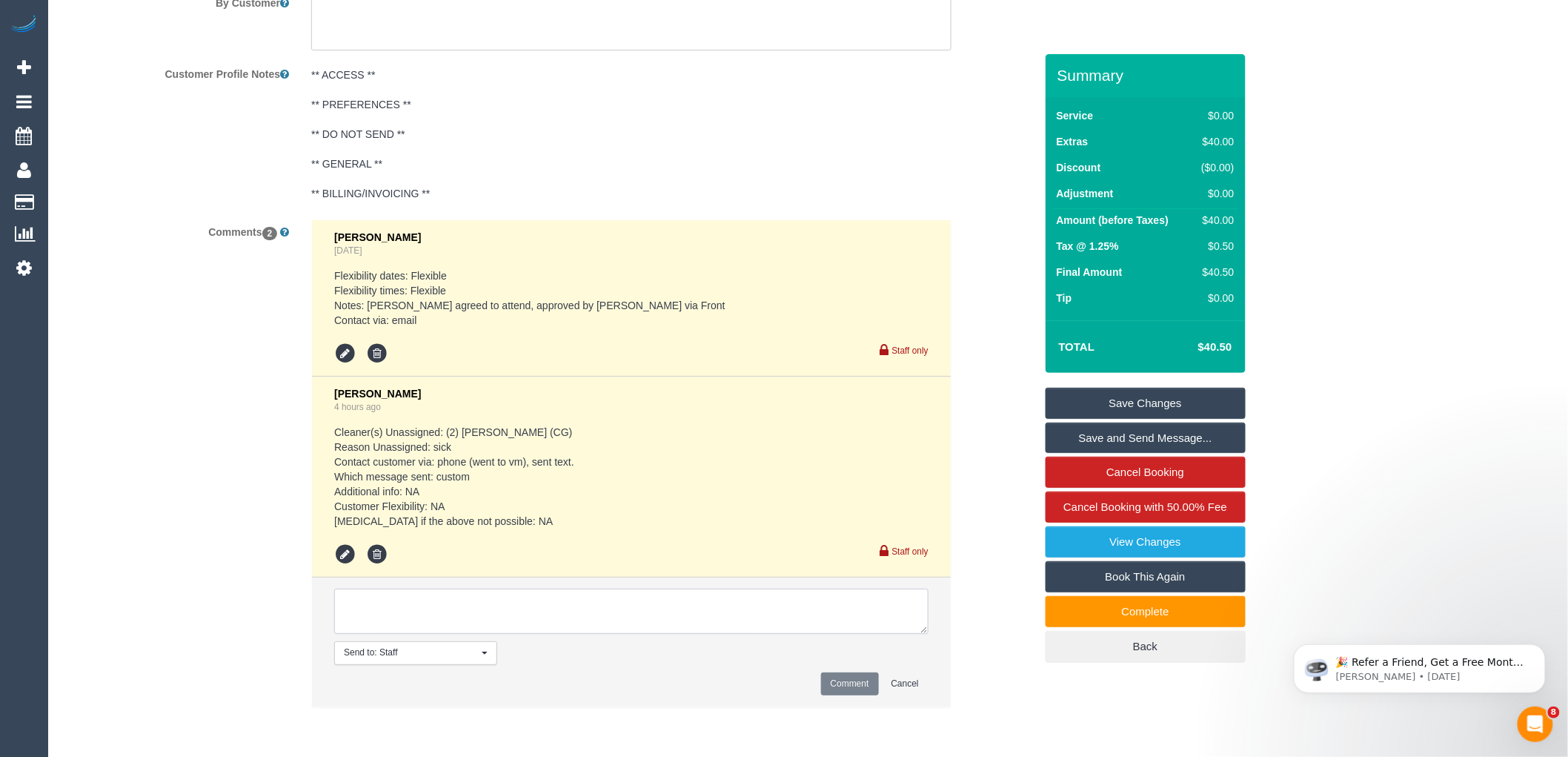
click at [645, 603] on textarea at bounding box center [631, 611] width 595 height 46
drag, startPoint x: 425, startPoint y: 623, endPoint x: 344, endPoint y: 582, distance: 90.8
click at [345, 583] on li "Send to: Staff Nothing selected Send to: Staff Send to: Customer Send to: Team …" at bounding box center [631, 642] width 639 height 129
type textarea "Asked customer for a flex but got no response. Sent an email to let us know wha…"
click at [832, 687] on button "Comment" at bounding box center [850, 683] width 58 height 23
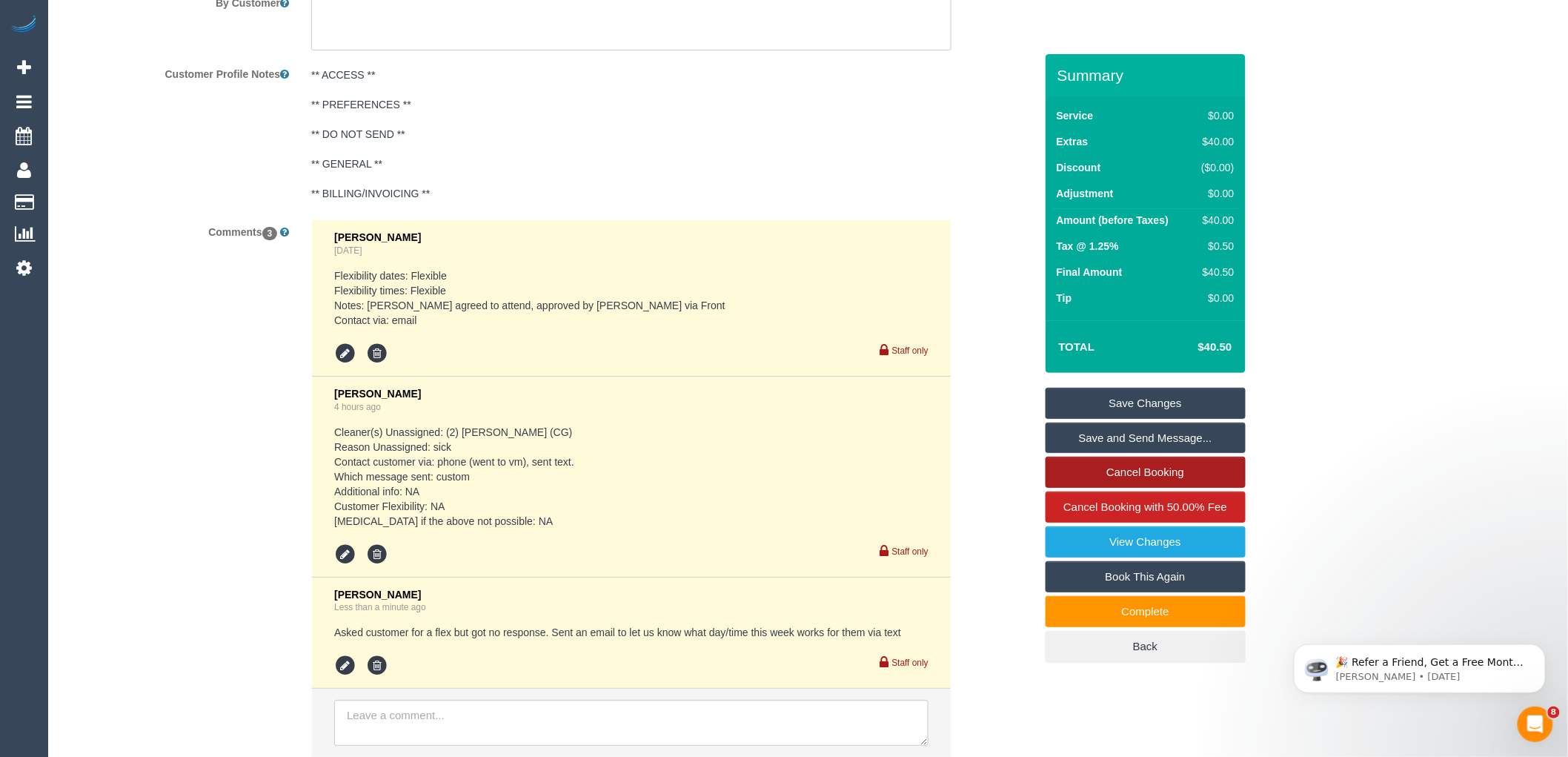
click at [1144, 476] on link "Cancel Booking" at bounding box center [1146, 472] width 200 height 31
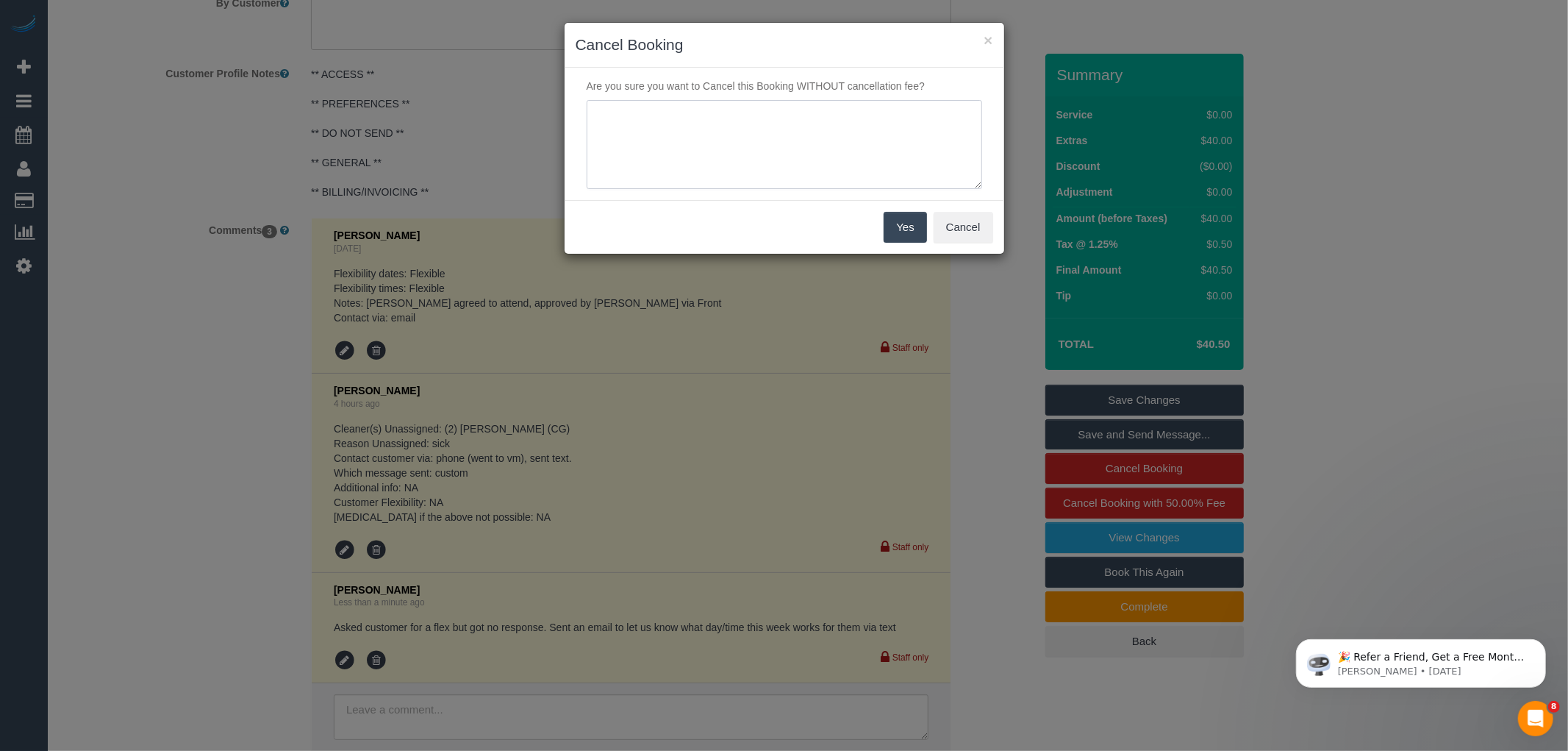
click at [664, 128] on textarea at bounding box center [784, 145] width 395 height 90
paste textarea "Asked customer for a flex but got no response. Sent an email to let us know wha…"
type textarea "Asked customer for a flex but got no response. Sent an email to let us know wha…"
click at [908, 224] on button "Yes" at bounding box center [904, 227] width 43 height 31
